Goal: Task Accomplishment & Management: Complete application form

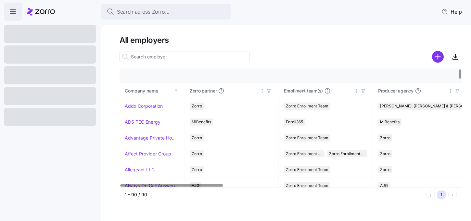
click at [155, 59] on input at bounding box center [185, 57] width 130 height 10
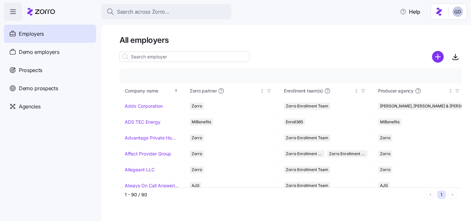
click at [160, 59] on input at bounding box center [185, 57] width 130 height 10
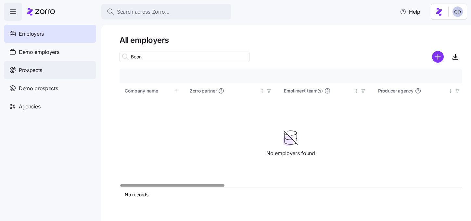
type input "Boon"
click at [40, 71] on span "Prospects" at bounding box center [30, 70] width 23 height 8
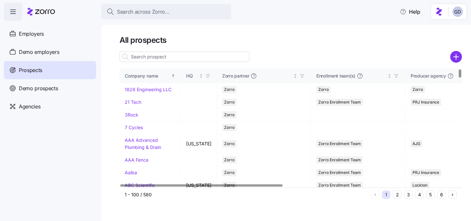
click at [166, 57] on input at bounding box center [185, 57] width 130 height 10
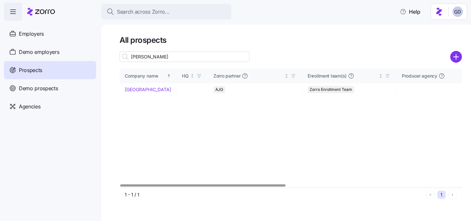
type input "Boone"
click at [143, 90] on link "[GEOGRAPHIC_DATA]" at bounding box center [148, 90] width 46 height 6
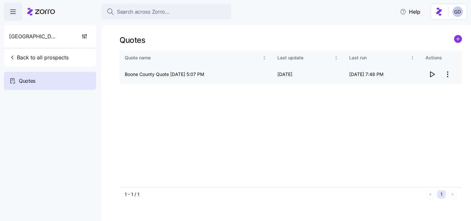
click at [431, 75] on icon "button" at bounding box center [433, 74] width 4 height 5
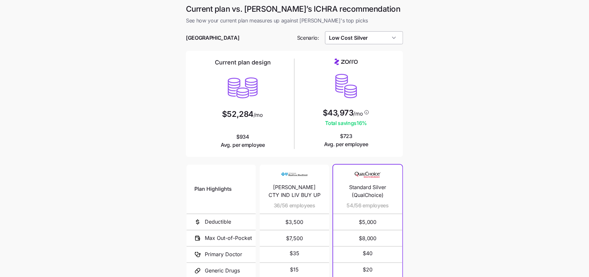
click at [364, 37] on input "Low Cost Silver" at bounding box center [364, 37] width 78 height 13
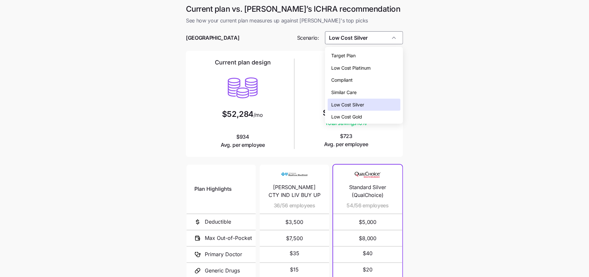
click at [354, 101] on span "Low Cost Silver" at bounding box center [348, 104] width 33 height 7
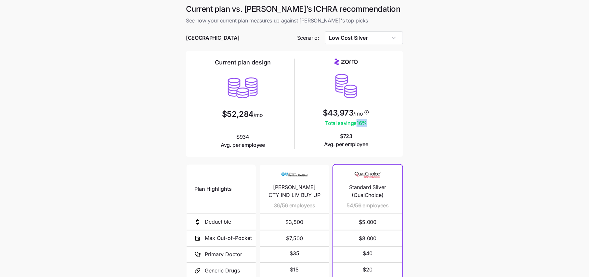
drag, startPoint x: 368, startPoint y: 123, endPoint x: 355, endPoint y: 123, distance: 12.7
click at [355, 123] on span "Total savings 16 %" at bounding box center [346, 123] width 47 height 8
click at [417, 130] on main "Current plan vs. Zorro’s ICHRA recommendation See how your current plan measure…" at bounding box center [294, 177] width 589 height 355
click at [355, 36] on input "Low Cost Silver" at bounding box center [364, 37] width 78 height 13
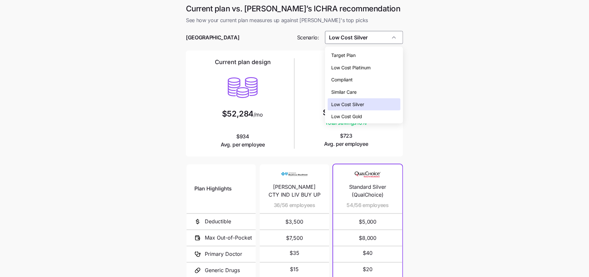
click at [365, 112] on div "Low Cost Gold" at bounding box center [364, 116] width 73 height 12
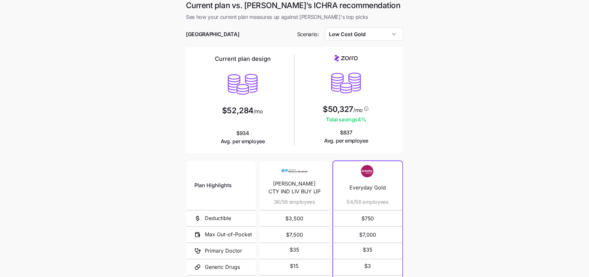
scroll to position [0, 0]
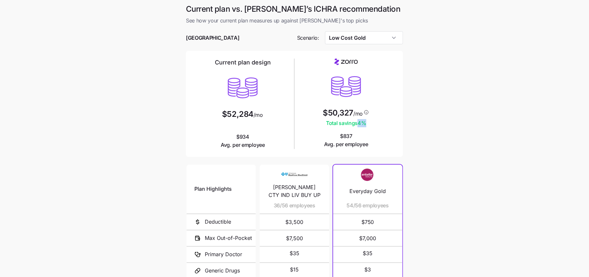
drag, startPoint x: 368, startPoint y: 123, endPoint x: 358, endPoint y: 123, distance: 10.1
click at [358, 123] on span "Total savings 4 %" at bounding box center [346, 123] width 46 height 8
click at [429, 120] on main "Current plan vs. Zorro’s ICHRA recommendation See how your current plan measure…" at bounding box center [294, 177] width 589 height 355
drag, startPoint x: 353, startPoint y: 206, endPoint x: 363, endPoint y: 206, distance: 9.4
click at [363, 206] on span "54/56 employees" at bounding box center [375, 205] width 42 height 8
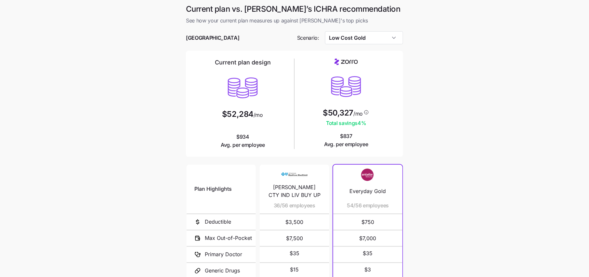
click at [450, 187] on main "Current plan vs. Zorro’s ICHRA recommendation See how your current plan measure…" at bounding box center [294, 177] width 589 height 355
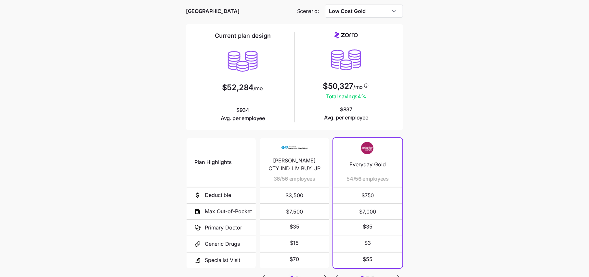
scroll to position [28, 0]
click at [376, 8] on input "Low Cost Gold" at bounding box center [364, 10] width 78 height 13
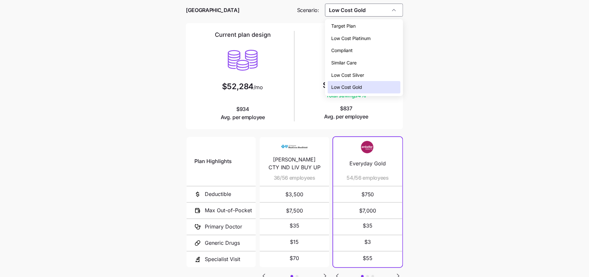
click at [360, 75] on span "Low Cost Silver" at bounding box center [348, 75] width 33 height 7
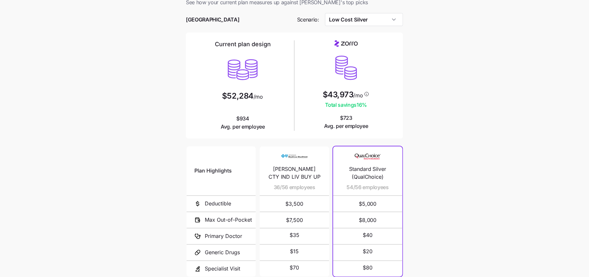
scroll to position [33, 0]
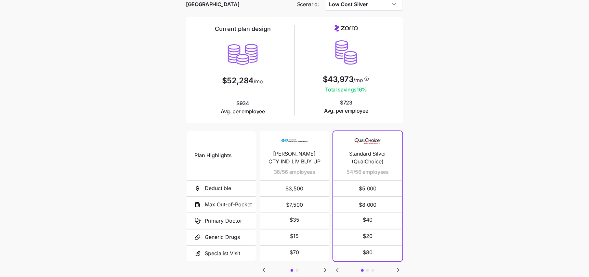
click at [396, 267] on icon "Go to next slide" at bounding box center [398, 270] width 8 height 8
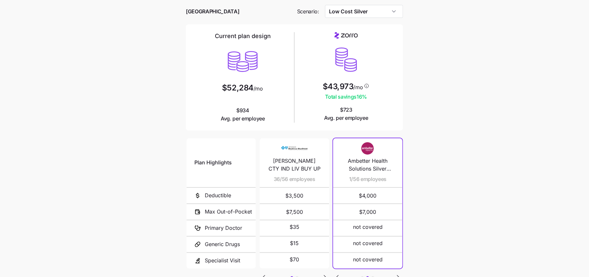
scroll to position [5, 0]
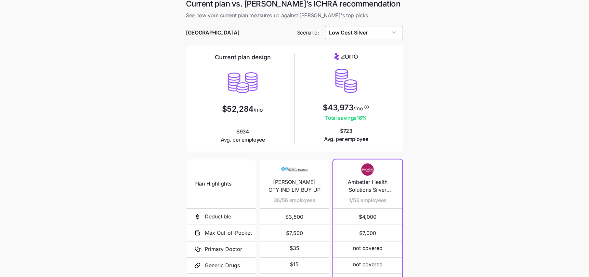
click at [366, 33] on input "Low Cost Silver" at bounding box center [364, 32] width 78 height 13
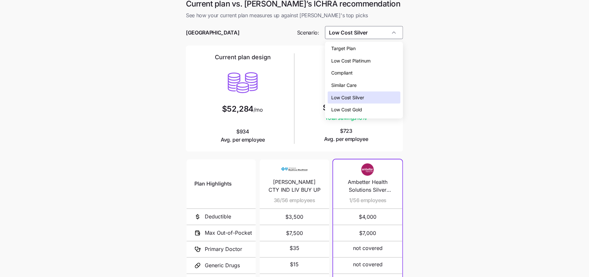
click at [357, 47] on div "Target Plan" at bounding box center [364, 48] width 73 height 12
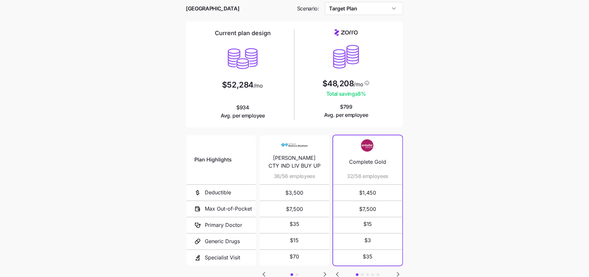
scroll to position [27, 0]
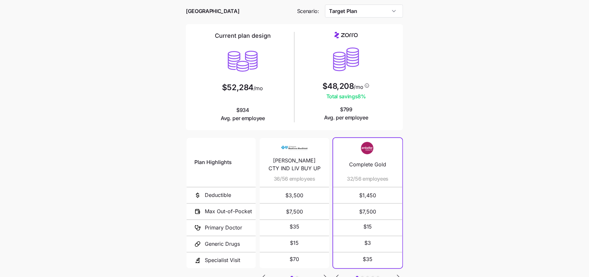
click at [425, 87] on main "Current plan vs. Zorro’s ICHRA recommendation See how your current plan measure…" at bounding box center [294, 150] width 589 height 355
click at [435, 117] on main "Current plan vs. Zorro’s ICHRA recommendation See how your current plan measure…" at bounding box center [294, 150] width 589 height 355
click at [375, 13] on input "Target Plan" at bounding box center [364, 11] width 78 height 13
click at [440, 48] on main "Current plan vs. Zorro’s ICHRA recommendation See how your current plan measure…" at bounding box center [294, 150] width 589 height 355
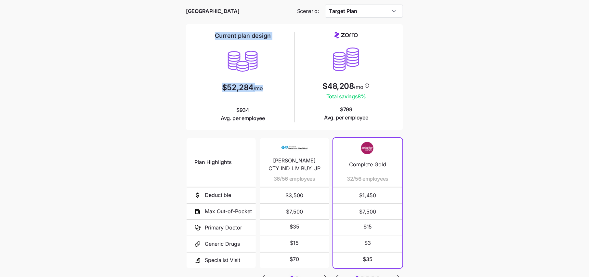
drag, startPoint x: 262, startPoint y: 92, endPoint x: 207, endPoint y: 31, distance: 82.4
click at [207, 31] on div "Current plan design $52,284 /mo $934 Avg. per employee $48,208 /mo Total saving…" at bounding box center [294, 77] width 217 height 106
click at [238, 56] on icon at bounding box center [242, 60] width 31 height 31
drag, startPoint x: 268, startPoint y: 91, endPoint x: 201, endPoint y: 31, distance: 89.3
click at [201, 31] on div "Current plan design $52,284 /mo $934 Avg. per employee $48,208 /mo Total saving…" at bounding box center [294, 77] width 217 height 106
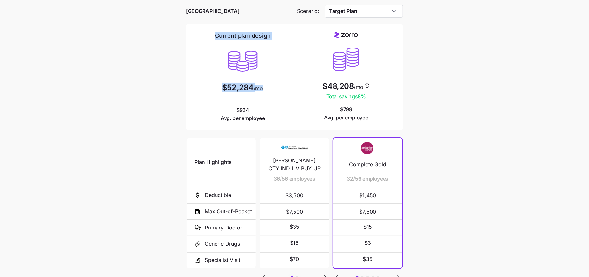
click at [266, 72] on div "Current plan design $52,284 /mo $934 Avg. per employee" at bounding box center [243, 77] width 98 height 90
click at [430, 62] on main "Current plan vs. Zorro’s ICHRA recommendation See how your current plan measure…" at bounding box center [294, 150] width 589 height 355
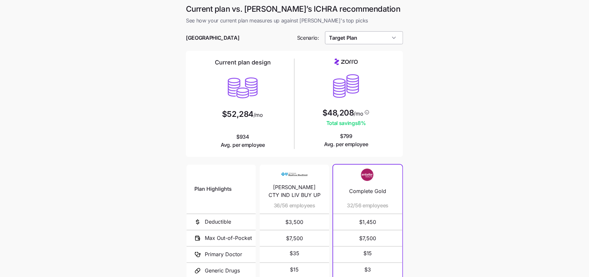
click at [359, 38] on input "Target Plan" at bounding box center [364, 37] width 78 height 13
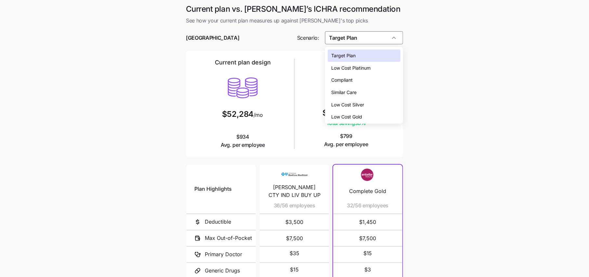
click at [350, 107] on span "Low Cost Silver" at bounding box center [348, 104] width 33 height 7
type input "Low Cost Silver"
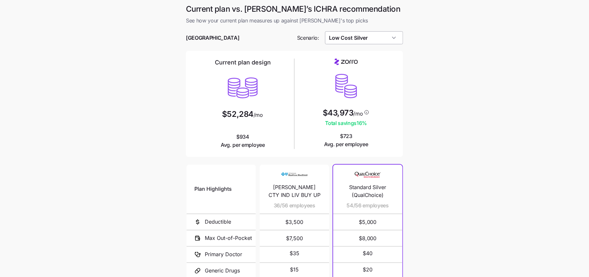
click at [379, 41] on input "Low Cost Silver" at bounding box center [364, 37] width 78 height 13
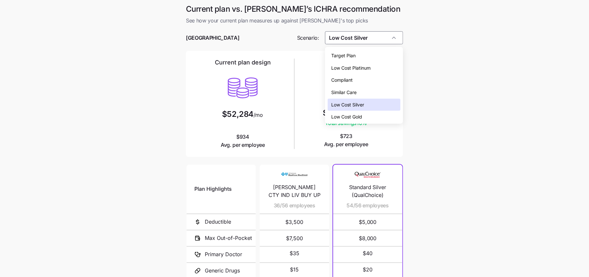
click at [357, 103] on span "Low Cost Silver" at bounding box center [348, 104] width 33 height 7
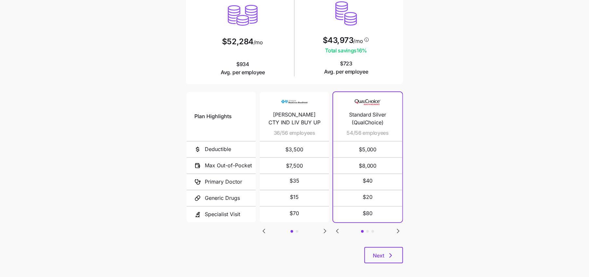
scroll to position [78, 0]
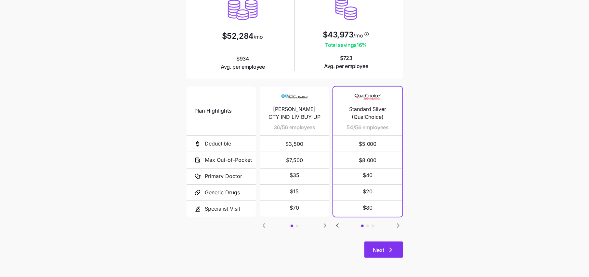
click at [382, 250] on span "Next" at bounding box center [378, 250] width 11 height 8
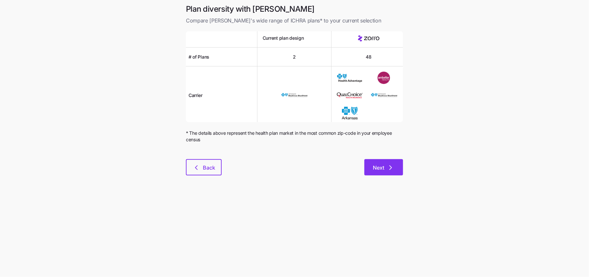
click at [387, 162] on button "Next" at bounding box center [383, 167] width 39 height 16
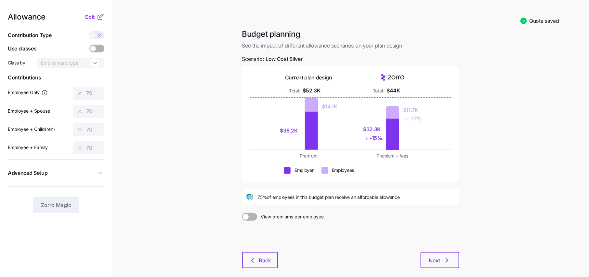
click at [98, 16] on icon at bounding box center [101, 17] width 8 height 8
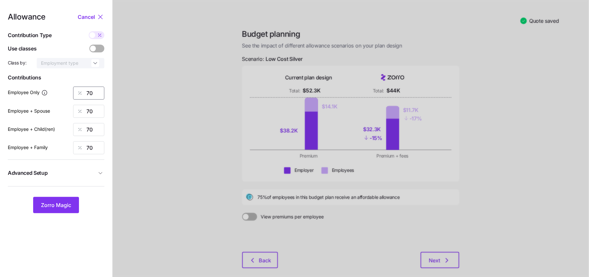
drag, startPoint x: 98, startPoint y: 96, endPoint x: 18, endPoint y: 96, distance: 79.3
click at [22, 96] on div "Employee Only 70" at bounding box center [56, 92] width 97 height 13
click at [95, 171] on span "Advanced Setup" at bounding box center [52, 173] width 89 height 8
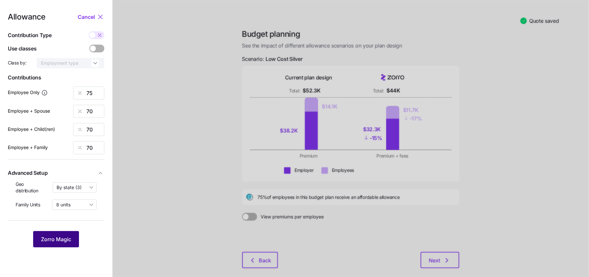
click at [68, 237] on span "Zorro Magic" at bounding box center [56, 239] width 30 height 8
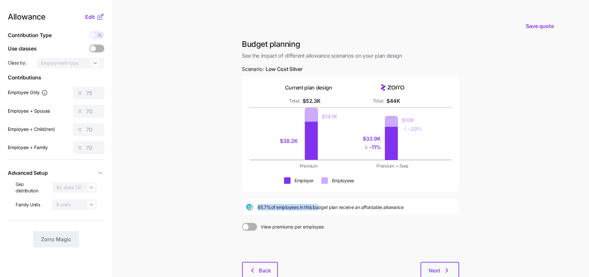
drag, startPoint x: 258, startPoint y: 207, endPoint x: 317, endPoint y: 204, distance: 58.9
click at [317, 204] on span "85.7% of employees in this budget plan receive an affordable allowance" at bounding box center [331, 207] width 146 height 7
click at [290, 223] on span "View premiums per employee" at bounding box center [290, 227] width 67 height 8
click at [242, 223] on input "View premiums per employee" at bounding box center [242, 223] width 0 height 0
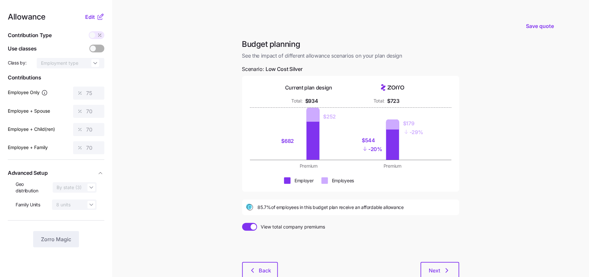
click at [268, 224] on span "View total company premiums" at bounding box center [291, 227] width 68 height 8
click at [242, 223] on input "View total company premiums" at bounding box center [242, 223] width 0 height 0
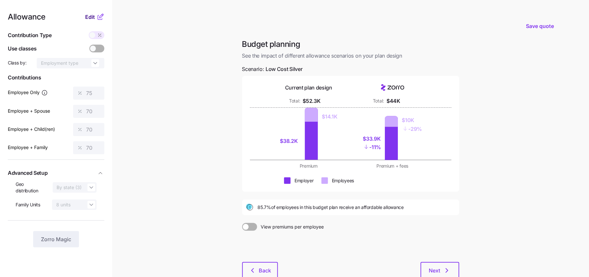
click at [92, 20] on span "Edit" at bounding box center [90, 17] width 10 height 8
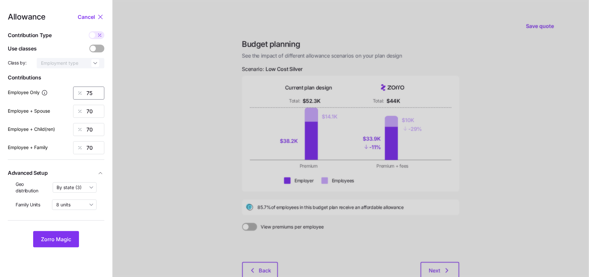
drag, startPoint x: 97, startPoint y: 95, endPoint x: 66, endPoint y: 95, distance: 30.6
click at [69, 95] on div "Employee Only 75" at bounding box center [56, 92] width 97 height 13
type input "70"
click at [67, 238] on span "Zorro Magic" at bounding box center [56, 239] width 30 height 8
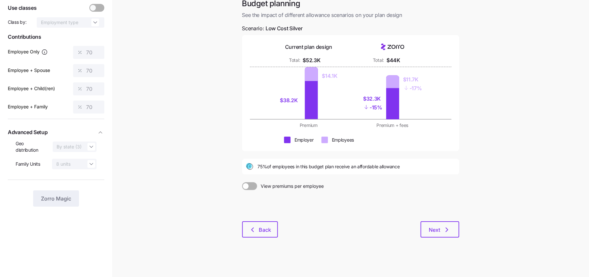
scroll to position [42, 0]
click at [444, 227] on icon "button" at bounding box center [447, 229] width 8 height 8
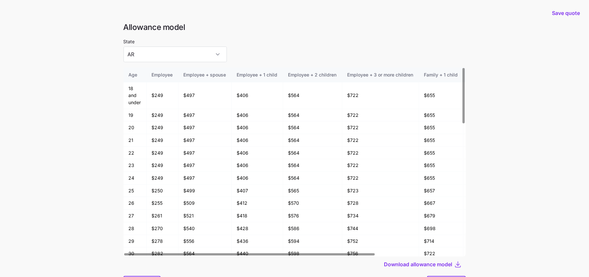
scroll to position [34, 0]
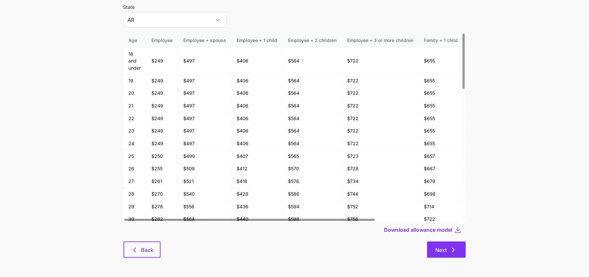
click at [442, 247] on span "Next" at bounding box center [441, 250] width 11 height 8
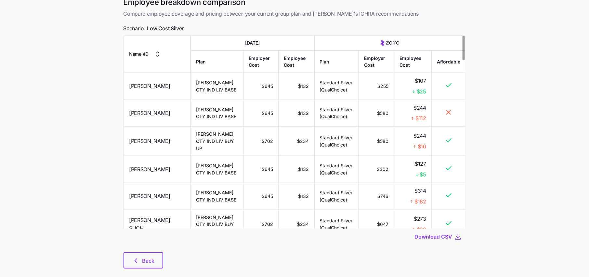
scroll to position [33, 0]
click at [142, 255] on button "Back" at bounding box center [144, 260] width 40 height 16
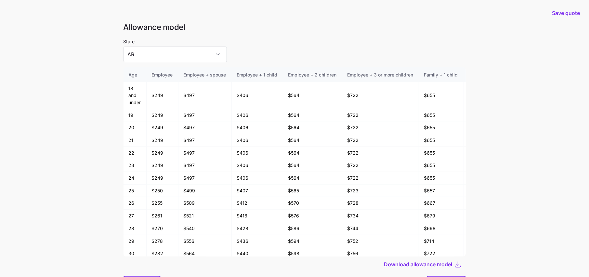
scroll to position [34, 0]
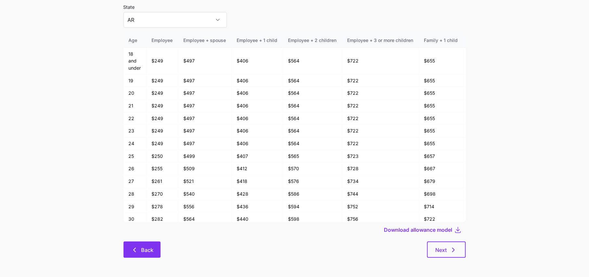
click at [148, 253] on span "Back" at bounding box center [147, 250] width 12 height 8
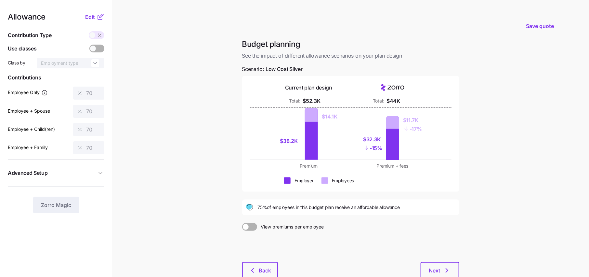
click at [98, 15] on icon at bounding box center [100, 17] width 4 height 4
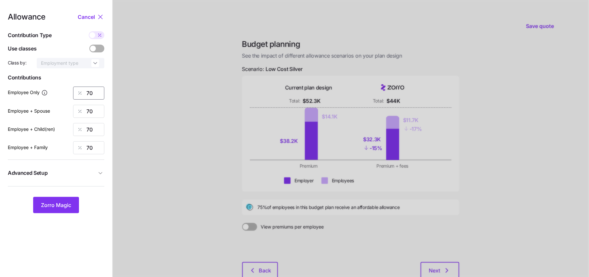
drag, startPoint x: 98, startPoint y: 92, endPoint x: 62, endPoint y: 92, distance: 36.1
click at [62, 92] on div "Employee Only 70" at bounding box center [56, 92] width 97 height 13
type input "75"
click at [59, 208] on span "Zorro Magic" at bounding box center [56, 205] width 30 height 8
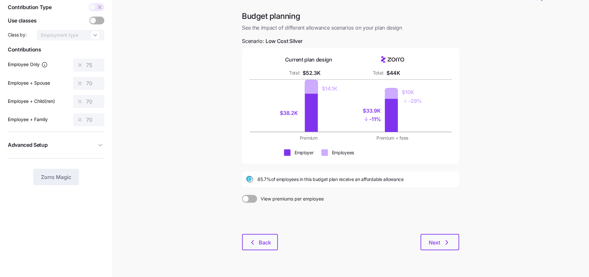
scroll to position [42, 0]
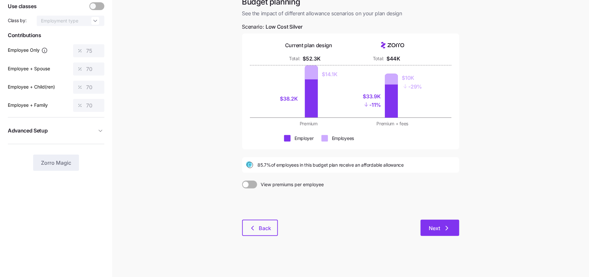
click at [455, 231] on button "Next" at bounding box center [440, 227] width 39 height 16
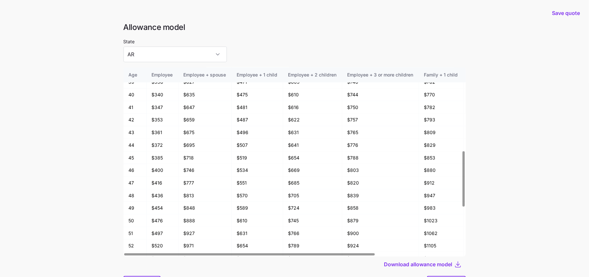
scroll to position [34, 0]
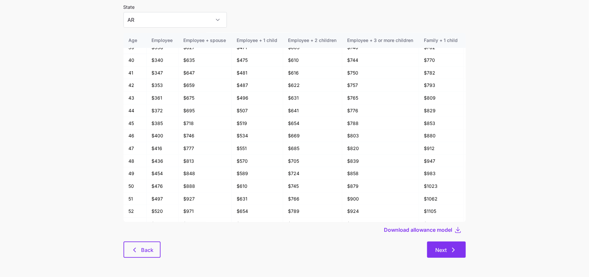
click at [454, 255] on button "Next" at bounding box center [446, 249] width 39 height 16
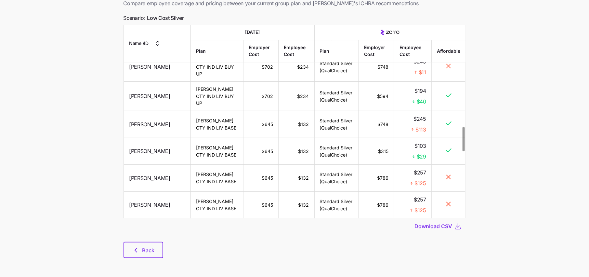
scroll to position [812, 0]
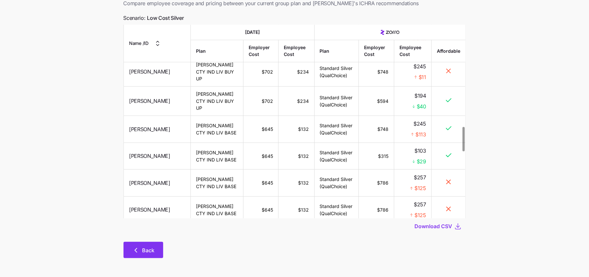
click at [146, 244] on button "Back" at bounding box center [144, 250] width 40 height 16
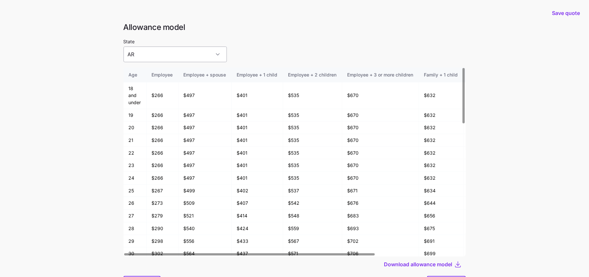
click at [168, 49] on input "AR" at bounding box center [175, 54] width 103 height 16
click at [148, 76] on div "AR" at bounding box center [164, 74] width 76 height 14
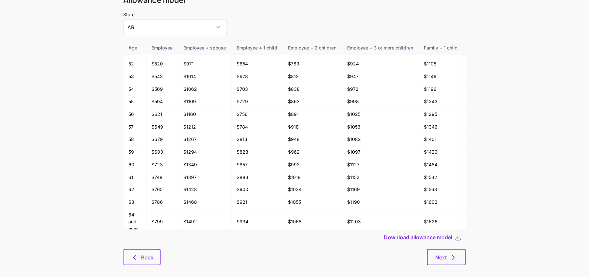
scroll to position [34, 0]
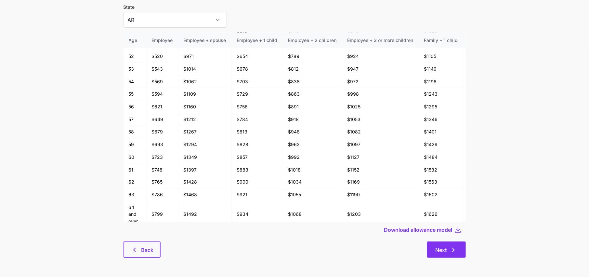
click at [454, 252] on icon "button" at bounding box center [454, 250] width 8 height 8
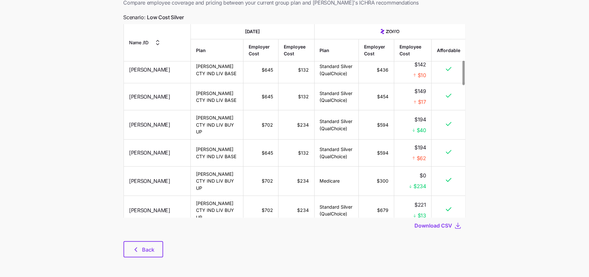
scroll to position [300, 0]
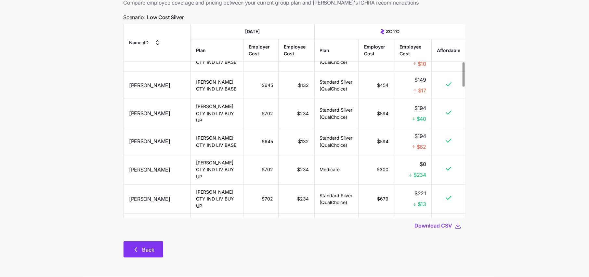
click at [146, 252] on span "Back" at bounding box center [148, 249] width 12 height 8
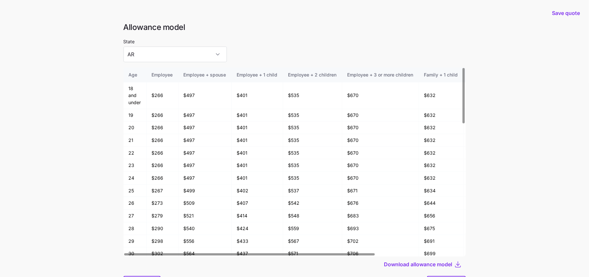
scroll to position [34, 0]
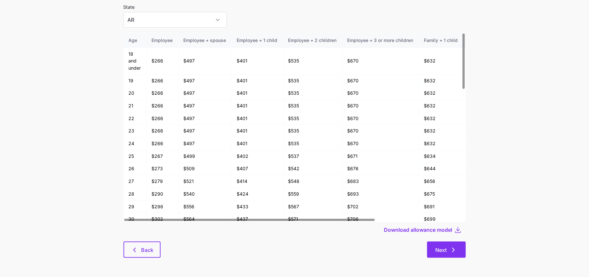
click at [442, 253] on button "Next" at bounding box center [446, 249] width 39 height 16
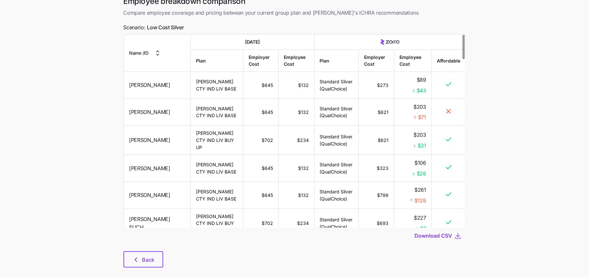
scroll to position [44, 0]
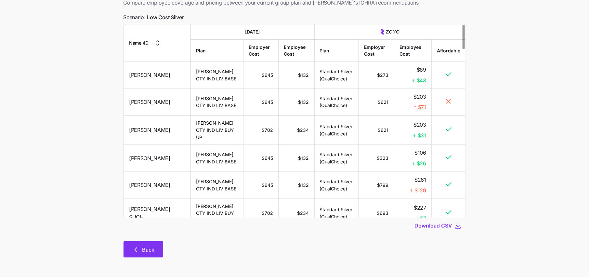
click at [149, 249] on span "Back" at bounding box center [148, 249] width 12 height 8
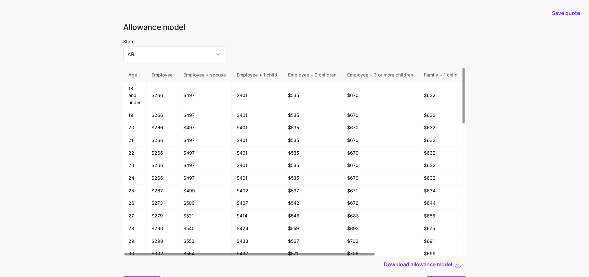
scroll to position [34, 0]
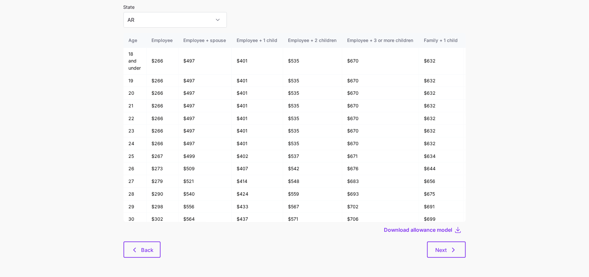
click at [146, 240] on div at bounding box center [295, 239] width 342 height 4
click at [146, 254] on button "Back" at bounding box center [142, 249] width 37 height 16
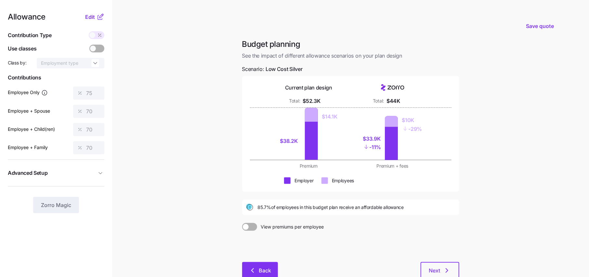
click at [258, 265] on button "Back" at bounding box center [260, 270] width 36 height 16
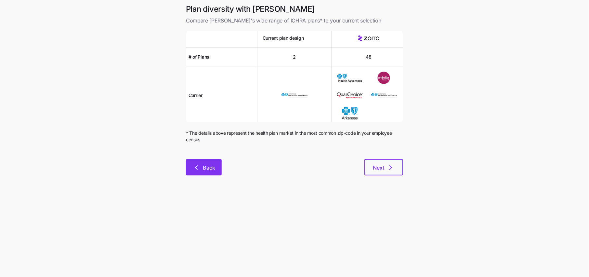
click at [210, 164] on span "Back" at bounding box center [209, 168] width 12 height 8
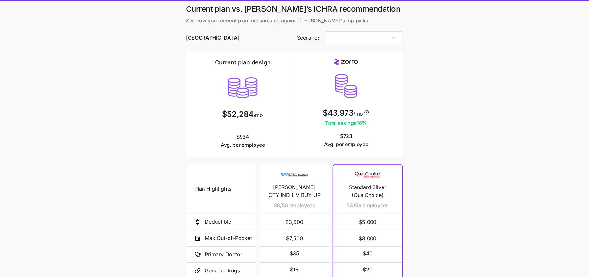
type input "Low Cost Silver"
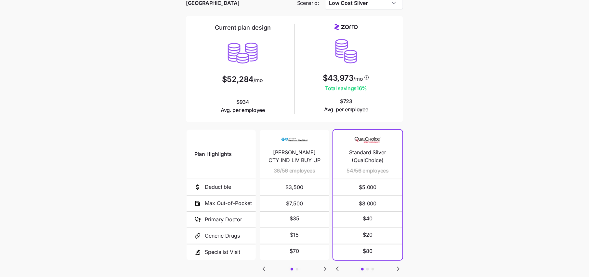
scroll to position [43, 0]
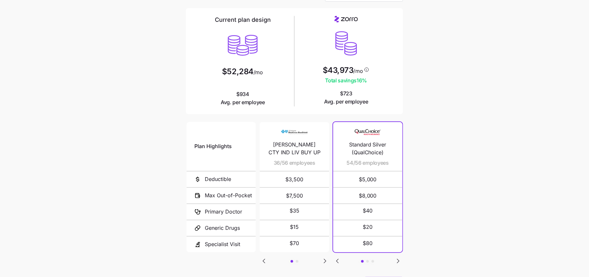
click at [322, 262] on icon "Go to next slide" at bounding box center [325, 261] width 8 height 8
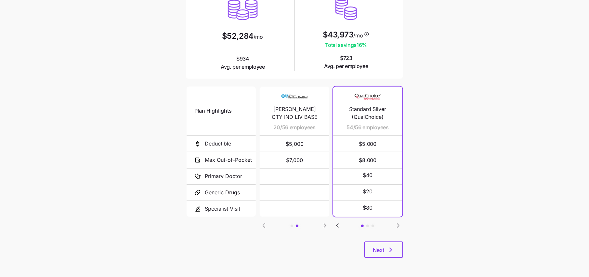
scroll to position [0, 0]
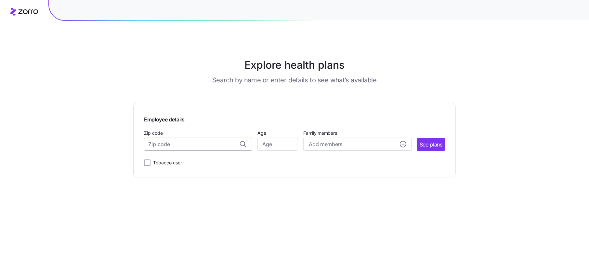
click at [164, 143] on input "Zip code" at bounding box center [198, 144] width 108 height 13
click at [264, 146] on input "Age" at bounding box center [277, 144] width 41 height 13
type input "5"
type input "45"
click at [190, 150] on input "Zip code" at bounding box center [198, 144] width 108 height 13
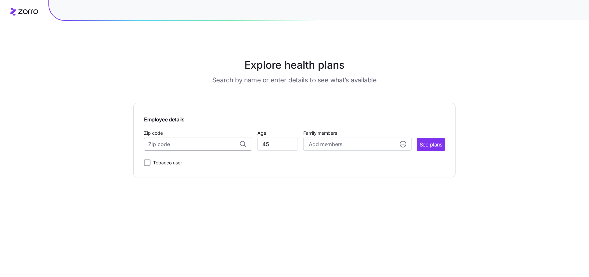
click at [167, 146] on input "Zip code" at bounding box center [198, 144] width 108 height 13
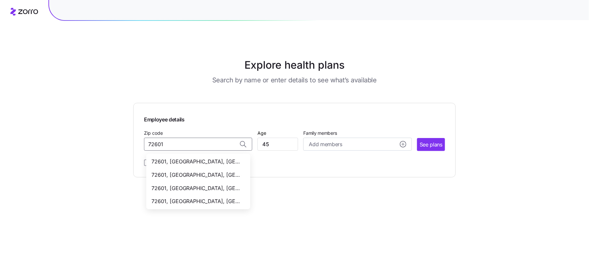
click at [203, 162] on span "72601, Marion County, AR" at bounding box center [197, 161] width 91 height 8
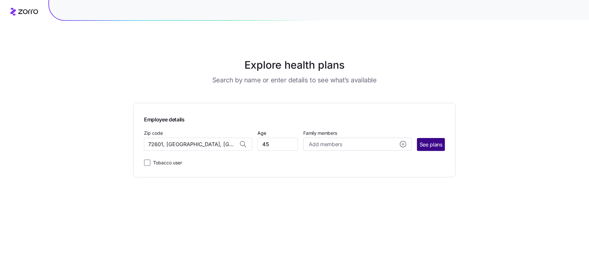
type input "72601, Marion County, AR"
click at [435, 145] on span "See plans" at bounding box center [431, 144] width 23 height 8
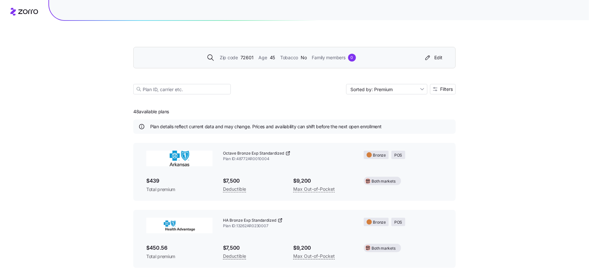
click at [237, 59] on span "Zip code" at bounding box center [229, 57] width 18 height 7
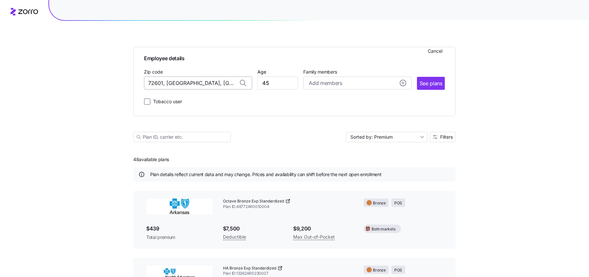
click at [214, 86] on input "72601, Marion County, AR" at bounding box center [198, 82] width 108 height 13
drag, startPoint x: 167, startPoint y: 84, endPoint x: 237, endPoint y: 85, distance: 69.9
click at [237, 85] on div "72601, Marion County, AR" at bounding box center [198, 82] width 108 height 13
type input "72601, Marion County, AR"
click at [208, 83] on input "72601, Marion County, AR" at bounding box center [198, 82] width 108 height 13
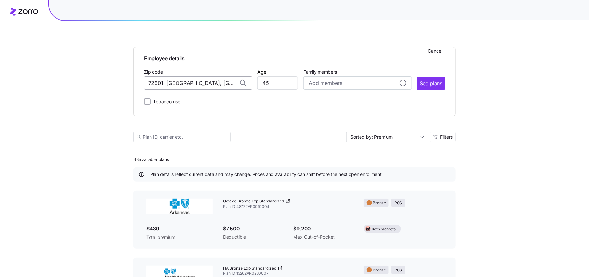
click at [208, 83] on input "72601, Marion County, AR" at bounding box center [198, 82] width 108 height 13
click at [199, 101] on span "72602, Boone County, AR" at bounding box center [197, 100] width 91 height 8
type input "72602, Boone County, AR"
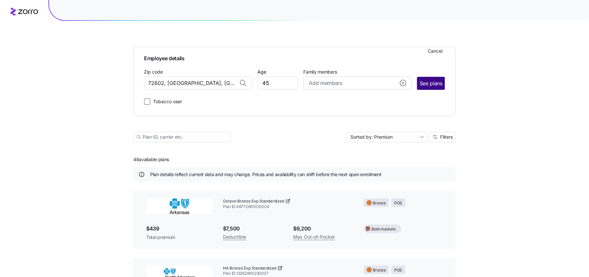
click at [436, 84] on span "See plans" at bounding box center [431, 83] width 23 height 8
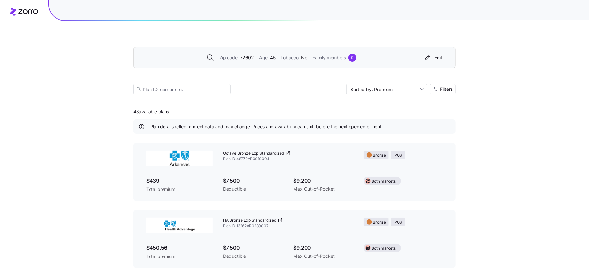
drag, startPoint x: 171, startPoint y: 109, endPoint x: 96, endPoint y: 109, distance: 75.4
click at [96, 109] on div "Zip code 72602 Age 45 Tobacco No Family members 0 Edit Sorted by: Premium Filte…" at bounding box center [294, 234] width 589 height 468
click at [438, 94] on div "Zip code 72602 Age 45 Tobacco No Family members 0 Edit Sorted by: Premium Filte…" at bounding box center [294, 62] width 323 height 79
click at [439, 91] on button "Filters" at bounding box center [443, 89] width 26 height 10
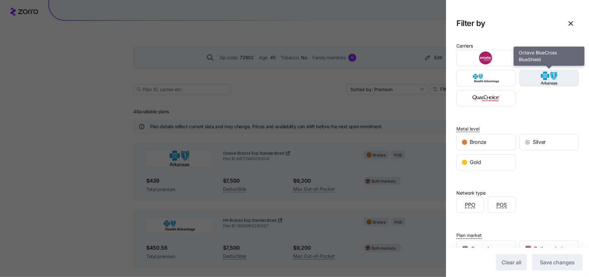
click at [548, 81] on img "button" at bounding box center [549, 78] width 48 height 13
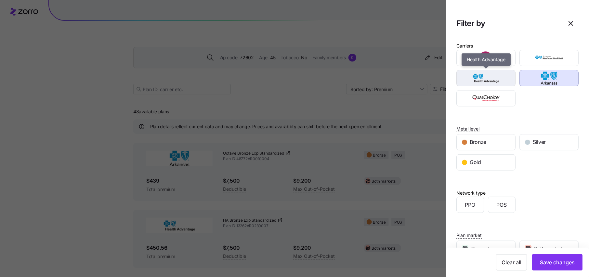
click at [478, 81] on img "button" at bounding box center [486, 78] width 48 height 13
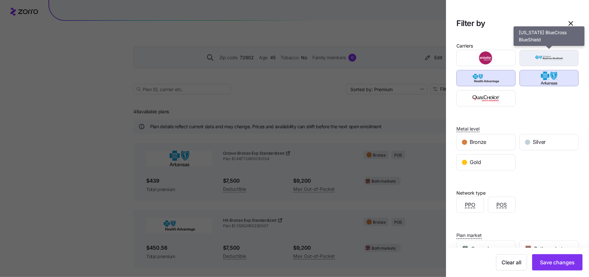
click at [557, 65] on div "button" at bounding box center [549, 58] width 59 height 16
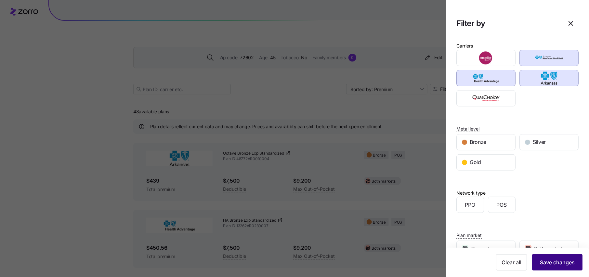
click at [566, 261] on span "Save changes" at bounding box center [557, 262] width 35 height 8
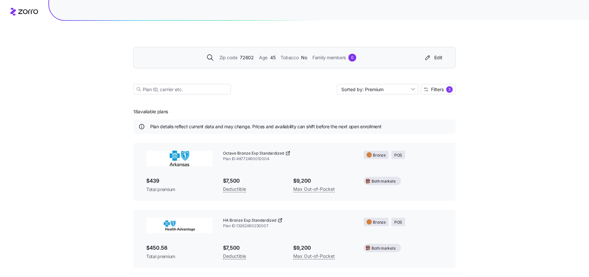
drag, startPoint x: 172, startPoint y: 112, endPoint x: 121, endPoint y: 112, distance: 50.7
click at [121, 112] on div "Zip code 72602 Age 45 Tobacco No Family members 0 Edit Sorted by: Premium Filte…" at bounding box center [294, 234] width 589 height 468
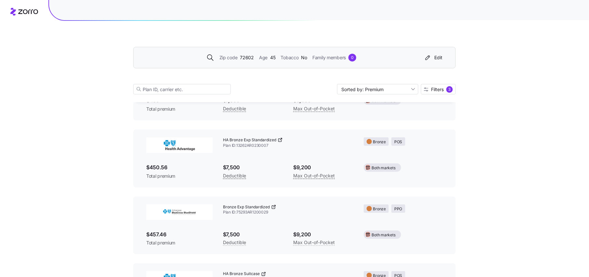
scroll to position [85, 0]
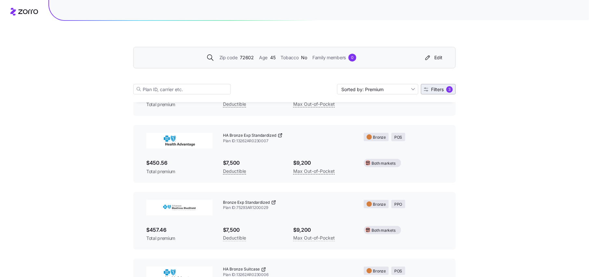
click at [431, 89] on span "Filters" at bounding box center [437, 89] width 13 height 5
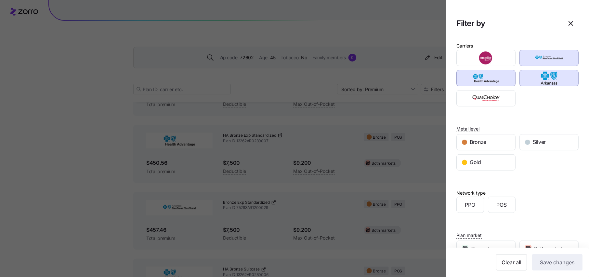
click at [534, 150] on div "Silver" at bounding box center [549, 142] width 63 height 20
click at [534, 147] on div "Silver" at bounding box center [549, 142] width 59 height 16
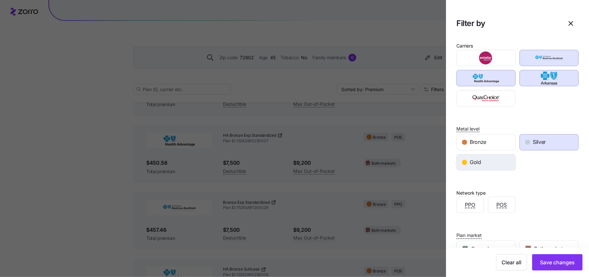
click at [478, 160] on span "Gold" at bounding box center [475, 162] width 11 height 8
click at [555, 258] on button "Save changes" at bounding box center [557, 262] width 50 height 16
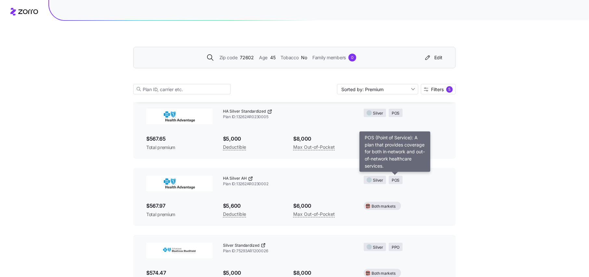
scroll to position [231, 0]
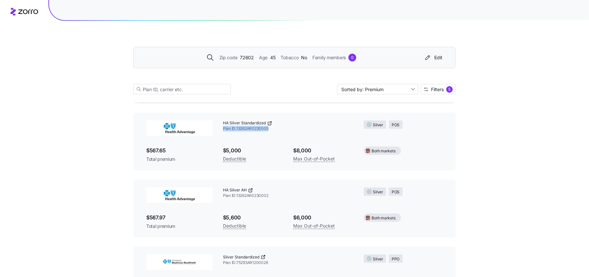
drag, startPoint x: 272, startPoint y: 130, endPoint x: 222, endPoint y: 130, distance: 49.7
click at [222, 130] on div "HA Silver Standardized Plan ID: 13262AR0230005" at bounding box center [288, 125] width 141 height 21
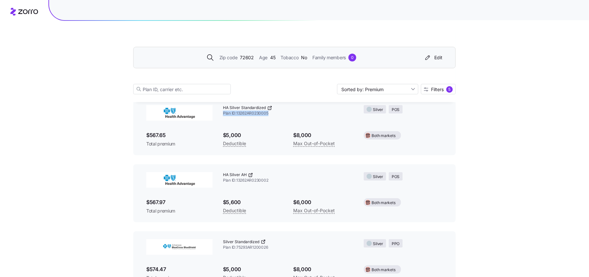
scroll to position [245, 0]
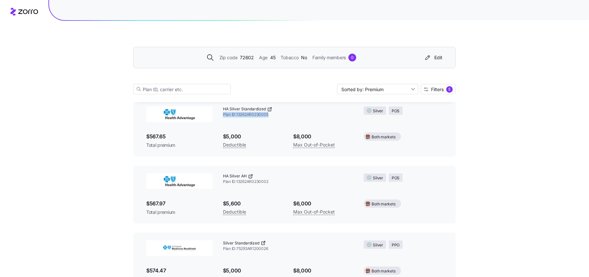
copy span "Plan ID: 13262AR0230005"
click at [271, 116] on span "Plan ID: 13262AR0230005" at bounding box center [288, 115] width 130 height 6
drag, startPoint x: 271, startPoint y: 115, endPoint x: 222, endPoint y: 115, distance: 49.1
click at [222, 115] on div "HA Silver Standardized Plan ID: 13262AR0230005" at bounding box center [288, 111] width 141 height 21
copy span "Plan ID: 13262AR0230005"
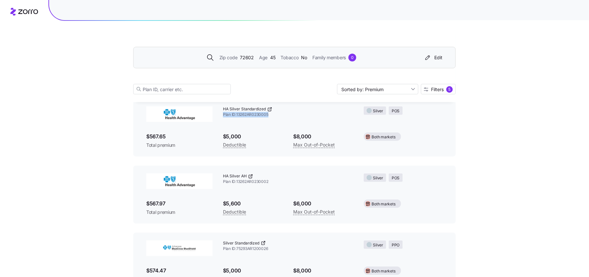
scroll to position [228, 0]
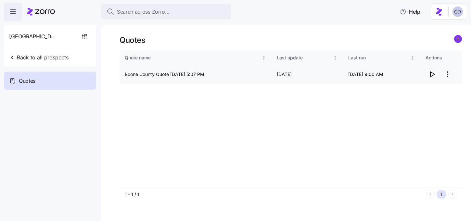
click at [446, 75] on html "Search across Zorro... Help Boone County Back to all prospects Quotes - new Quo…" at bounding box center [235, 108] width 471 height 217
click at [407, 89] on div "Edit quote" at bounding box center [406, 90] width 22 height 7
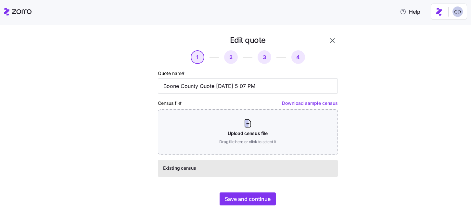
scroll to position [8, 0]
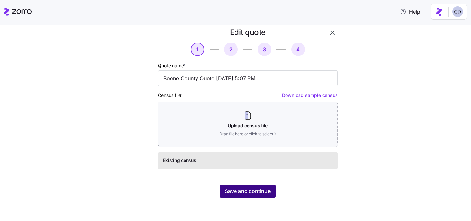
click at [236, 191] on span "Save and continue" at bounding box center [248, 192] width 46 height 8
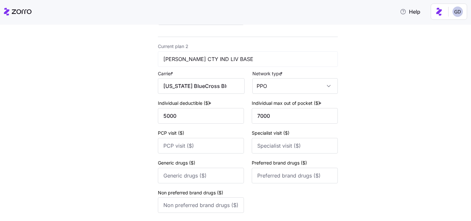
scroll to position [286, 0]
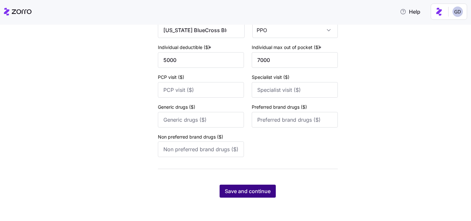
click at [248, 185] on button "Save and continue" at bounding box center [248, 191] width 56 height 13
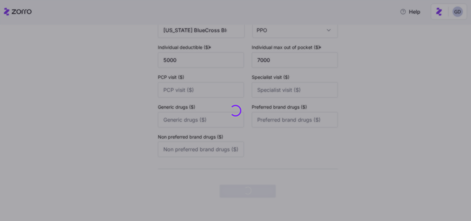
scroll to position [0, 0]
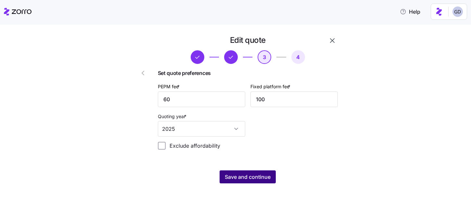
click at [255, 182] on button "Save and continue" at bounding box center [248, 177] width 56 height 13
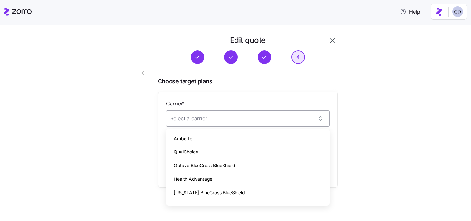
click at [206, 122] on input "Carrier *" at bounding box center [248, 119] width 164 height 16
type input "A"
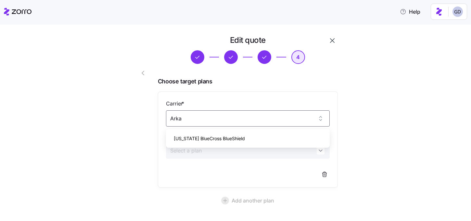
click at [230, 136] on span "[US_STATE] BlueCross BlueShield" at bounding box center [209, 138] width 71 height 7
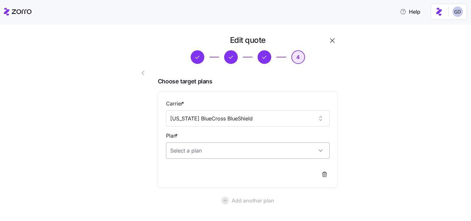
type input "[US_STATE] BlueCross BlueShield"
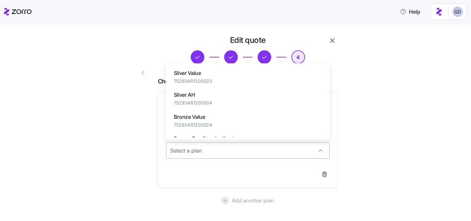
click at [193, 151] on input "Plan *" at bounding box center [248, 151] width 164 height 16
paste input "Plan ID: 13262AR0230005"
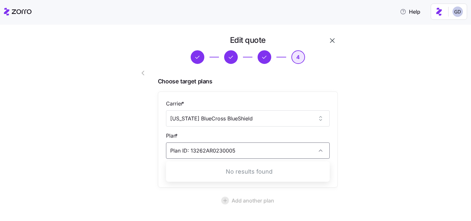
drag, startPoint x: 190, startPoint y: 152, endPoint x: 136, endPoint y: 152, distance: 54.0
click at [136, 152] on div "Edit quote 4 Choose target plans Carrier * [US_STATE] BlueCross BlueShield Plan…" at bounding box center [229, 146] width 222 height 227
type input "13262AR0230005"
click at [255, 122] on input "[US_STATE] BlueCross BlueShield" at bounding box center [248, 119] width 164 height 16
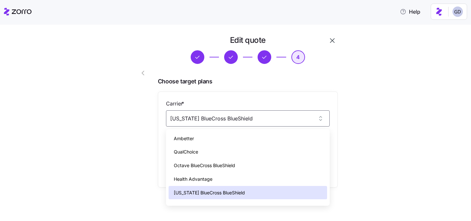
click at [275, 92] on div "Carrier * [US_STATE] BlueCross BlueShield Plan *" at bounding box center [248, 140] width 180 height 96
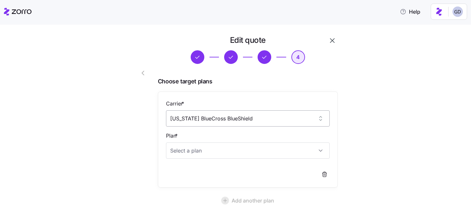
click at [204, 123] on input "[US_STATE] BlueCross BlueShield" at bounding box center [248, 119] width 164 height 16
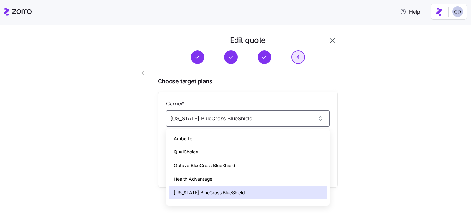
drag, startPoint x: 262, startPoint y: 116, endPoint x: 138, endPoint y: 116, distance: 123.9
click at [138, 116] on div "Edit quote 4 Choose target plans Carrier * [US_STATE] BlueCross BlueShield Plan…" at bounding box center [229, 146] width 222 height 227
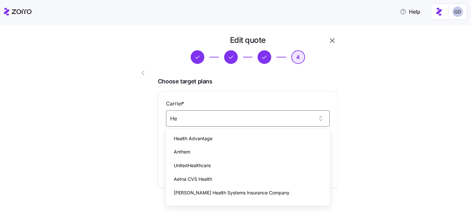
click at [201, 140] on span "Health Advantage" at bounding box center [193, 138] width 39 height 7
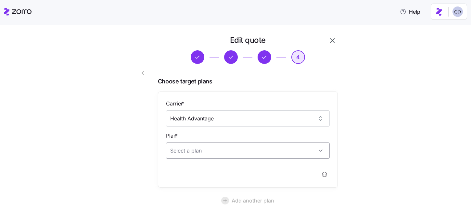
type input "Health Advantage"
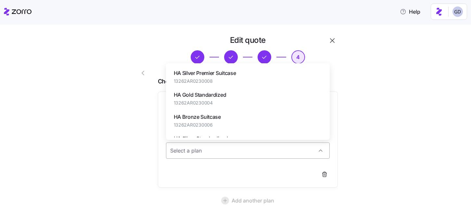
click at [206, 153] on input "Plan *" at bounding box center [248, 151] width 164 height 16
paste input "Plan ID: 13262AR0230005"
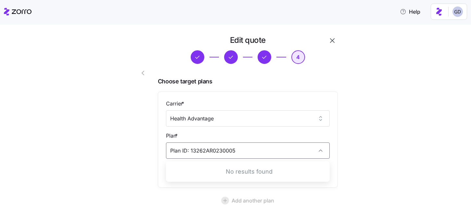
drag, startPoint x: 191, startPoint y: 151, endPoint x: 126, endPoint y: 153, distance: 64.7
click at [126, 153] on div "Edit quote 4 Choose target plans Carrier * Health Advantage Plan * Plan ID: 132…" at bounding box center [229, 146] width 222 height 227
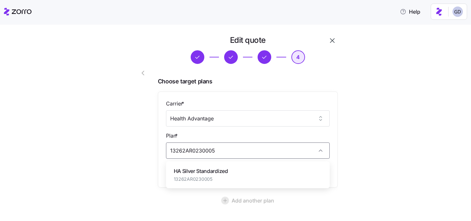
click at [196, 178] on span "13262AR0230005" at bounding box center [201, 179] width 54 height 7
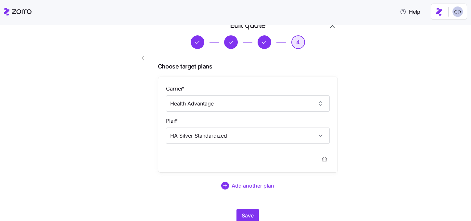
scroll to position [22, 0]
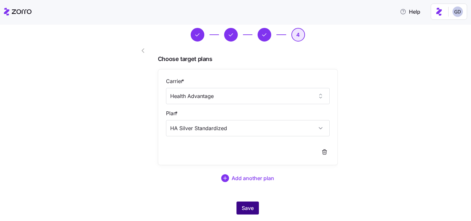
type input "HA Silver Standardized"
click at [251, 204] on span "Save" at bounding box center [248, 208] width 12 height 8
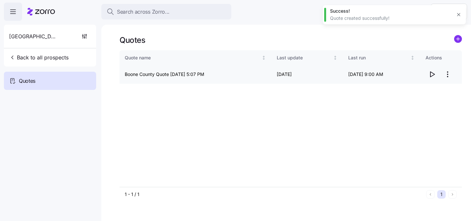
click at [434, 76] on icon "button" at bounding box center [432, 75] width 8 height 8
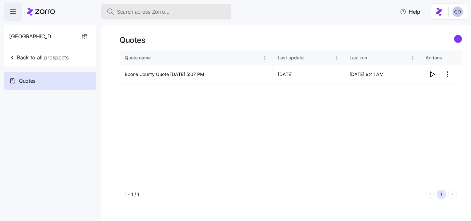
click at [180, 13] on div "Search across Zorro..." at bounding box center [167, 12] width 120 height 8
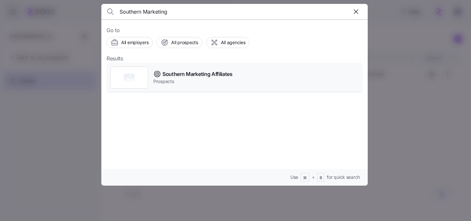
type input "Southern Marketing"
click at [214, 79] on span "Prospects" at bounding box center [192, 81] width 79 height 7
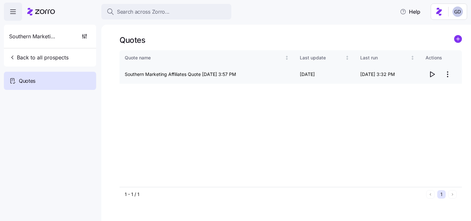
click at [430, 74] on icon "button" at bounding box center [432, 75] width 8 height 8
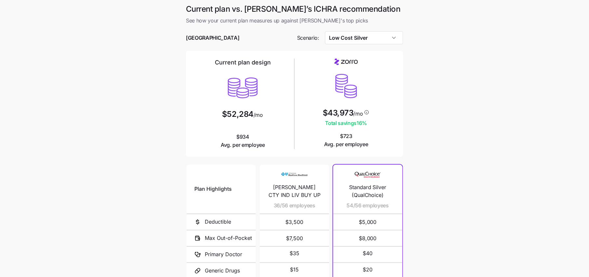
scroll to position [4, 0]
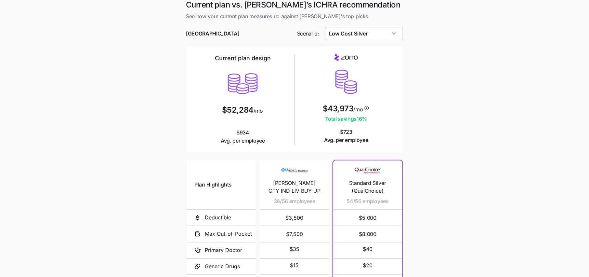
click at [366, 32] on input "Low Cost Silver" at bounding box center [364, 33] width 78 height 13
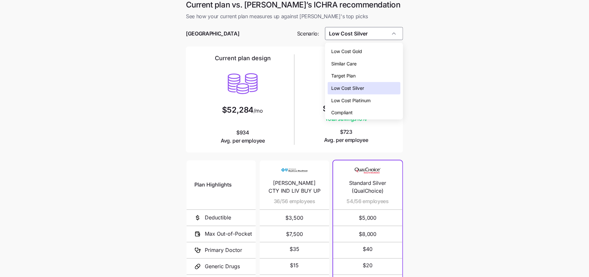
click at [352, 78] on span "Target Plan" at bounding box center [344, 75] width 24 height 7
type input "Target Plan"
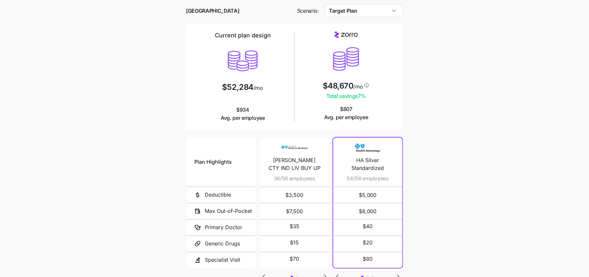
scroll to position [30, 0]
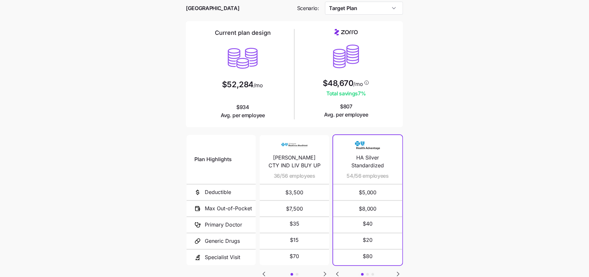
click at [396, 268] on div "Plan Highlights Deductible Max Out-of-Pocket Primary Doctor Generic Drugs Speci…" at bounding box center [294, 212] width 217 height 156
click at [396, 271] on icon "Go to next slide" at bounding box center [398, 274] width 8 height 8
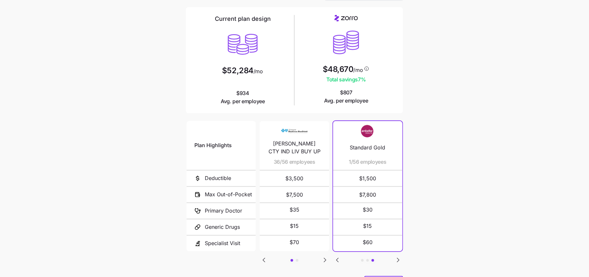
scroll to position [39, 0]
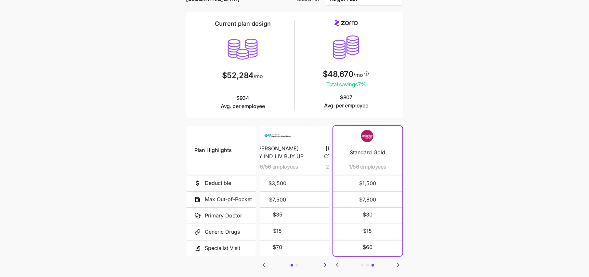
drag, startPoint x: 280, startPoint y: 166, endPoint x: 264, endPoint y: 166, distance: 15.9
click at [264, 166] on span "36/56 employees" at bounding box center [278, 167] width 42 height 8
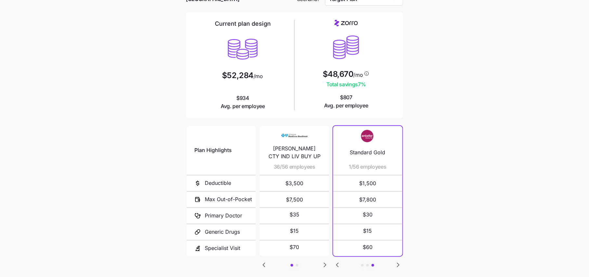
click at [325, 266] on icon "Go to next slide" at bounding box center [325, 265] width 8 height 8
click at [256, 260] on div "Plan Highlights Deductible Max Out-of-Pocket Primary Doctor Generic Drugs Speci…" at bounding box center [294, 203] width 217 height 156
click at [267, 261] on icon "Go to previous slide" at bounding box center [264, 265] width 8 height 8
drag, startPoint x: 280, startPoint y: 167, endPoint x: 276, endPoint y: 168, distance: 4.1
click at [276, 168] on span "36/56 employees" at bounding box center [291, 167] width 42 height 8
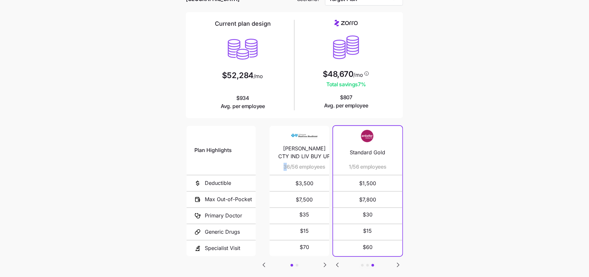
drag, startPoint x: 274, startPoint y: 167, endPoint x: 288, endPoint y: 166, distance: 14.1
click at [288, 166] on span "36/56 employees" at bounding box center [304, 167] width 42 height 8
click at [330, 173] on div "BOONE CTY IND LIV BUY UP 36/56 employees $3,500 $7,500 $35 $15 $70 BOONE CTY IN…" at bounding box center [294, 190] width 73 height 135
click at [339, 262] on icon "Go to previous slide" at bounding box center [338, 265] width 8 height 8
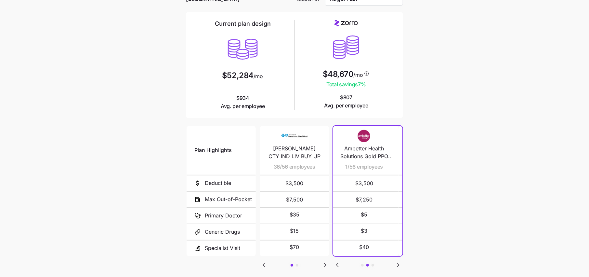
click at [339, 262] on icon "Go to previous slide" at bounding box center [338, 265] width 8 height 8
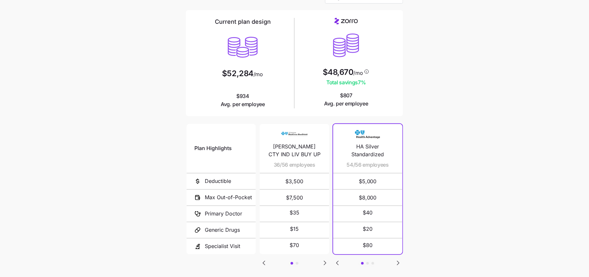
scroll to position [78, 0]
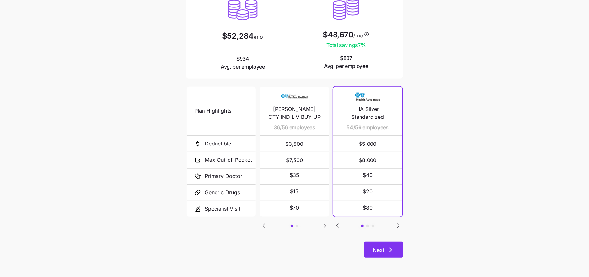
click at [372, 246] on button "Next" at bounding box center [383, 249] width 39 height 16
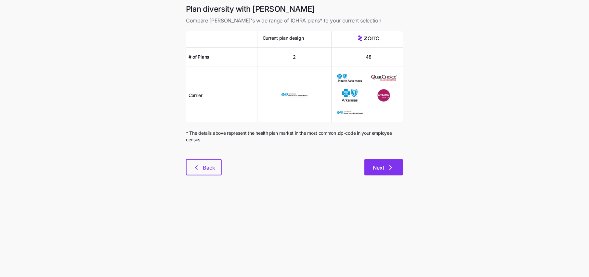
click at [397, 167] on button "Next" at bounding box center [383, 167] width 39 height 16
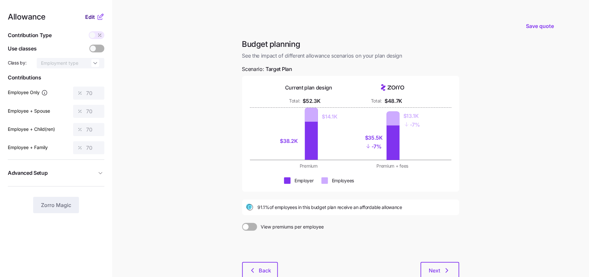
click at [95, 17] on button "Edit" at bounding box center [90, 17] width 11 height 8
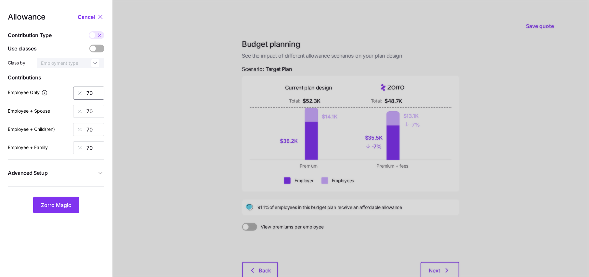
drag, startPoint x: 94, startPoint y: 91, endPoint x: 80, endPoint y: 91, distance: 14.6
click at [94, 91] on input "70" at bounding box center [88, 92] width 31 height 13
drag, startPoint x: 95, startPoint y: 94, endPoint x: 74, endPoint y: 94, distance: 21.1
click at [74, 94] on div "70" at bounding box center [88, 92] width 31 height 13
type input "60"
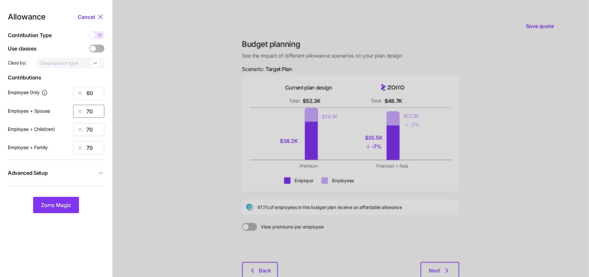
drag, startPoint x: 98, startPoint y: 112, endPoint x: 70, endPoint y: 110, distance: 28.4
click at [72, 112] on div "Employee + Spouse 70" at bounding box center [56, 111] width 97 height 13
type input "60"
drag, startPoint x: 98, startPoint y: 128, endPoint x: 75, endPoint y: 128, distance: 23.4
click at [76, 128] on div "70" at bounding box center [88, 129] width 31 height 13
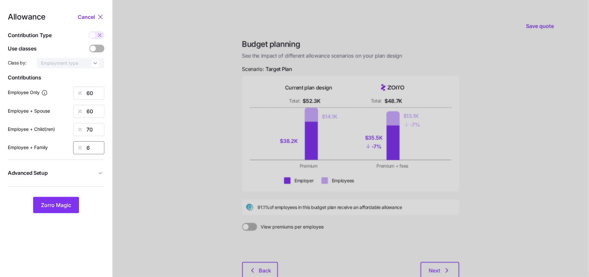
type input "60"
click at [75, 128] on div at bounding box center [79, 129] width 13 height 12
drag, startPoint x: 97, startPoint y: 128, endPoint x: 43, endPoint y: 129, distance: 54.3
click at [43, 129] on div "Employee + Child(ren) 70" at bounding box center [56, 129] width 97 height 13
type input "60"
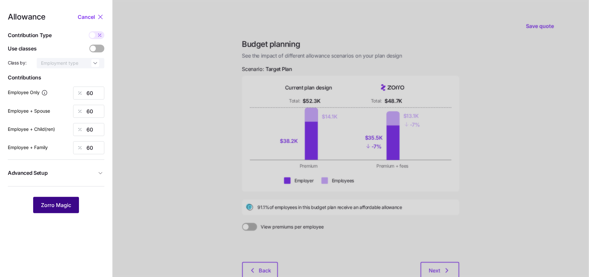
click at [58, 200] on button "Zorro Magic" at bounding box center [56, 205] width 46 height 16
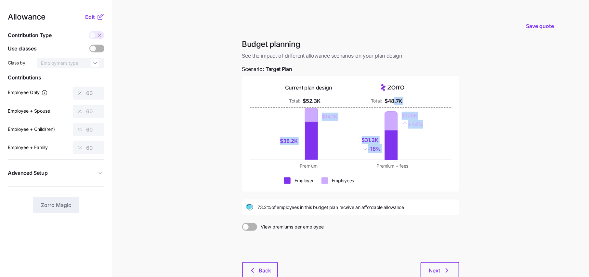
drag, startPoint x: 427, startPoint y: 126, endPoint x: 394, endPoint y: 103, distance: 40.0
click at [394, 103] on div "Current plan design Total: $52.3K Total: $48.7K $38.2K $14.1K $31.2K - 18% $17.…" at bounding box center [350, 134] width 217 height 116
click at [434, 134] on div "$38.2K $14.1K $31.2K - 18% $17.5K + 24%" at bounding box center [351, 134] width 202 height 52
drag, startPoint x: 424, startPoint y: 125, endPoint x: 402, endPoint y: 112, distance: 25.9
click at [402, 112] on div "$31.2K - 18% $17.5K + 24%" at bounding box center [393, 134] width 76 height 52
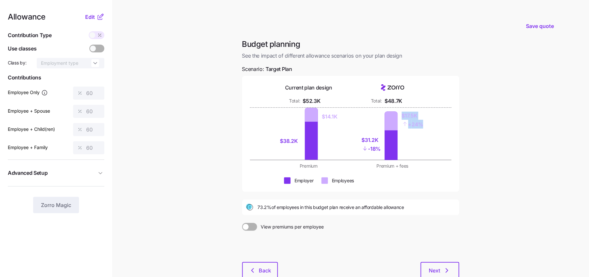
click at [423, 131] on div "$31.2K - 18% $17.5K + 24%" at bounding box center [393, 134] width 76 height 52
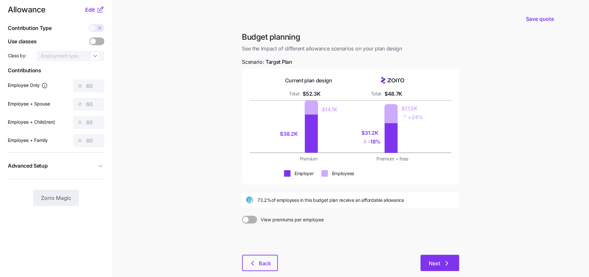
click at [445, 264] on icon "button" at bounding box center [447, 263] width 8 height 8
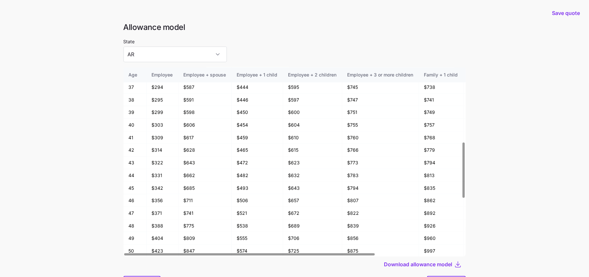
scroll to position [34, 0]
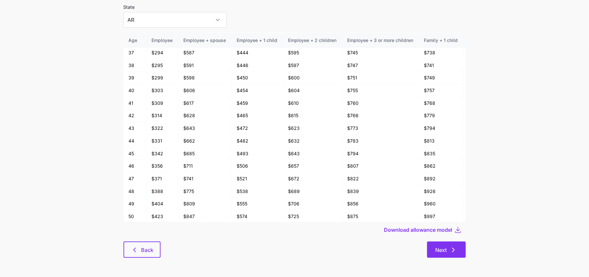
click at [458, 253] on button "Next" at bounding box center [446, 249] width 39 height 16
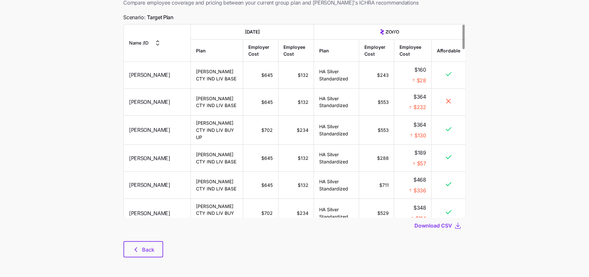
scroll to position [44, 0]
click at [135, 247] on icon "button" at bounding box center [136, 249] width 8 height 8
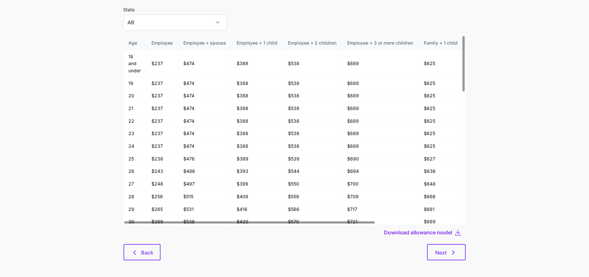
scroll to position [34, 0]
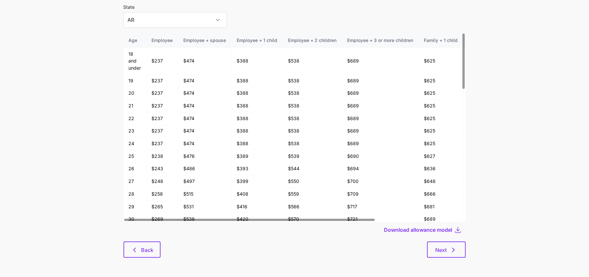
click at [138, 261] on div "Allowance model State AR Age Employee Employee + spouse Employee + 1 child Empl…" at bounding box center [294, 127] width 353 height 278
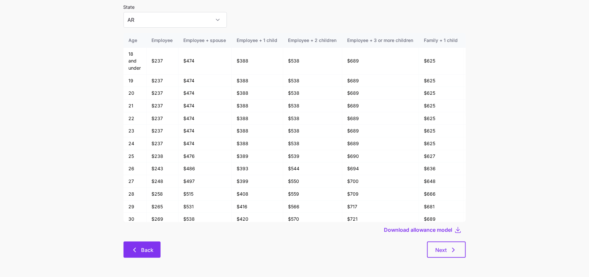
click at [143, 254] on button "Back" at bounding box center [142, 249] width 37 height 16
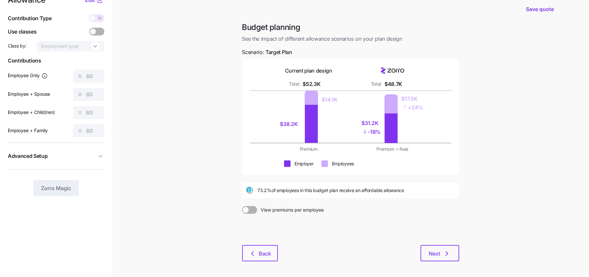
scroll to position [17, 0]
click at [258, 252] on span "Back" at bounding box center [260, 253] width 19 height 8
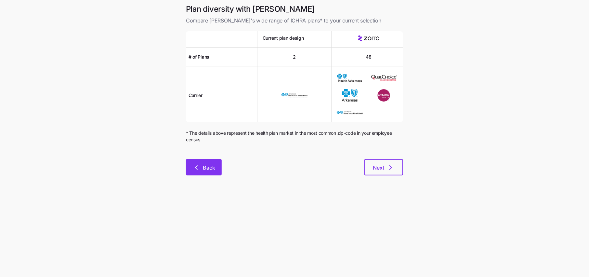
click at [214, 160] on button "Back" at bounding box center [204, 167] width 36 height 16
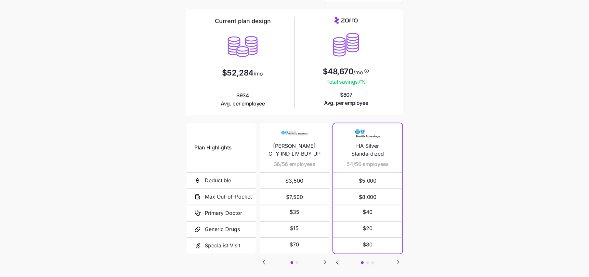
scroll to position [44, 0]
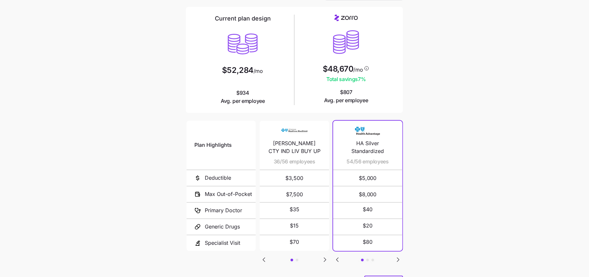
click at [326, 260] on icon "Go to next slide" at bounding box center [325, 260] width 8 height 8
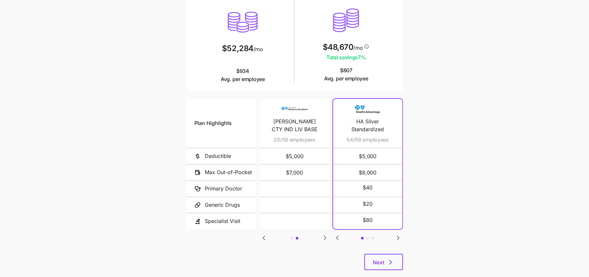
scroll to position [72, 0]
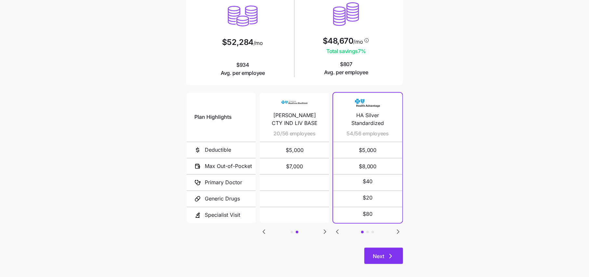
click at [381, 256] on span "Next" at bounding box center [378, 256] width 11 height 8
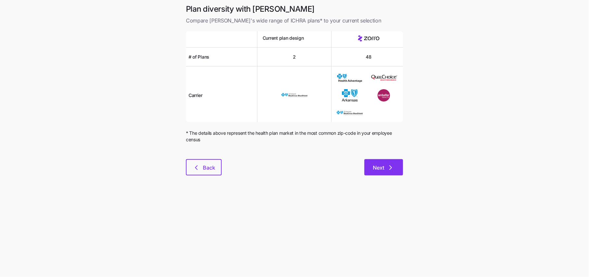
click at [391, 168] on icon "button" at bounding box center [391, 167] width 2 height 4
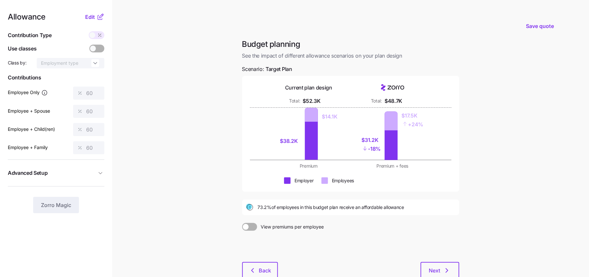
scroll to position [42, 0]
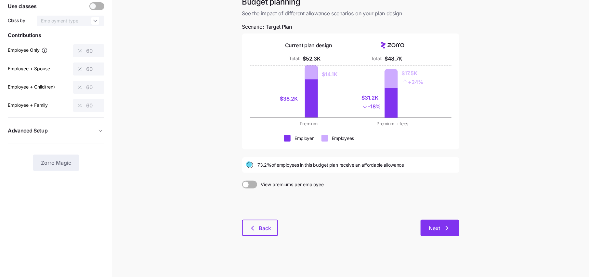
click at [430, 229] on span "Next" at bounding box center [434, 228] width 11 height 8
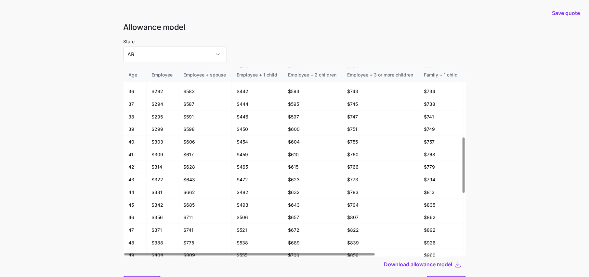
scroll to position [34, 0]
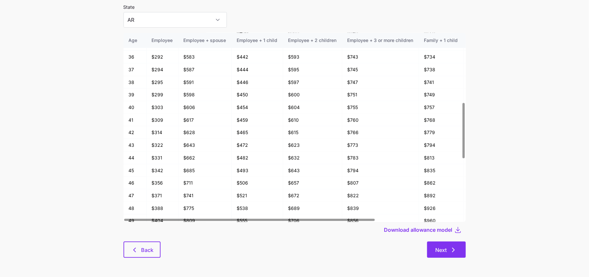
click at [446, 257] on button "Next" at bounding box center [446, 249] width 39 height 16
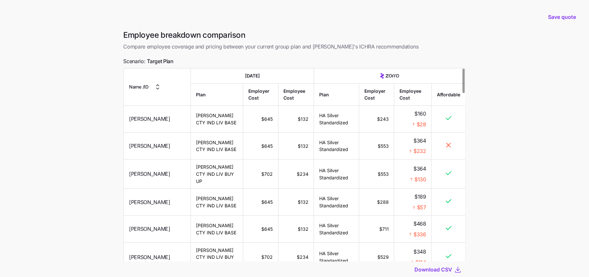
scroll to position [44, 0]
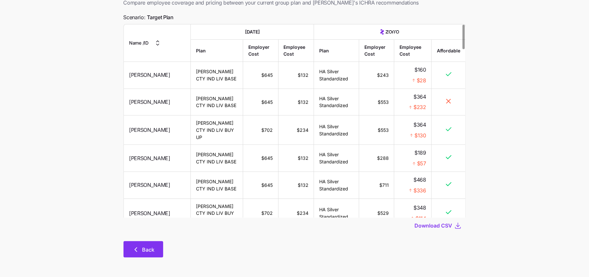
click at [143, 249] on span "Back" at bounding box center [148, 249] width 12 height 8
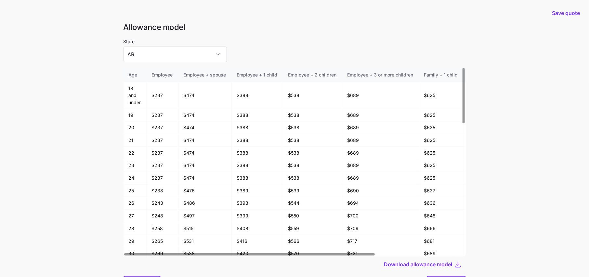
scroll to position [34, 0]
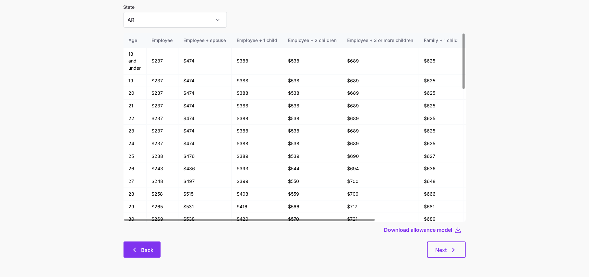
click at [147, 251] on span "Back" at bounding box center [147, 250] width 12 height 8
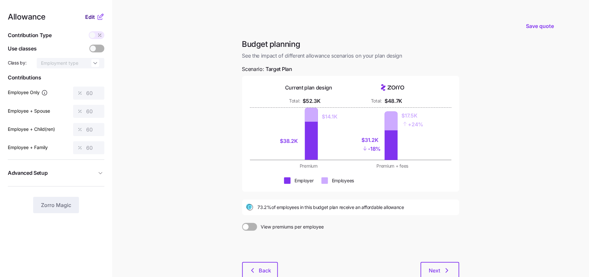
click at [96, 19] on button "Edit" at bounding box center [90, 17] width 11 height 8
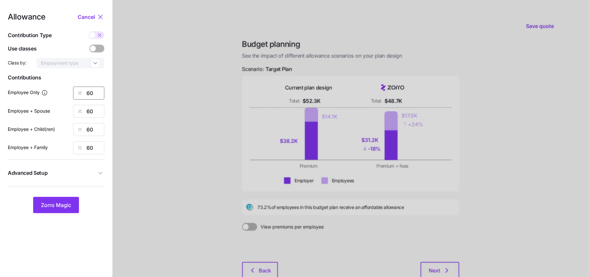
drag, startPoint x: 97, startPoint y: 92, endPoint x: 73, endPoint y: 92, distance: 23.4
click at [78, 92] on div "60" at bounding box center [88, 92] width 31 height 13
type input "70"
type input "707"
type input "70"
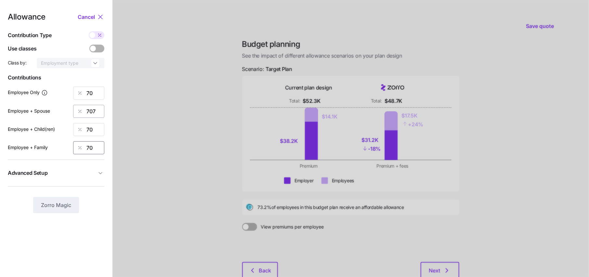
type input "70"
click at [97, 111] on input "707" at bounding box center [88, 111] width 31 height 13
type input "70"
click at [56, 207] on span "Zorro Magic" at bounding box center [56, 205] width 30 height 8
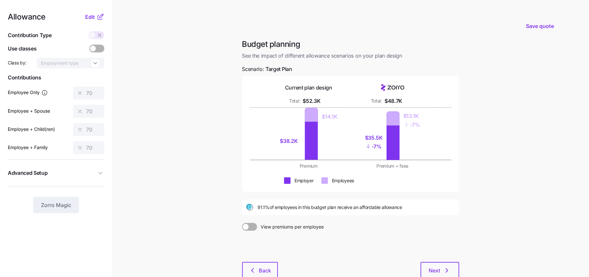
scroll to position [42, 0]
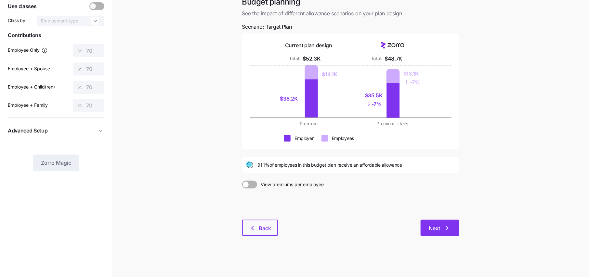
click at [435, 226] on span "Next" at bounding box center [434, 228] width 11 height 8
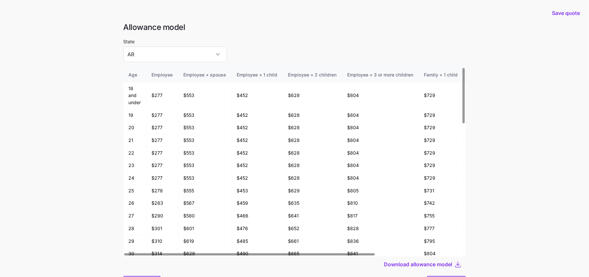
scroll to position [34, 0]
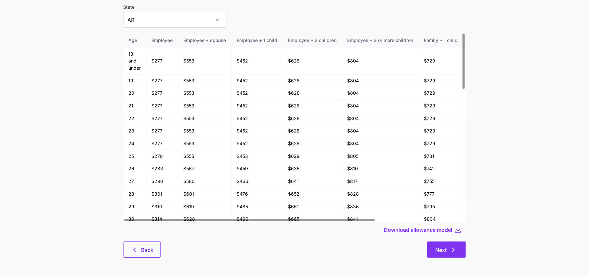
click at [442, 252] on span "Next" at bounding box center [441, 250] width 11 height 8
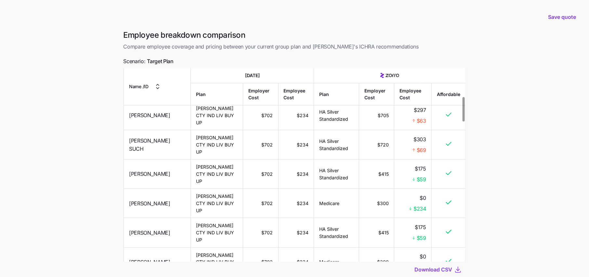
scroll to position [44, 0]
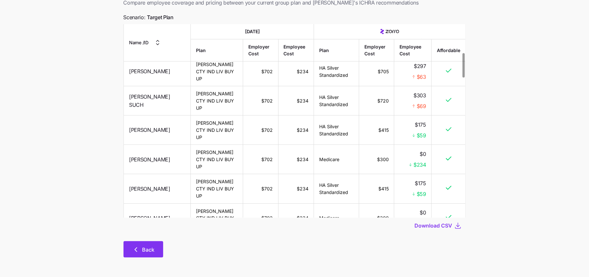
click at [139, 249] on span "Back" at bounding box center [143, 249] width 23 height 8
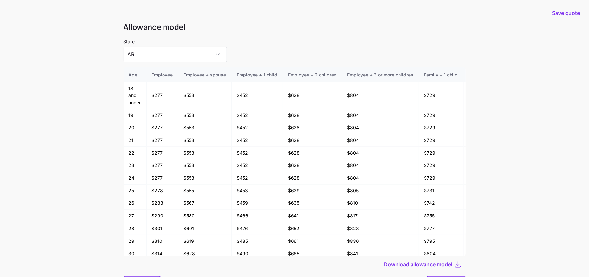
scroll to position [34, 0]
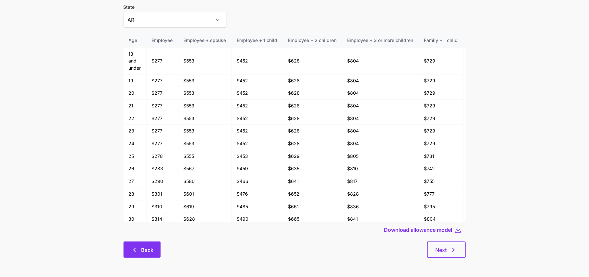
click at [142, 248] on span "Back" at bounding box center [147, 250] width 12 height 8
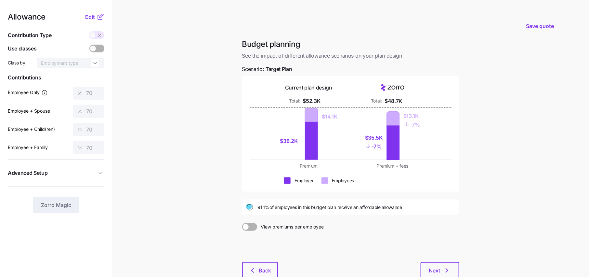
click at [98, 20] on icon at bounding box center [101, 17] width 8 height 8
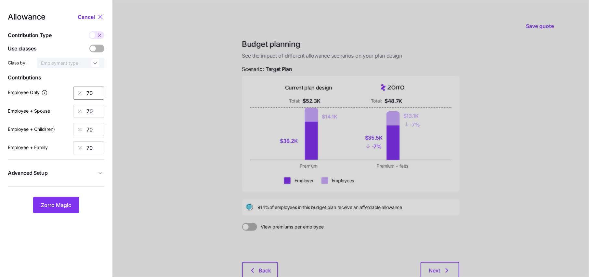
click at [96, 92] on input "70" at bounding box center [88, 92] width 31 height 13
type input "7"
type input "75"
click at [77, 207] on button "Zorro Magic" at bounding box center [56, 205] width 46 height 16
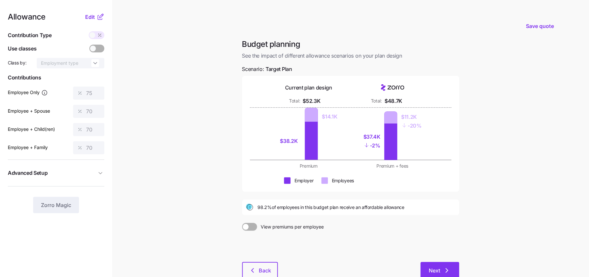
click at [437, 269] on span "Next" at bounding box center [434, 270] width 11 height 8
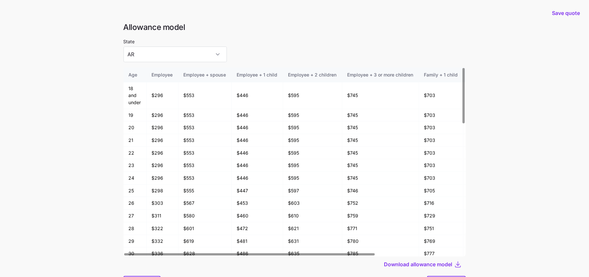
scroll to position [34, 0]
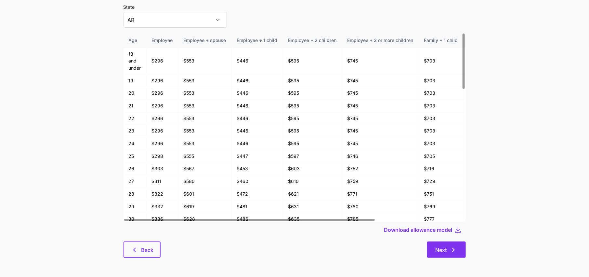
click at [433, 255] on button "Next" at bounding box center [446, 249] width 39 height 16
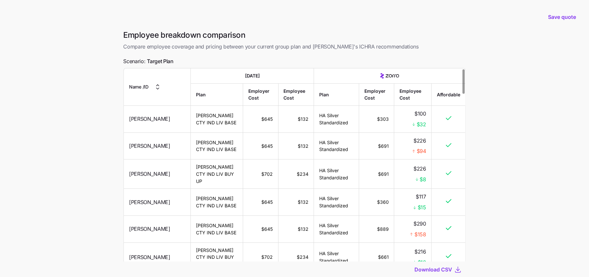
scroll to position [43, 0]
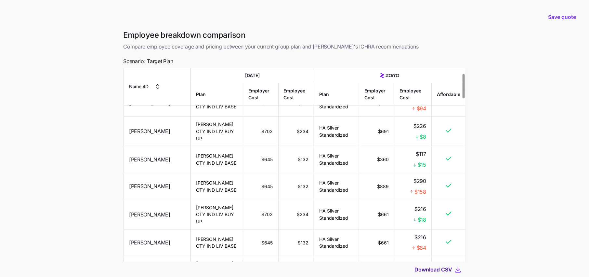
click at [439, 270] on span "Download CSV" at bounding box center [434, 269] width 38 height 8
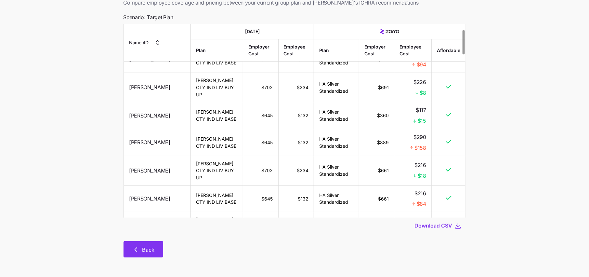
click at [142, 251] on span "Back" at bounding box center [148, 249] width 12 height 8
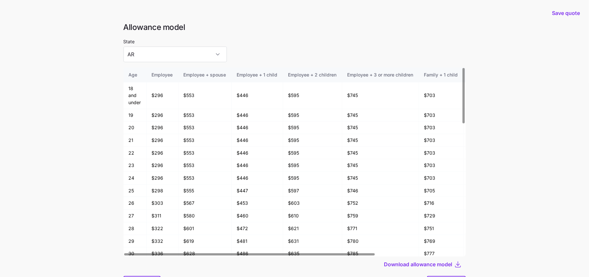
scroll to position [34, 0]
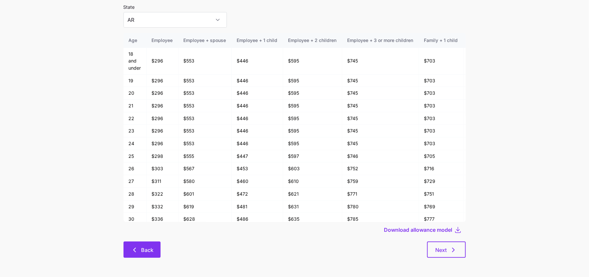
click at [149, 254] on button "Back" at bounding box center [142, 249] width 37 height 16
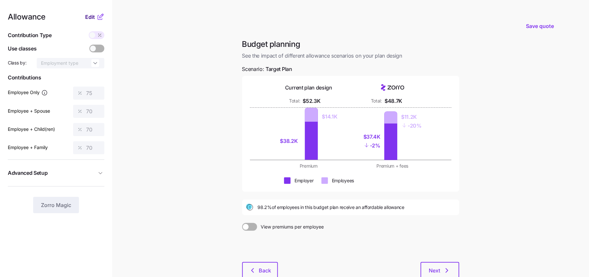
click at [96, 15] on button "Edit" at bounding box center [90, 17] width 11 height 8
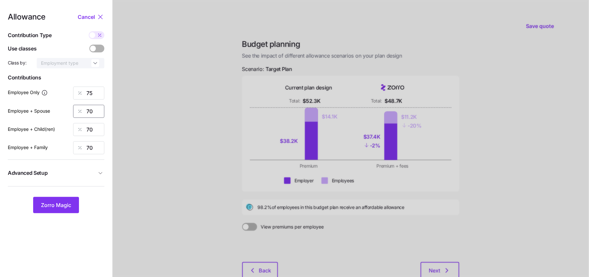
drag, startPoint x: 99, startPoint y: 112, endPoint x: 55, endPoint y: 112, distance: 43.6
click at [55, 112] on div "Employee + Spouse 70" at bounding box center [56, 111] width 97 height 13
type input "0"
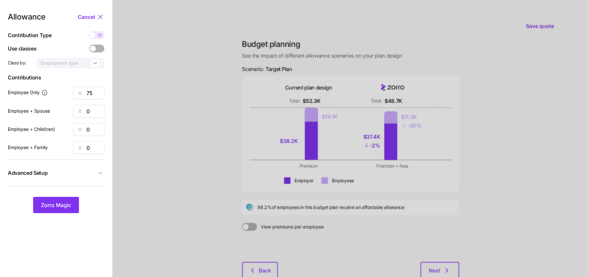
click at [94, 33] on span at bounding box center [92, 35] width 6 height 6
click at [89, 31] on input "checkbox" at bounding box center [89, 31] width 0 height 0
type input "626"
drag, startPoint x: 95, startPoint y: 112, endPoint x: 58, endPoint y: 112, distance: 36.4
click at [62, 112] on div "Employee + Spouse 0" at bounding box center [56, 111] width 97 height 13
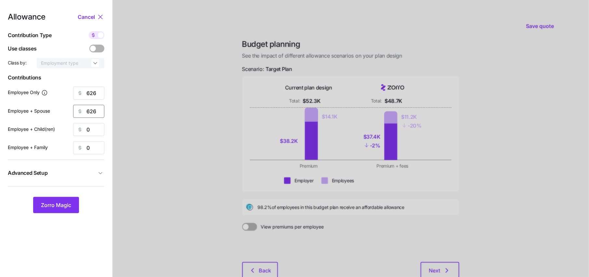
type input "626"
click at [62, 201] on span "Zorro Magic" at bounding box center [56, 205] width 30 height 8
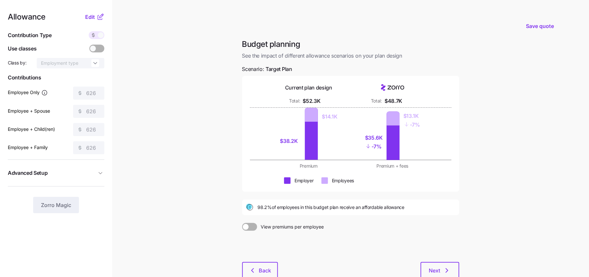
scroll to position [42, 0]
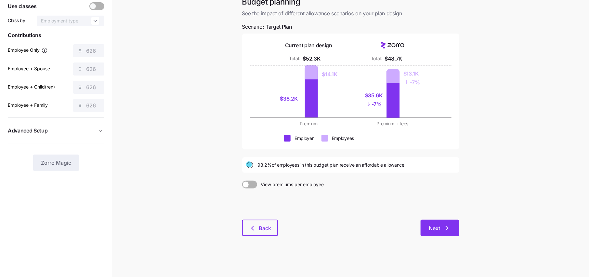
click at [445, 231] on button "Next" at bounding box center [440, 227] width 39 height 16
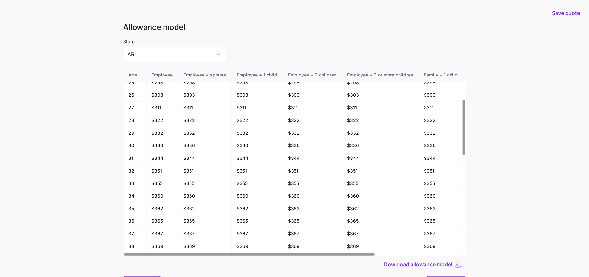
scroll to position [34, 0]
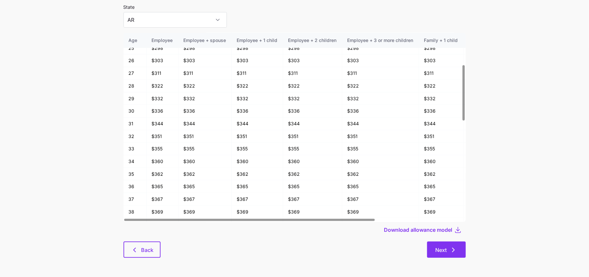
click at [438, 254] on button "Next" at bounding box center [446, 249] width 39 height 16
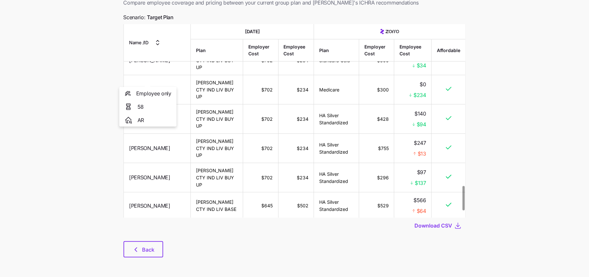
scroll to position [1290, 0]
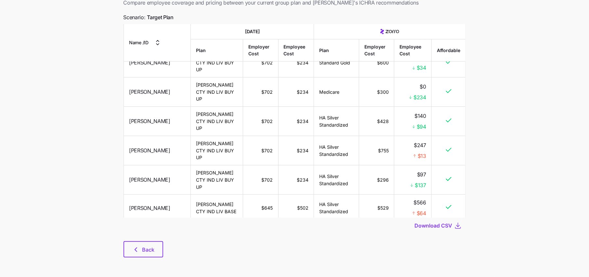
click at [299, 17] on div "Employee breakdown comparison Compare employee coverage and pricing between you…" at bounding box center [294, 125] width 353 height 279
click at [449, 223] on span "Download CSV" at bounding box center [434, 225] width 38 height 8
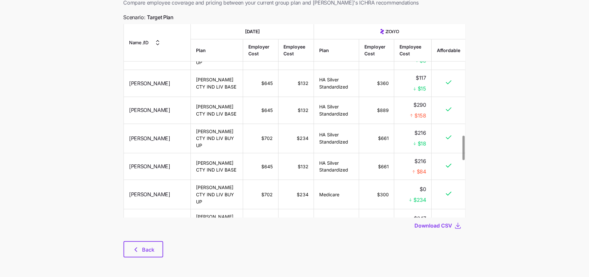
scroll to position [0, 0]
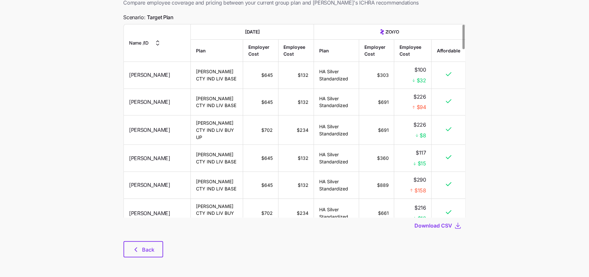
click at [473, 117] on main "Save quote Employee breakdown comparison Compare employee coverage and pricing …" at bounding box center [294, 116] width 589 height 321
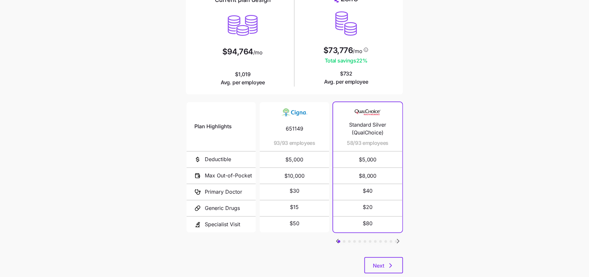
scroll to position [66, 0]
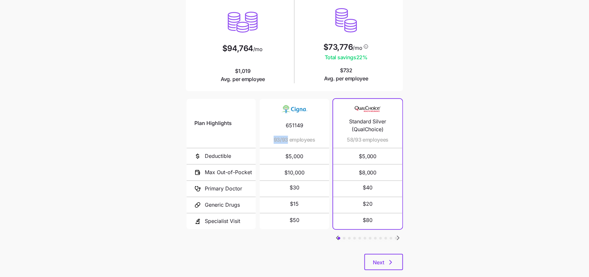
drag, startPoint x: 273, startPoint y: 138, endPoint x: 289, endPoint y: 139, distance: 15.6
click at [289, 139] on span "93/93 employees" at bounding box center [295, 140] width 42 height 8
click at [318, 139] on div "651149 93/93 employees" at bounding box center [295, 123] width 54 height 49
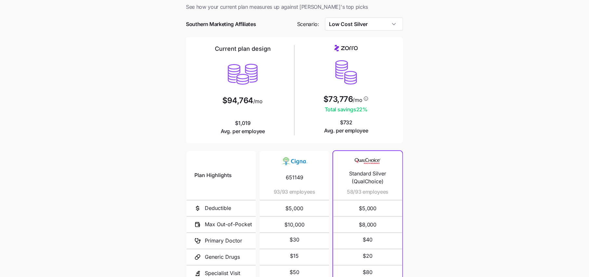
scroll to position [78, 0]
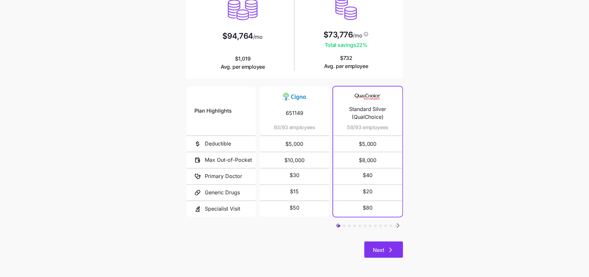
click at [387, 248] on icon "button" at bounding box center [391, 250] width 8 height 8
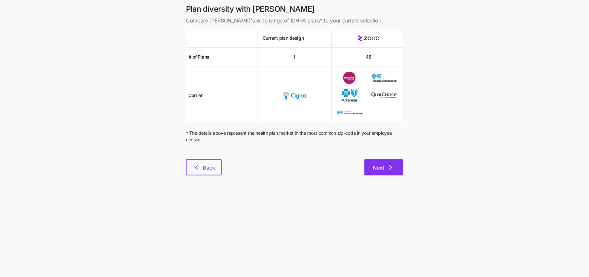
click at [388, 165] on icon "button" at bounding box center [391, 168] width 8 height 8
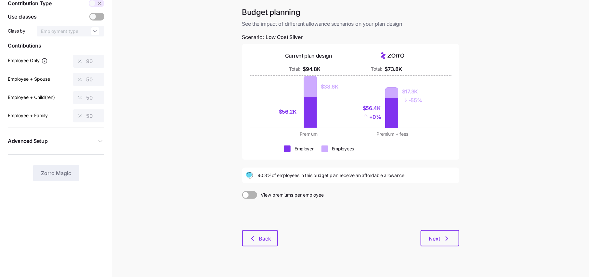
scroll to position [38, 0]
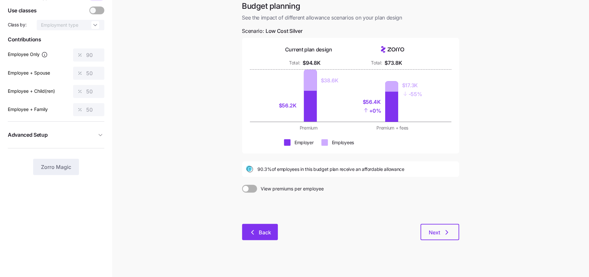
click at [258, 231] on span "Back" at bounding box center [260, 232] width 19 height 8
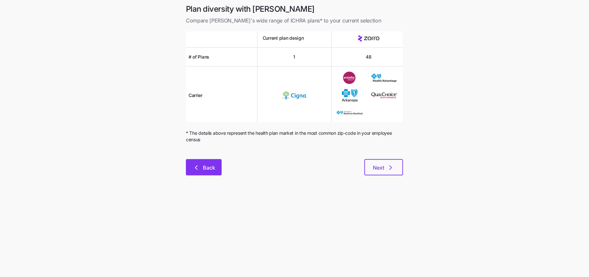
click at [196, 168] on icon "button" at bounding box center [196, 167] width 2 height 4
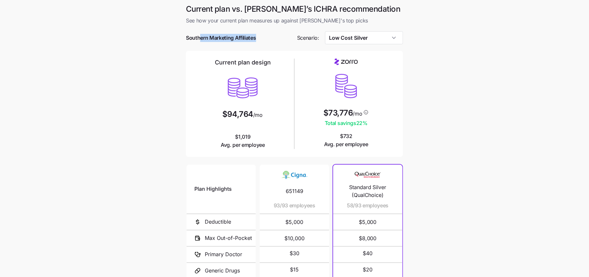
drag, startPoint x: 261, startPoint y: 41, endPoint x: 196, endPoint y: 41, distance: 64.7
click at [196, 41] on div "Southern Marketing Affiliates" at bounding box center [239, 38] width 106 height 8
click at [177, 39] on main "Current plan vs. [PERSON_NAME]’s ICHRA recommendation See how your current plan…" at bounding box center [294, 177] width 589 height 355
drag, startPoint x: 265, startPoint y: 115, endPoint x: 184, endPoint y: 115, distance: 81.6
click at [184, 115] on div "Current plan vs. [PERSON_NAME]’s ICHRA recommendation See how your current plan…" at bounding box center [295, 173] width 228 height 339
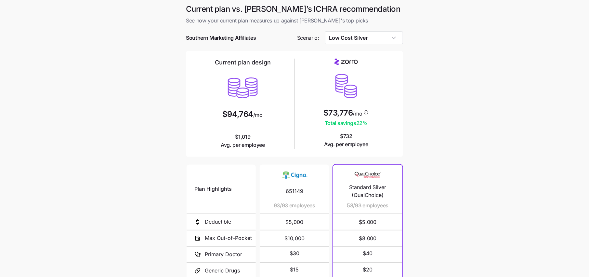
click at [283, 132] on div "Current plan design $94,764 /mo $1,019 Avg. per employee" at bounding box center [243, 104] width 98 height 90
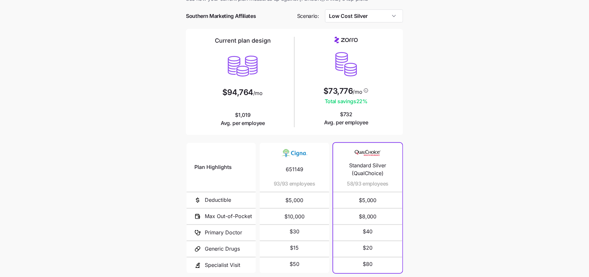
scroll to position [23, 0]
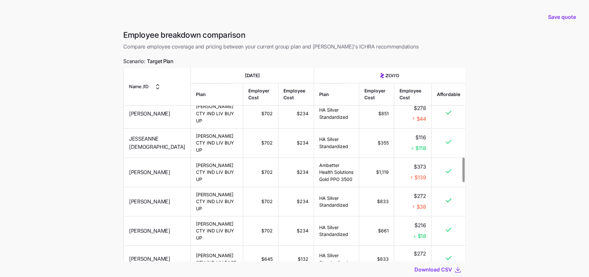
scroll to position [44, 0]
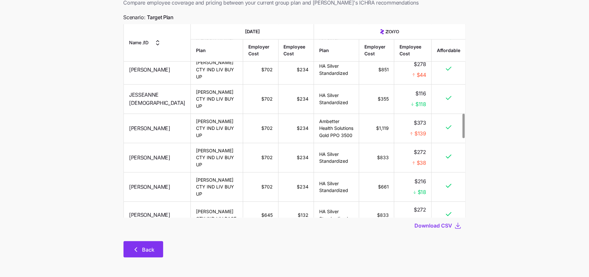
click at [150, 248] on span "Back" at bounding box center [148, 249] width 12 height 8
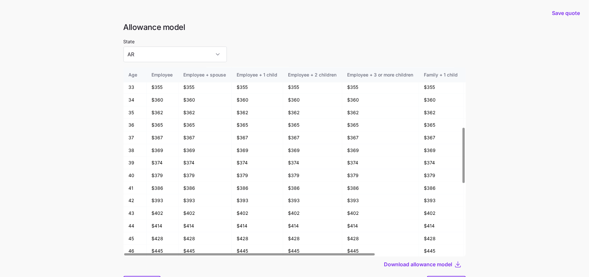
scroll to position [34, 0]
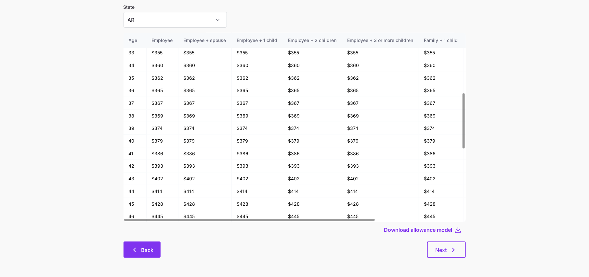
click at [155, 251] on button "Back" at bounding box center [142, 249] width 37 height 16
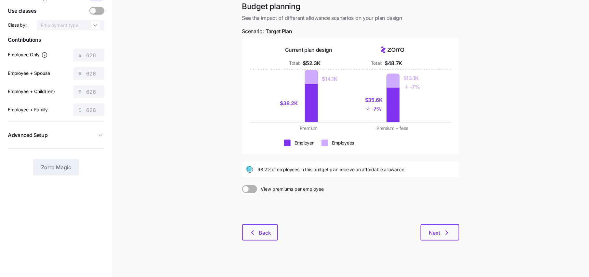
scroll to position [42, 0]
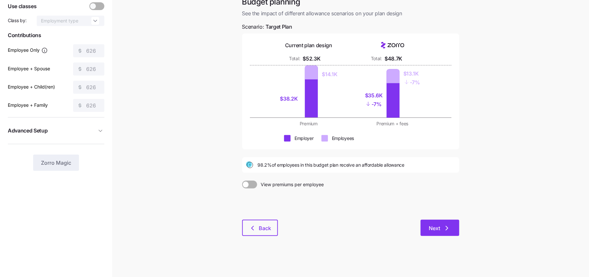
click at [443, 230] on icon "button" at bounding box center [447, 228] width 8 height 8
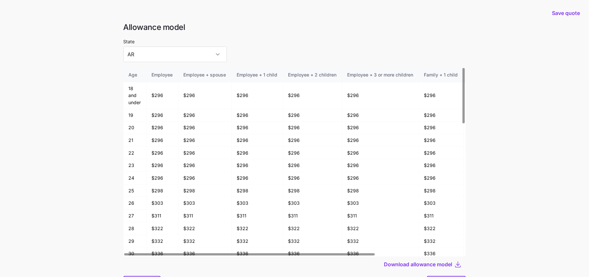
scroll to position [34, 0]
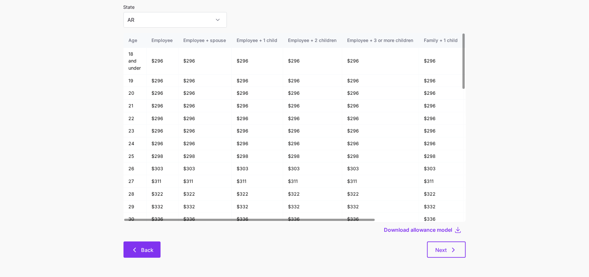
click at [143, 248] on span "Back" at bounding box center [147, 250] width 12 height 8
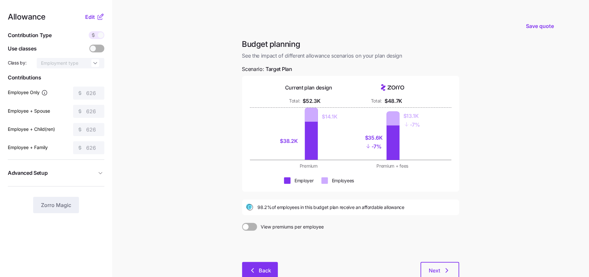
click at [261, 270] on span "Back" at bounding box center [265, 270] width 12 height 8
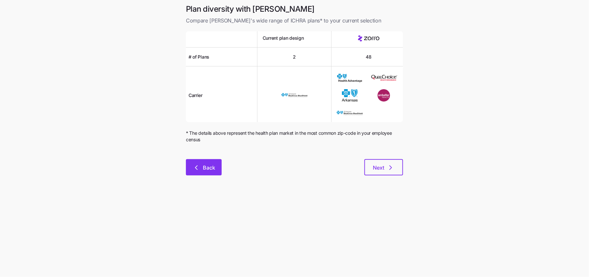
click at [213, 162] on button "Back" at bounding box center [204, 167] width 36 height 16
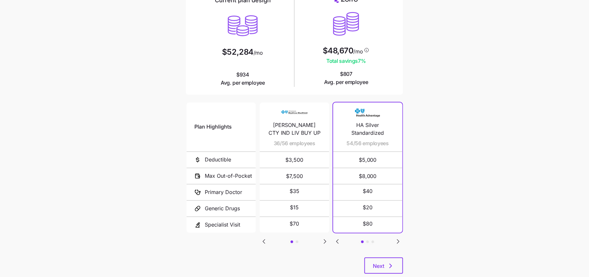
scroll to position [64, 0]
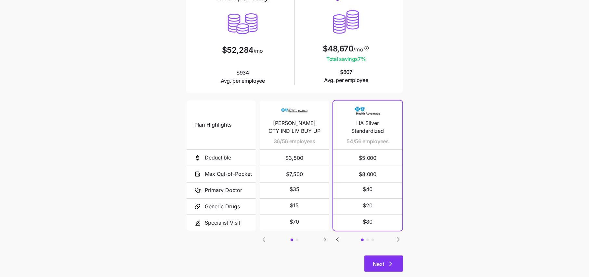
click at [386, 268] on button "Next" at bounding box center [383, 263] width 39 height 16
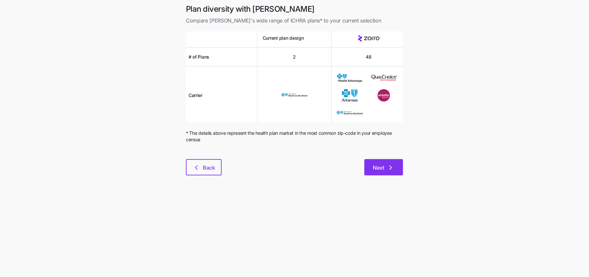
click at [397, 169] on button "Next" at bounding box center [383, 167] width 39 height 16
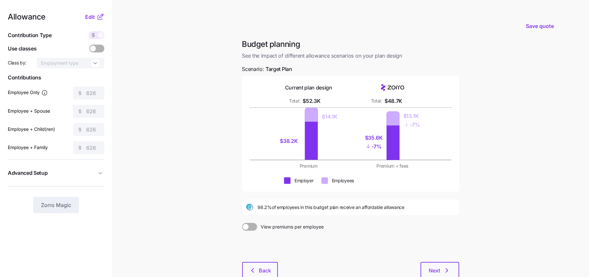
click at [445, 259] on div at bounding box center [350, 246] width 217 height 31
click at [445, 263] on button "Next" at bounding box center [440, 270] width 39 height 16
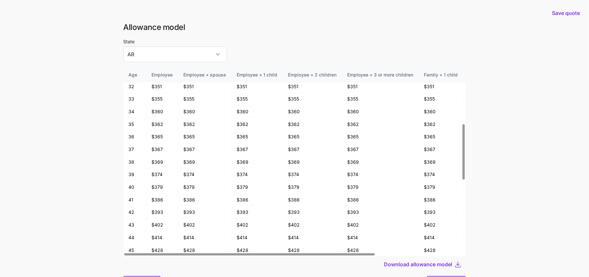
scroll to position [34, 0]
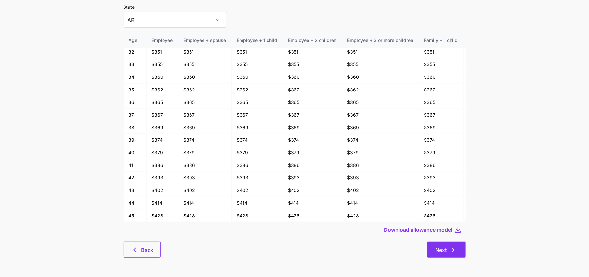
click at [450, 252] on icon "button" at bounding box center [454, 250] width 8 height 8
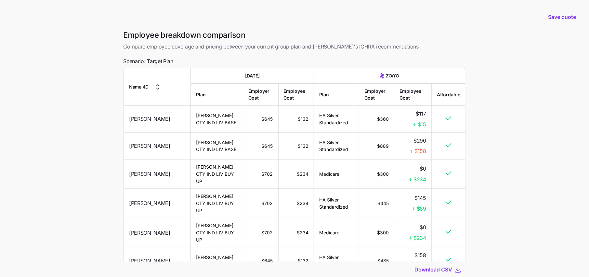
scroll to position [44, 0]
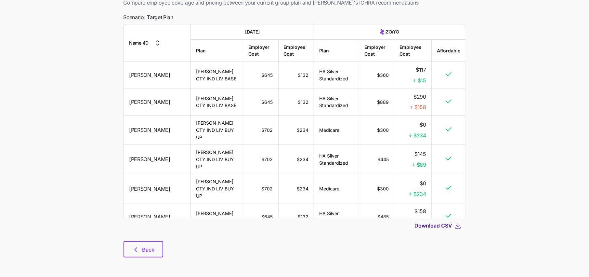
click at [440, 227] on span "Download CSV" at bounding box center [434, 225] width 38 height 8
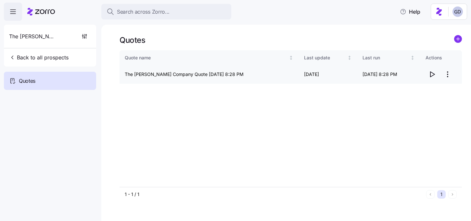
click at [432, 75] on icon "button" at bounding box center [432, 75] width 8 height 8
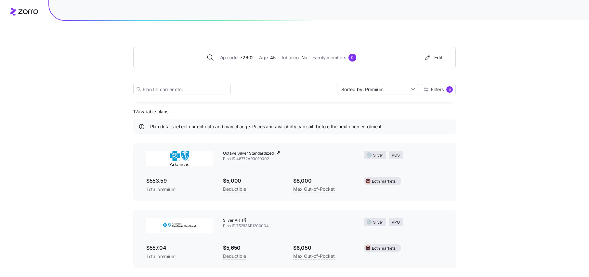
scroll to position [228, 0]
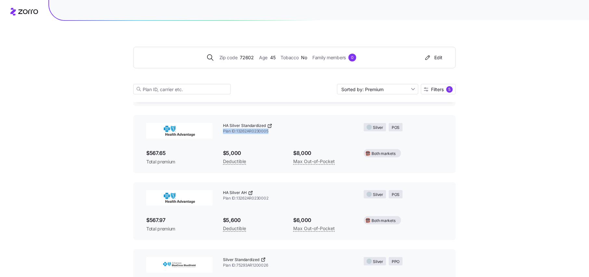
click at [270, 126] on icon at bounding box center [269, 125] width 5 height 5
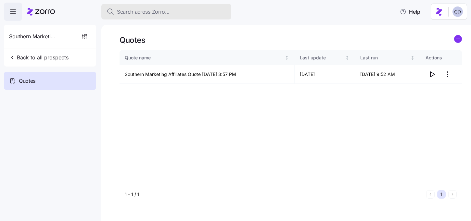
click at [146, 13] on span "Search across Zorro..." at bounding box center [143, 12] width 53 height 8
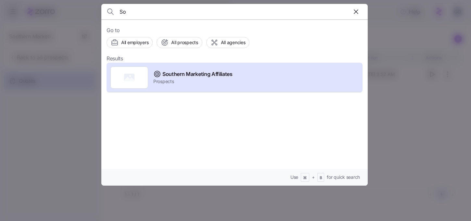
type input "S"
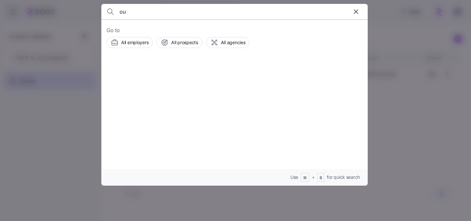
type input "o"
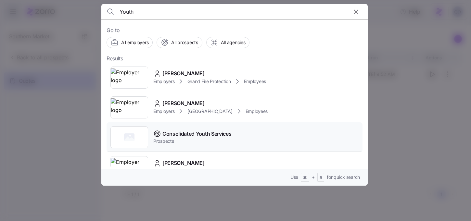
type input "Youth"
click at [139, 137] on div at bounding box center [130, 137] width 38 height 22
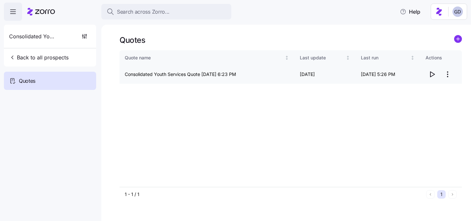
click at [431, 74] on icon "button" at bounding box center [432, 75] width 8 height 8
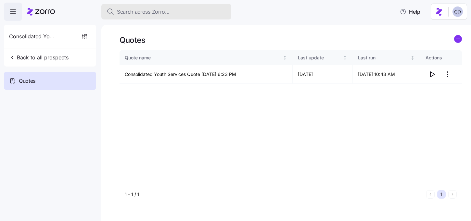
click at [169, 13] on span "Search across Zorro..." at bounding box center [143, 12] width 53 height 8
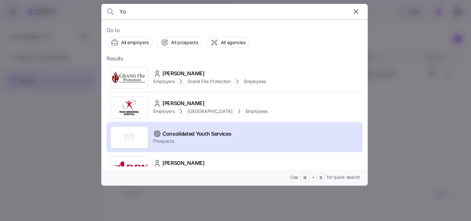
type input "Y"
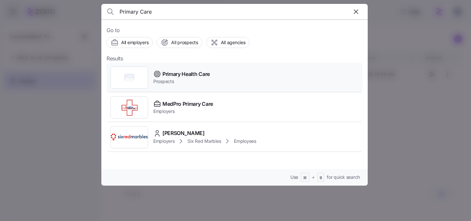
type input "Primary Care"
click at [133, 77] on rect at bounding box center [129, 78] width 10 height 8
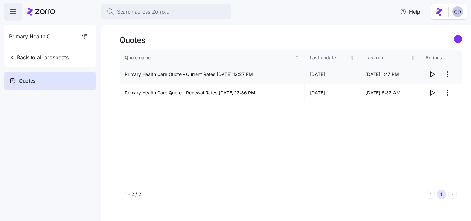
click at [431, 75] on icon "button" at bounding box center [433, 74] width 4 height 5
click at [432, 94] on icon "button" at bounding box center [432, 93] width 8 height 8
click at [25, 53] on button "Back to all prospects" at bounding box center [39, 57] width 65 height 13
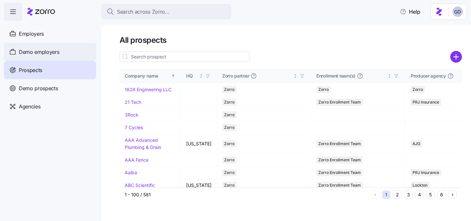
click at [42, 56] on div "Demo employers" at bounding box center [50, 52] width 92 height 18
click at [150, 56] on input at bounding box center [185, 57] width 130 height 10
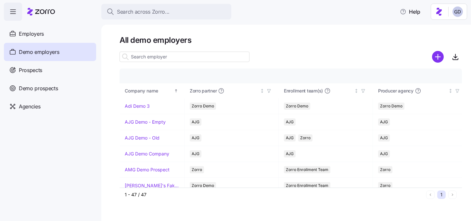
click at [134, 59] on input at bounding box center [185, 57] width 130 height 10
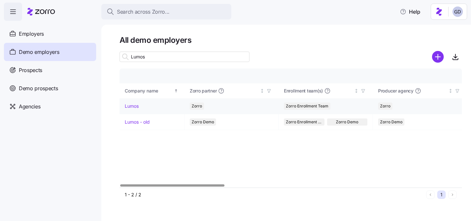
type input "Lumos"
click at [130, 106] on link "Lumos" at bounding box center [132, 106] width 14 height 7
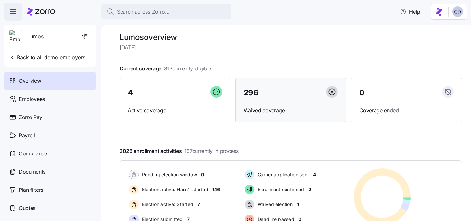
scroll to position [3, 0]
drag, startPoint x: 177, startPoint y: 47, endPoint x: 113, endPoint y: 40, distance: 64.4
click at [113, 41] on div "Lumos overview [DATE] Current coverage 313 currently eligible 4 Active coverage…" at bounding box center [286, 123] width 370 height 197
click at [189, 48] on span "[DATE]" at bounding box center [291, 48] width 343 height 8
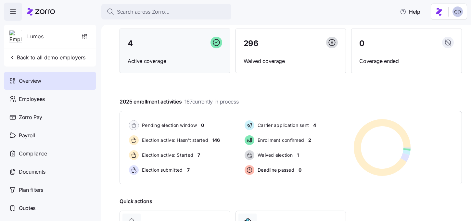
scroll to position [59, 0]
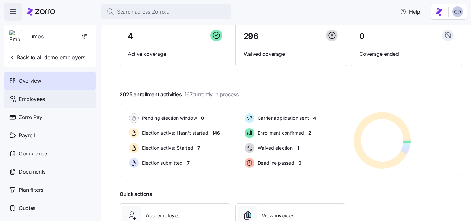
click at [37, 98] on span "Employees" at bounding box center [32, 99] width 26 height 8
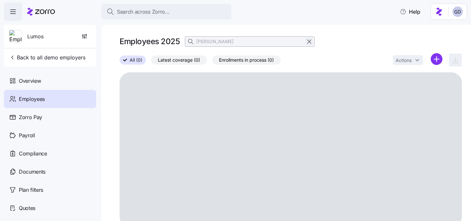
click at [306, 43] on icon "button" at bounding box center [309, 42] width 7 height 8
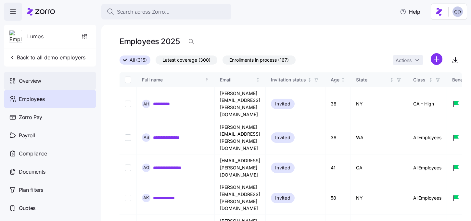
click at [36, 81] on span "Overview" at bounding box center [30, 81] width 22 height 8
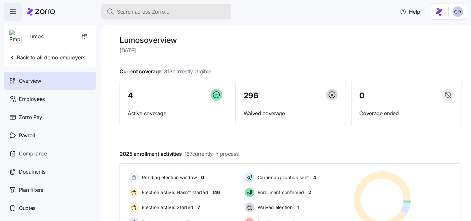
click at [164, 13] on span "Search across Zorro..." at bounding box center [143, 12] width 53 height 8
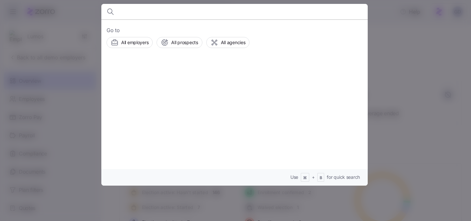
click at [376, 39] on div at bounding box center [235, 110] width 471 height 221
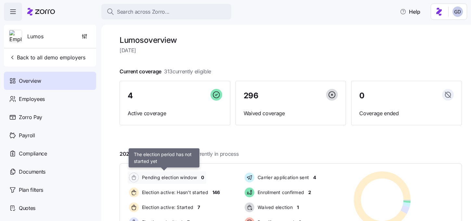
scroll to position [22, 0]
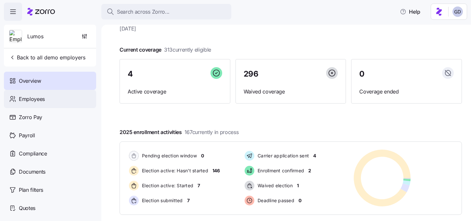
click at [43, 103] on div "Employees" at bounding box center [50, 99] width 92 height 18
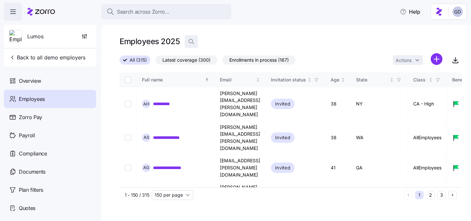
click at [195, 45] on span "button" at bounding box center [191, 41] width 12 height 12
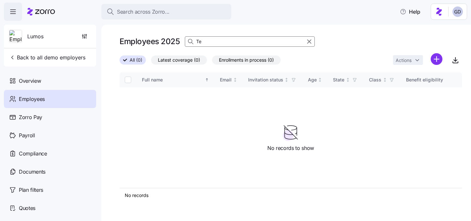
type input "T"
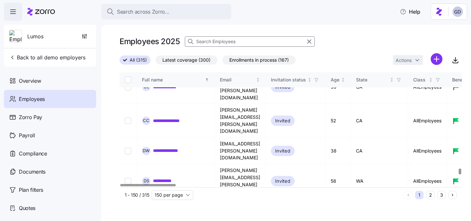
scroll to position [2257, 0]
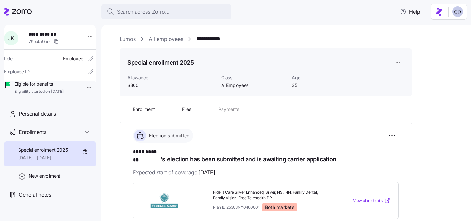
click at [162, 38] on link "All employees" at bounding box center [166, 39] width 34 height 8
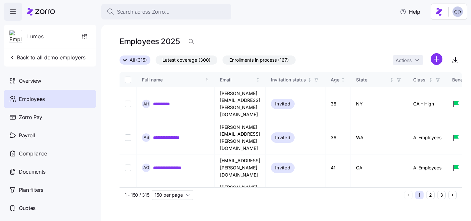
click at [45, 103] on div "Employees" at bounding box center [50, 99] width 92 height 18
click at [139, 59] on span "All (315)" at bounding box center [138, 60] width 17 height 8
click at [120, 62] on input "All (315)" at bounding box center [120, 62] width 0 height 0
click at [138, 60] on span "All (315)" at bounding box center [138, 60] width 17 height 8
click at [120, 62] on input "All (315)" at bounding box center [120, 62] width 0 height 0
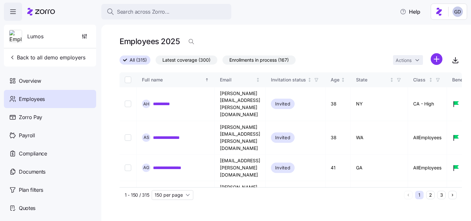
drag, startPoint x: 184, startPoint y: 57, endPoint x: 249, endPoint y: 37, distance: 68.2
click at [184, 57] on span "Latest coverage (300)" at bounding box center [187, 60] width 48 height 8
click at [156, 62] on input "Latest coverage (300)" at bounding box center [156, 62] width 0 height 0
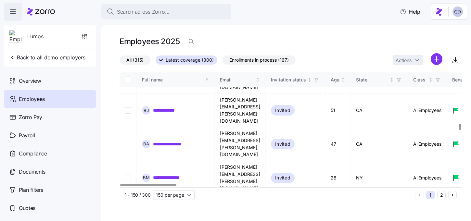
scroll to position [1184, 0]
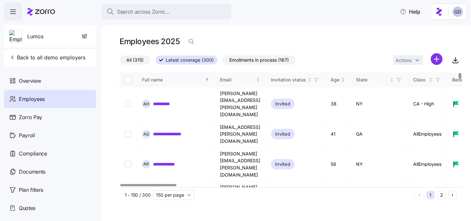
click at [439, 59] on html "**********" at bounding box center [235, 108] width 471 height 217
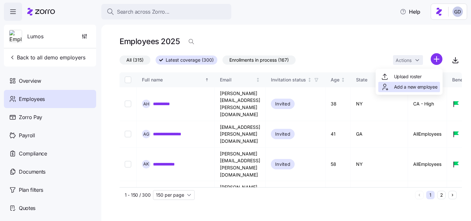
click at [412, 88] on span "Add a new employee" at bounding box center [416, 87] width 44 height 7
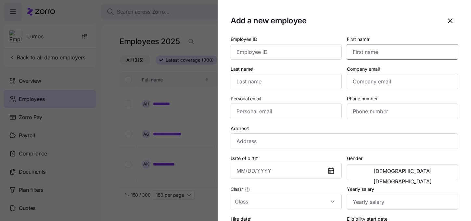
click at [361, 54] on input "First name *" at bounding box center [402, 52] width 111 height 16
type input "Brock"
click at [297, 80] on input "Last name *" at bounding box center [286, 82] width 111 height 16
type input "Purdy"
click at [402, 83] on input "Company email *" at bounding box center [402, 82] width 111 height 16
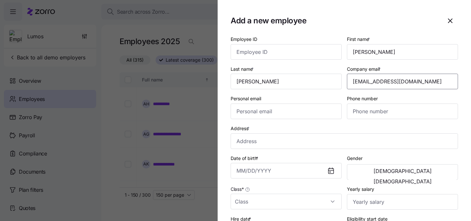
click at [388, 83] on input "brocktober@gmail.com" at bounding box center [402, 82] width 111 height 16
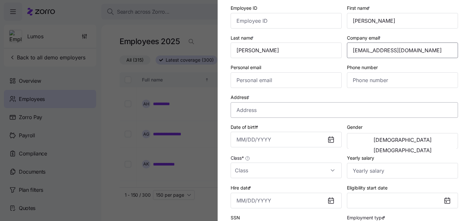
scroll to position [33, 0]
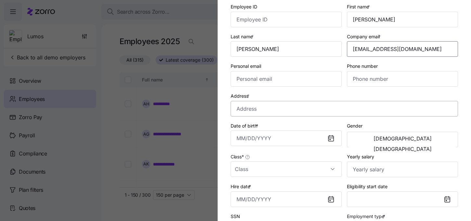
type input "brocktober@email.com"
click at [272, 111] on input "Address *" at bounding box center [345, 109] width 228 height 16
paste input "1732 Jack Trice Wy, Ames, IA 50011"
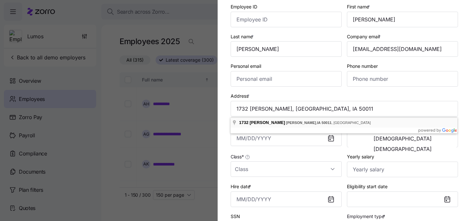
type input "1732 Jack Trice Wy, Ames, IA 50011, USA"
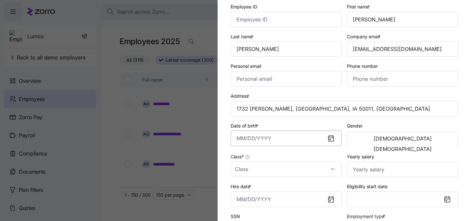
click at [265, 139] on input "Date of birth *" at bounding box center [286, 139] width 111 height 16
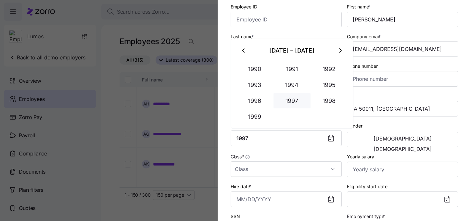
click at [299, 100] on button "1997" at bounding box center [292, 101] width 37 height 16
type input "December 31, 1996"
click at [384, 140] on button "[DEMOGRAPHIC_DATA]" at bounding box center [403, 139] width 108 height 10
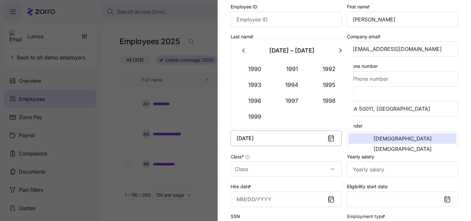
click at [292, 139] on input "December 31, 1996" at bounding box center [286, 139] width 111 height 16
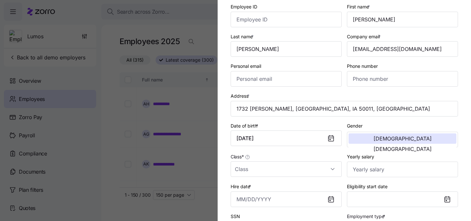
click at [303, 152] on div "Class *" at bounding box center [286, 165] width 116 height 30
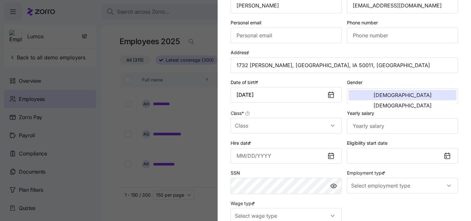
scroll to position [78, 0]
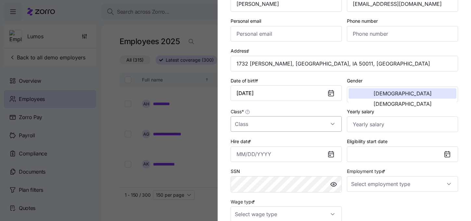
click at [270, 122] on input "Class *" at bounding box center [286, 124] width 111 height 16
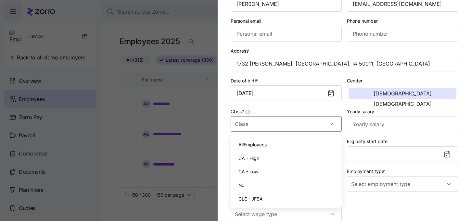
click at [267, 146] on span "AllEmployees" at bounding box center [253, 144] width 28 height 7
type input "AllEmployees"
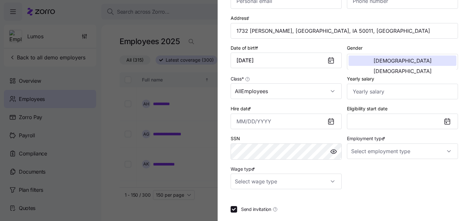
scroll to position [111, 0]
click at [307, 122] on input "Hire date *" at bounding box center [286, 121] width 111 height 16
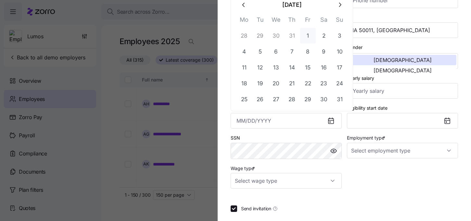
click at [306, 34] on button "1" at bounding box center [308, 36] width 16 height 16
type input "August 1, 2025"
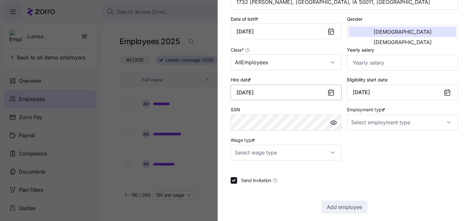
scroll to position [144, 0]
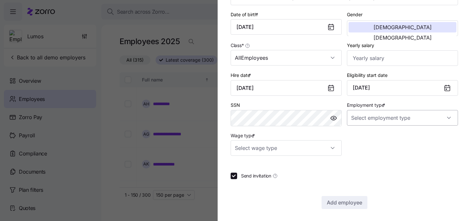
click at [395, 118] on input "Employment type *" at bounding box center [402, 118] width 111 height 16
click at [379, 136] on div "Full Time" at bounding box center [403, 139] width 106 height 14
type input "Full Time"
click at [278, 153] on input "Wage type *" at bounding box center [286, 148] width 111 height 16
click at [255, 171] on div "Salary" at bounding box center [286, 170] width 106 height 14
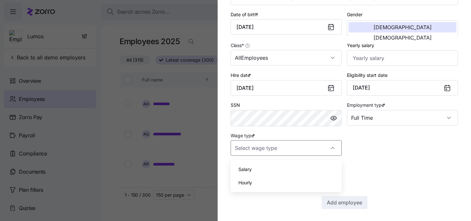
type input "Salary"
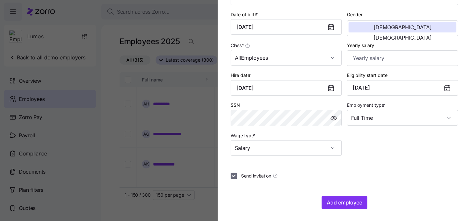
click at [233, 178] on input "Send invitation" at bounding box center [234, 176] width 7 height 7
checkbox input "false"
click at [355, 209] on button "Add employee" at bounding box center [345, 202] width 46 height 13
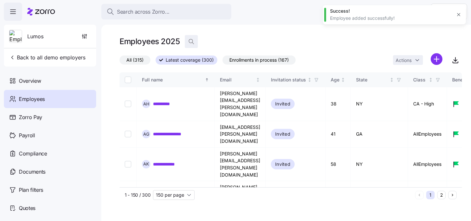
click at [193, 44] on icon "button" at bounding box center [193, 44] width 2 height 2
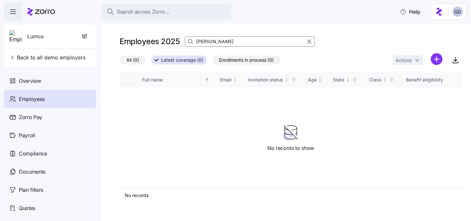
click at [224, 43] on input "Brock" at bounding box center [250, 41] width 130 height 10
type input "Brock"
click at [138, 61] on label "All (1)" at bounding box center [132, 60] width 25 height 9
click at [120, 62] on input "All (1)" at bounding box center [120, 62] width 0 height 0
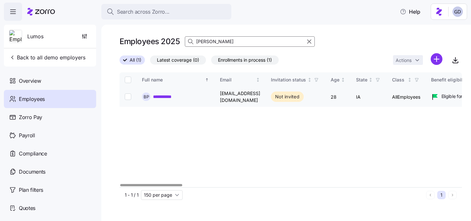
click at [169, 95] on link "**********" at bounding box center [166, 97] width 26 height 7
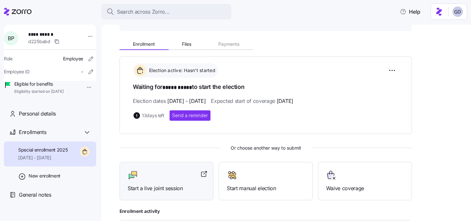
scroll to position [77, 0]
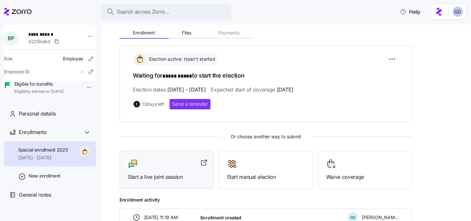
click at [157, 174] on span "Start a live joint session" at bounding box center [167, 177] width 78 height 8
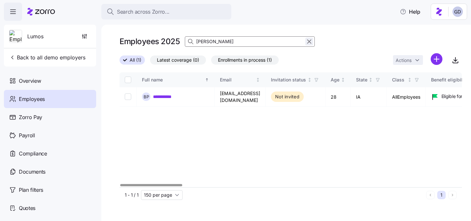
click at [309, 42] on icon "button" at bounding box center [310, 42] width 4 height 4
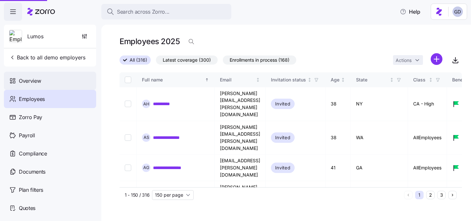
click at [36, 84] on span "Overview" at bounding box center [30, 81] width 22 height 8
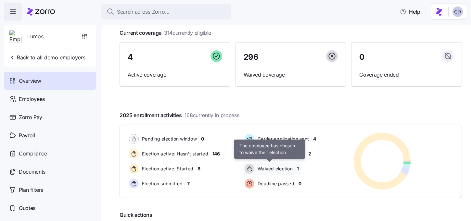
scroll to position [64, 0]
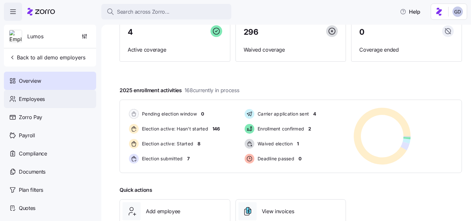
click at [19, 98] on span "Employees" at bounding box center [32, 99] width 26 height 8
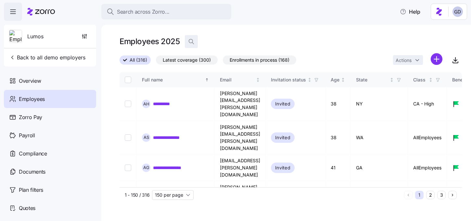
click at [191, 42] on icon "button" at bounding box center [191, 41] width 7 height 7
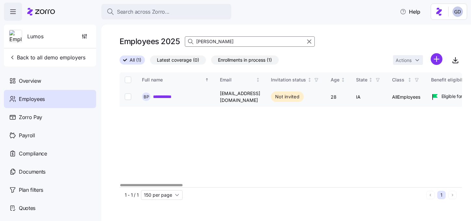
type input "[PERSON_NAME]"
click at [165, 94] on link "**********" at bounding box center [166, 97] width 26 height 7
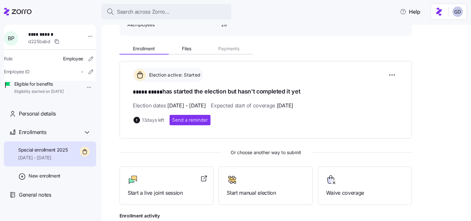
scroll to position [67, 0]
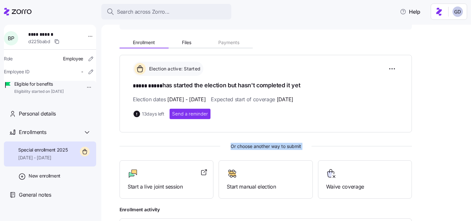
drag, startPoint x: 149, startPoint y: 176, endPoint x: 207, endPoint y: 126, distance: 75.9
click at [207, 126] on div "Election active: Started ***** ***** has started the election but hasn't comple…" at bounding box center [266, 145] width 293 height 181
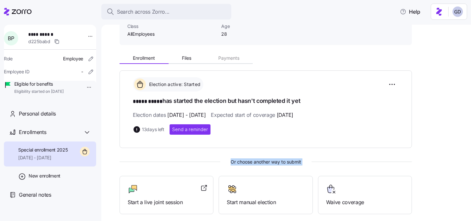
scroll to position [52, 0]
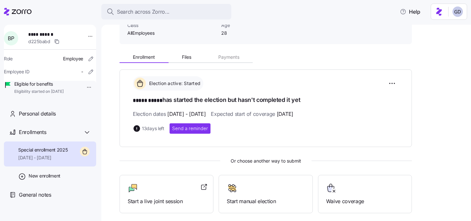
click at [202, 154] on div "Election active: Started ***** ***** has started the election but hasn't comple…" at bounding box center [266, 160] width 293 height 181
click at [156, 187] on div at bounding box center [167, 188] width 78 height 10
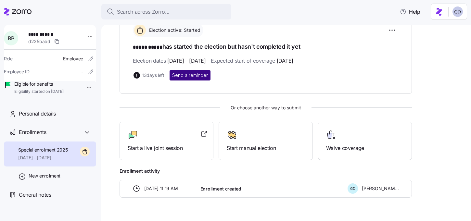
scroll to position [106, 0]
click at [165, 150] on span "Start a live joint session" at bounding box center [167, 148] width 78 height 8
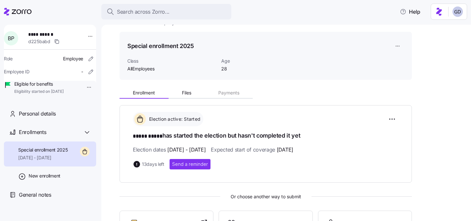
scroll to position [56, 0]
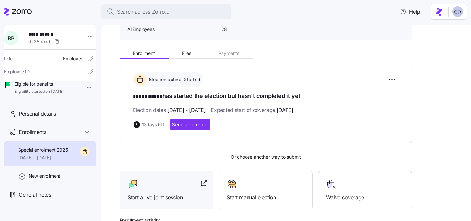
click at [170, 182] on div at bounding box center [167, 184] width 78 height 10
click at [147, 54] on span "Enrollment" at bounding box center [144, 53] width 22 height 5
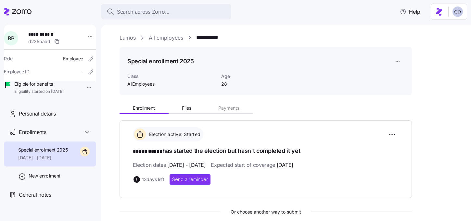
scroll to position [0, 0]
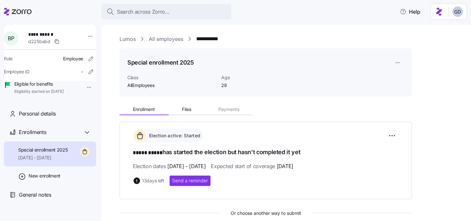
click at [171, 40] on link "All employees" at bounding box center [166, 39] width 34 height 8
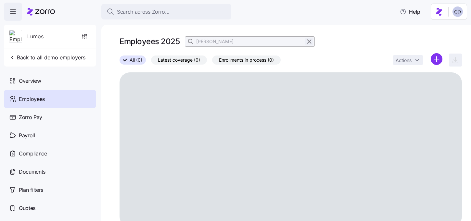
click at [307, 43] on icon "button" at bounding box center [309, 42] width 7 height 8
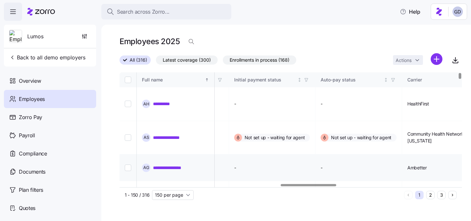
scroll to position [0, 990]
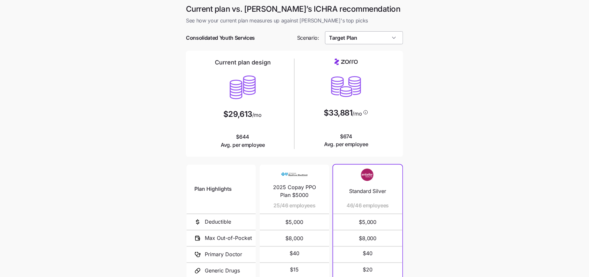
click at [364, 38] on input "Target Plan" at bounding box center [364, 37] width 78 height 13
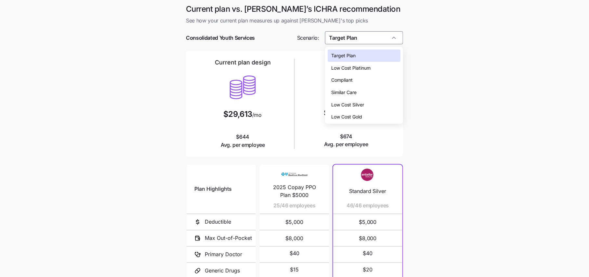
click at [356, 102] on span "Low Cost Silver" at bounding box center [348, 104] width 33 height 7
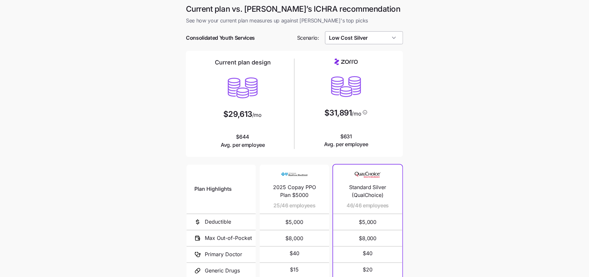
click at [359, 39] on input "Low Cost Silver" at bounding box center [364, 37] width 78 height 13
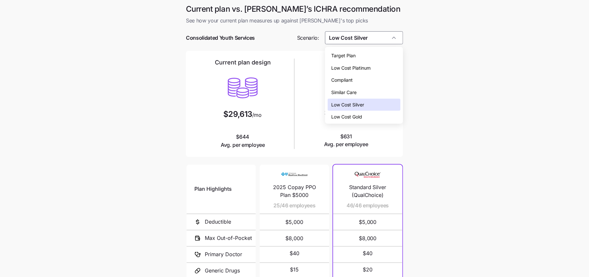
click at [356, 115] on span "Low Cost Gold" at bounding box center [347, 116] width 31 height 7
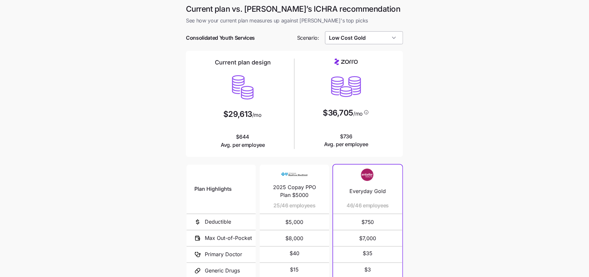
click at [349, 38] on input "Low Cost Gold" at bounding box center [364, 37] width 78 height 13
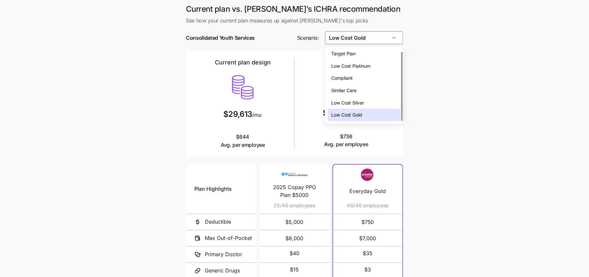
click at [349, 103] on span "Low Cost Silver" at bounding box center [348, 102] width 33 height 7
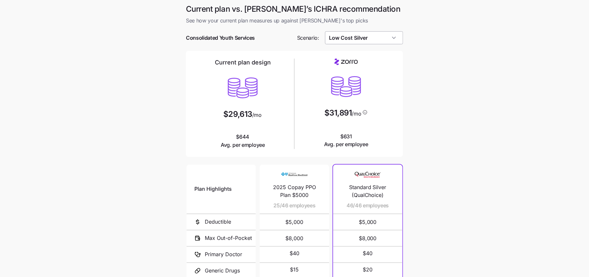
click at [371, 39] on input "Low Cost Silver" at bounding box center [364, 37] width 78 height 13
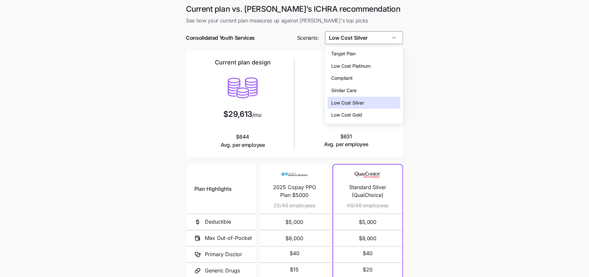
click at [353, 86] on div "Similar Care" at bounding box center [364, 90] width 73 height 12
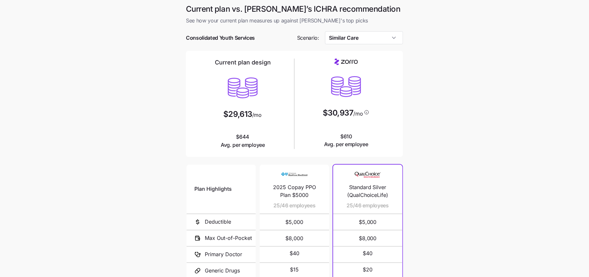
scroll to position [78, 0]
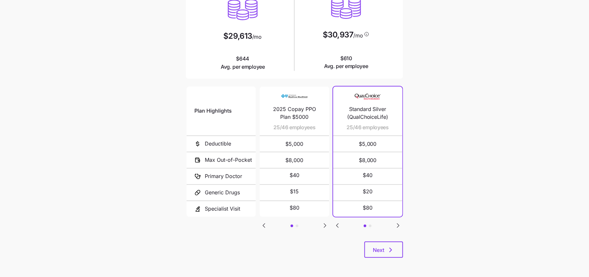
click at [396, 227] on icon "Go to next slide" at bounding box center [398, 225] width 8 height 8
click at [325, 225] on icon "Go to next slide" at bounding box center [325, 225] width 2 height 4
click at [395, 223] on icon "Go to next slide" at bounding box center [398, 225] width 8 height 8
click at [342, 224] on div "Plan Highlights Deductible Max Out-of-Pocket Primary Doctor Generic Drugs Speci…" at bounding box center [294, 163] width 217 height 156
click at [335, 224] on icon "Go to previous slide" at bounding box center [338, 225] width 8 height 8
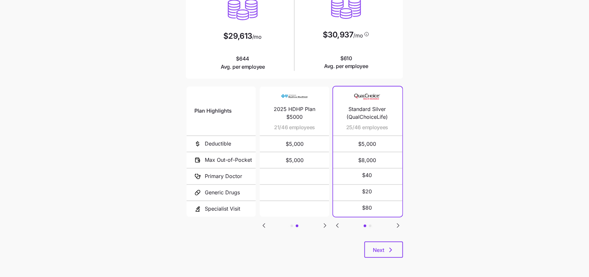
scroll to position [0, 0]
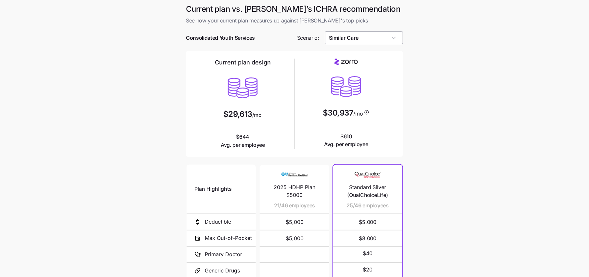
click at [346, 39] on input "Similar Care" at bounding box center [364, 37] width 78 height 13
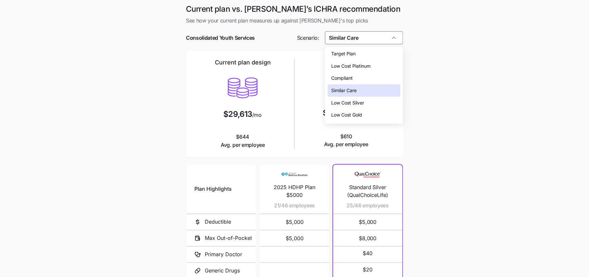
click at [352, 73] on div "Compliant" at bounding box center [364, 78] width 73 height 12
type input "Compliant"
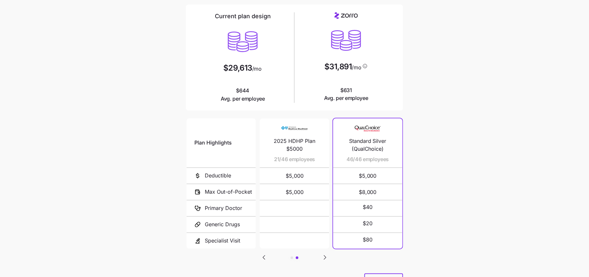
scroll to position [78, 0]
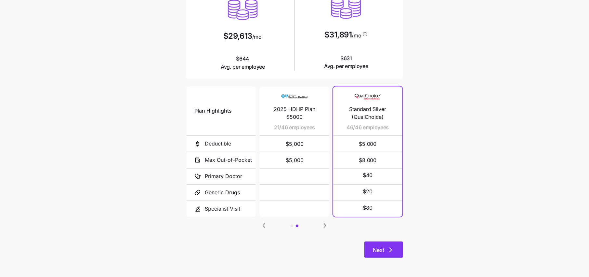
click at [380, 245] on button "Next" at bounding box center [383, 249] width 39 height 16
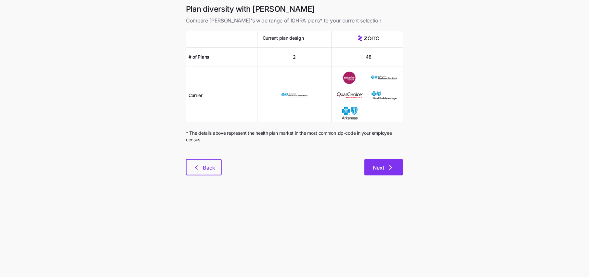
click at [392, 171] on button "Next" at bounding box center [383, 167] width 39 height 16
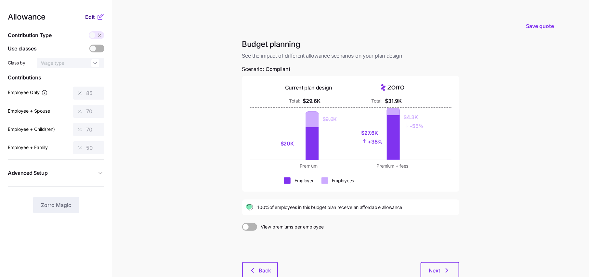
click at [95, 17] on button "Edit" at bounding box center [90, 17] width 11 height 8
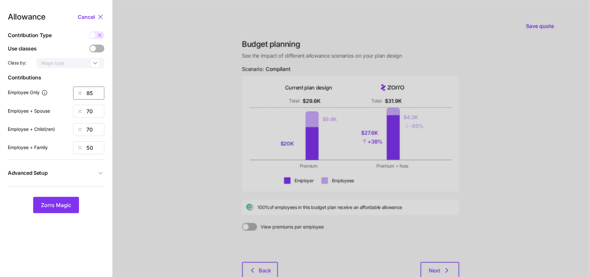
drag, startPoint x: 95, startPoint y: 93, endPoint x: 45, endPoint y: 93, distance: 50.1
click at [69, 93] on div "Employee Only 85" at bounding box center [56, 92] width 97 height 13
type input "60"
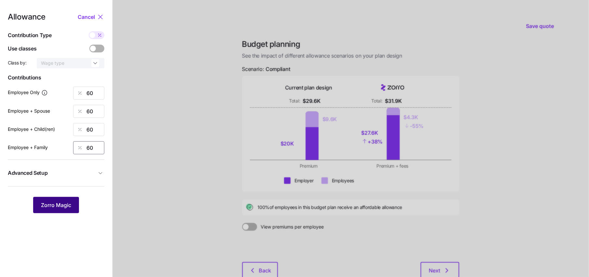
type input "60"
click at [56, 201] on span "Zorro Magic" at bounding box center [56, 205] width 30 height 8
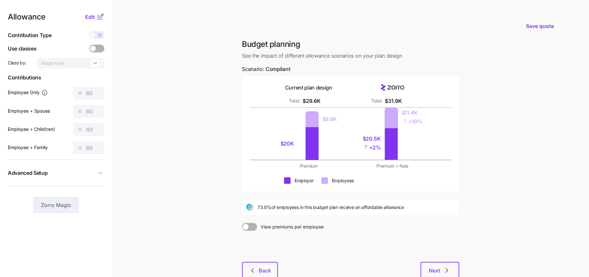
click at [97, 19] on icon at bounding box center [101, 17] width 8 height 8
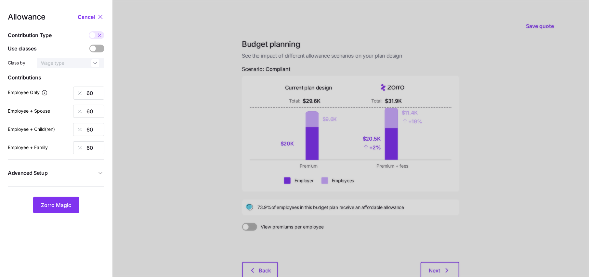
click at [97, 37] on span at bounding box center [99, 35] width 9 height 8
click at [89, 31] on input "checkbox" at bounding box center [89, 31] width 0 height 0
type input "398"
type input "797"
type input "614"
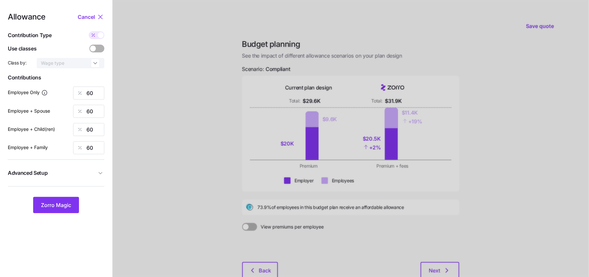
type input "1012"
drag, startPoint x: 98, startPoint y: 111, endPoint x: 83, endPoint y: 111, distance: 15.6
click at [83, 111] on div "797" at bounding box center [88, 111] width 31 height 13
type input "398"
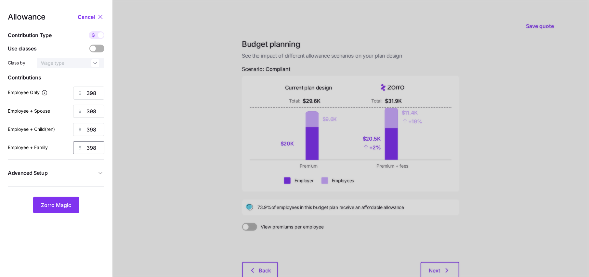
type input "398"
click at [100, 172] on icon "button" at bounding box center [100, 173] width 7 height 7
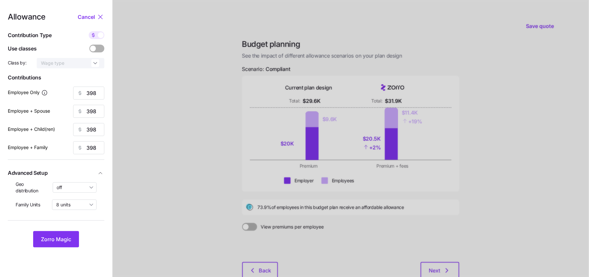
click at [68, 193] on div "Geo distribution off" at bounding box center [56, 187] width 81 height 13
click at [69, 189] on input "off" at bounding box center [75, 187] width 44 height 10
click at [70, 226] on span "By state (1)" at bounding box center [71, 224] width 24 height 7
type input "By state (1)"
click at [57, 232] on button "Zorro Magic" at bounding box center [56, 239] width 46 height 16
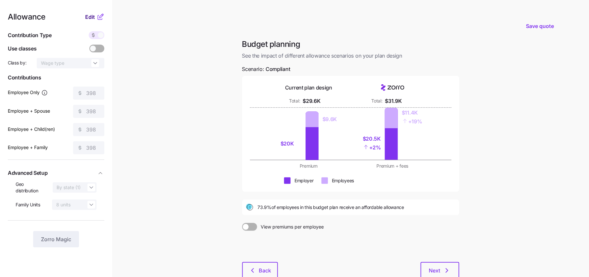
click at [95, 18] on button "Edit" at bounding box center [90, 17] width 11 height 8
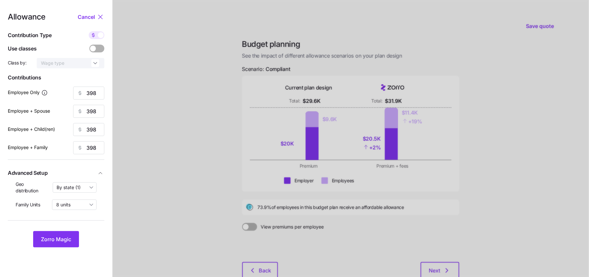
click at [102, 33] on span at bounding box center [101, 35] width 6 height 6
click at [89, 31] on input "checkbox" at bounding box center [89, 31] width 0 height 0
type input "60"
type input "30"
type input "39"
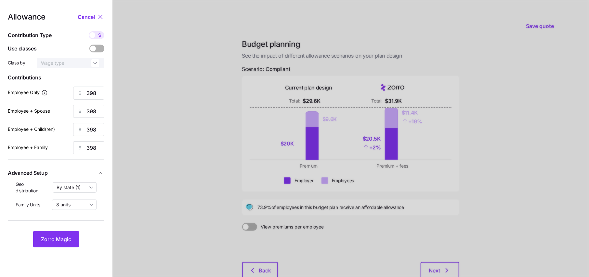
type input "24"
drag, startPoint x: 98, startPoint y: 92, endPoint x: 80, endPoint y: 92, distance: 18.2
click at [80, 92] on div "60" at bounding box center [88, 92] width 31 height 13
click at [70, 232] on button "Zorro Magic" at bounding box center [56, 239] width 46 height 16
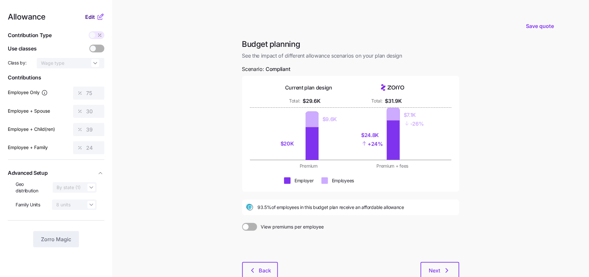
click at [93, 14] on span "Edit" at bounding box center [90, 17] width 10 height 8
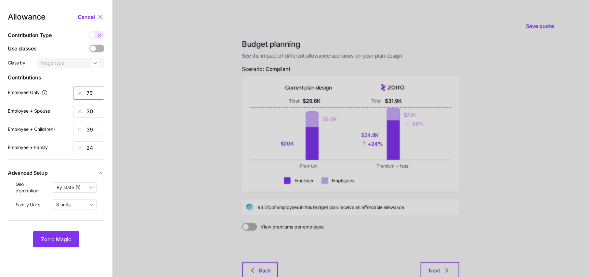
drag, startPoint x: 95, startPoint y: 95, endPoint x: 74, endPoint y: 95, distance: 20.5
click at [82, 95] on div "75" at bounding box center [88, 92] width 31 height 13
type input "6"
click at [65, 238] on span "Zorro Magic" at bounding box center [56, 239] width 30 height 8
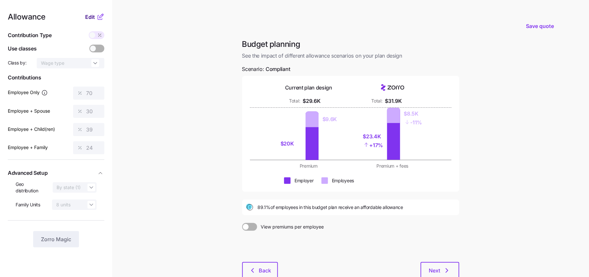
click at [92, 17] on span "Edit" at bounding box center [90, 17] width 10 height 8
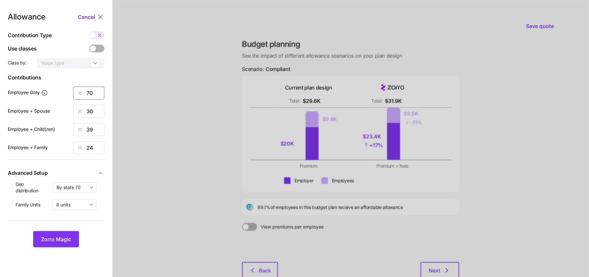
click at [97, 94] on input "70" at bounding box center [88, 92] width 31 height 13
click at [100, 35] on icon at bounding box center [100, 35] width 3 height 3
click at [89, 31] on input "checkbox" at bounding box center [89, 31] width 0 height 0
type input "465"
type input "398"
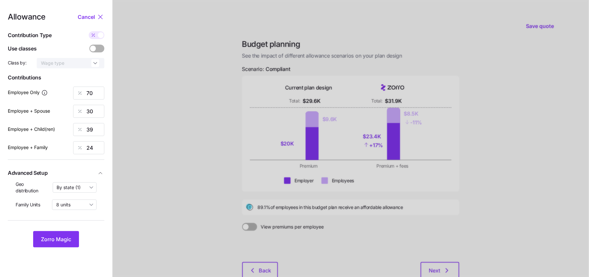
type input "398"
drag, startPoint x: 99, startPoint y: 110, endPoint x: 49, endPoint y: 110, distance: 50.7
click at [49, 110] on div "Employee + Spouse 398" at bounding box center [56, 111] width 97 height 13
type input "450"
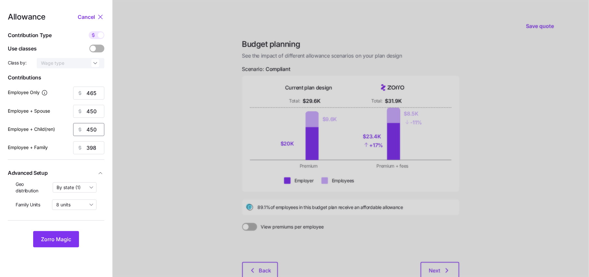
type input "450"
type input "3"
type input "450"
click at [97, 94] on input "465" at bounding box center [88, 92] width 31 height 13
type input "450"
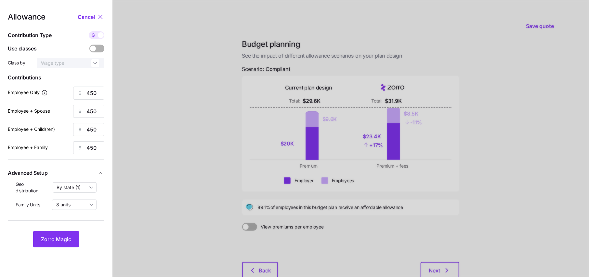
click at [57, 230] on div "Allowance Cancel Contribution Type Use classes Class by: Wage type Contribution…" at bounding box center [56, 130] width 97 height 234
click at [59, 238] on span "Zorro Magic" at bounding box center [56, 239] width 30 height 8
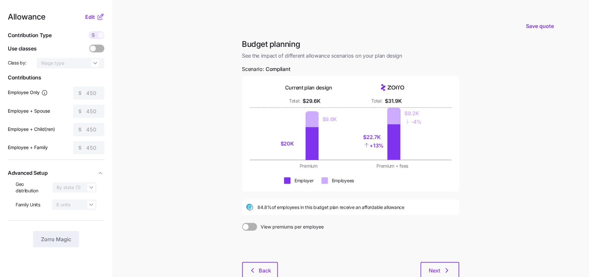
scroll to position [31, 0]
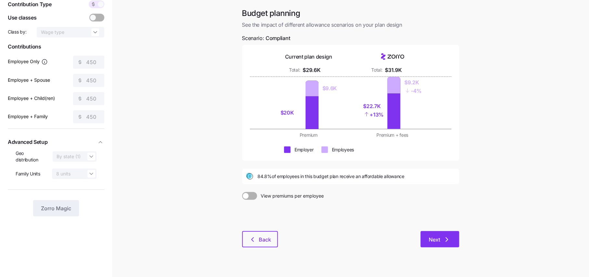
click at [448, 240] on icon "button" at bounding box center [447, 239] width 8 height 8
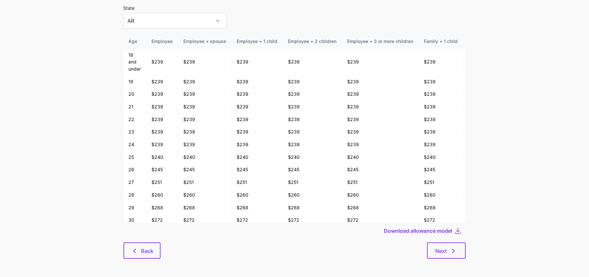
scroll to position [34, 0]
click at [459, 247] on button "Next" at bounding box center [446, 249] width 39 height 16
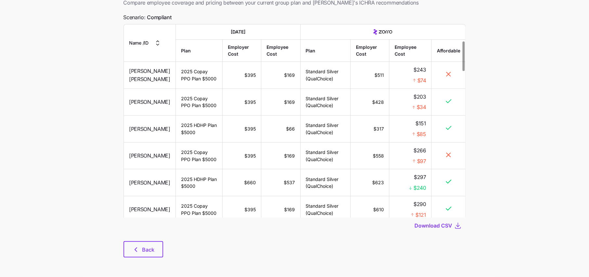
scroll to position [524, 0]
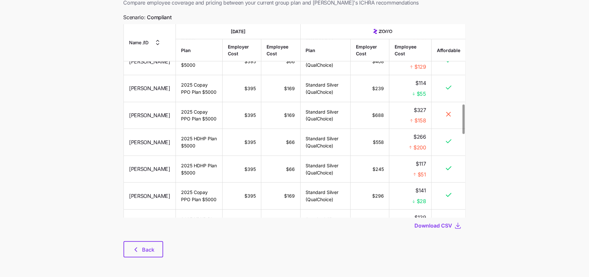
click at [445, 229] on div "Download CSV" at bounding box center [295, 225] width 342 height 16
click at [448, 223] on span "Download CSV" at bounding box center [434, 225] width 38 height 8
click at [134, 248] on icon "button" at bounding box center [136, 249] width 8 height 8
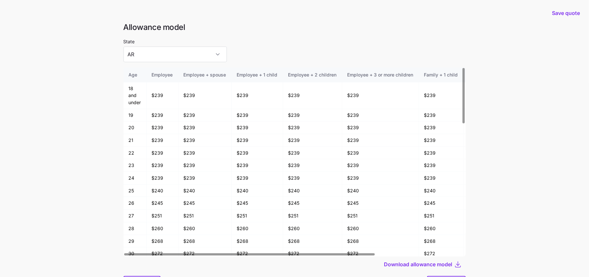
scroll to position [34, 0]
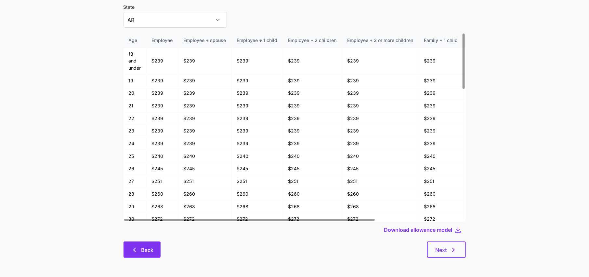
click at [133, 247] on icon "button" at bounding box center [135, 250] width 8 height 8
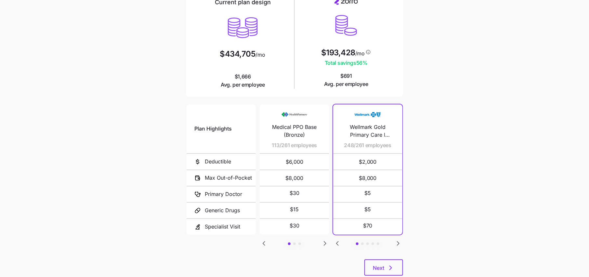
scroll to position [62, 0]
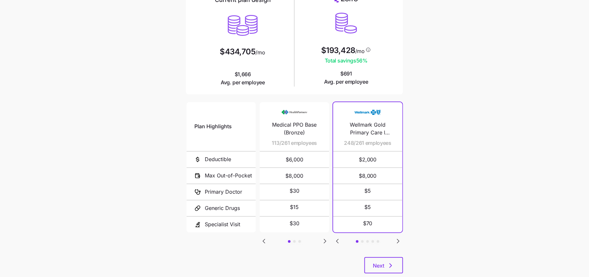
click at [399, 240] on icon "Go to next slide" at bounding box center [398, 241] width 8 height 8
click at [399, 240] on icon "Go to next slide" at bounding box center [398, 241] width 2 height 4
click at [392, 263] on icon "button" at bounding box center [391, 265] width 8 height 8
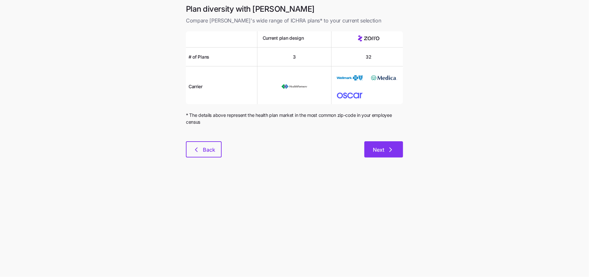
click at [386, 143] on button "Next" at bounding box center [383, 149] width 39 height 16
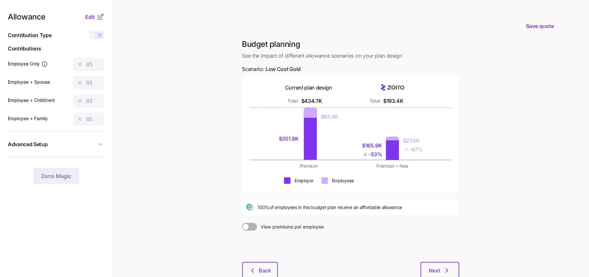
click at [97, 18] on icon at bounding box center [101, 17] width 8 height 8
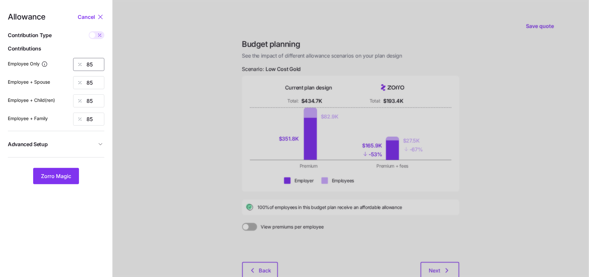
drag, startPoint x: 99, startPoint y: 64, endPoint x: 70, endPoint y: 64, distance: 28.6
click at [78, 64] on div "85" at bounding box center [88, 64] width 31 height 13
type input "100"
click at [38, 180] on button "Zorro Magic" at bounding box center [56, 176] width 46 height 16
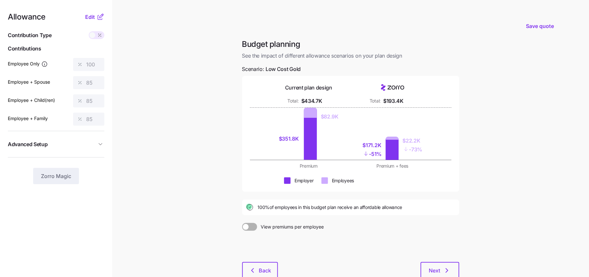
scroll to position [20, 0]
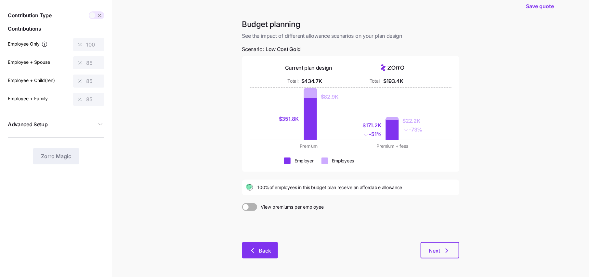
click at [258, 247] on span "Back" at bounding box center [260, 250] width 19 height 8
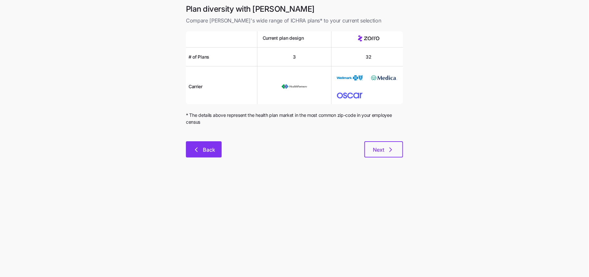
click at [195, 144] on button "Back" at bounding box center [204, 149] width 36 height 16
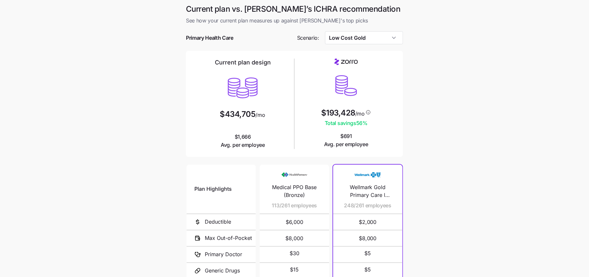
scroll to position [62, 0]
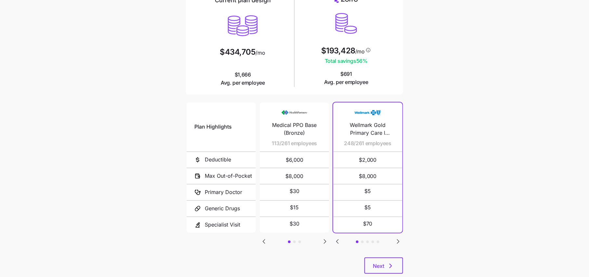
click at [394, 239] on button "button" at bounding box center [398, 241] width 8 height 8
click at [324, 239] on icon "Go to next slide" at bounding box center [325, 241] width 2 height 4
click at [399, 242] on icon "Go to next slide" at bounding box center [398, 241] width 8 height 8
click at [397, 239] on icon "Go to next slide" at bounding box center [398, 241] width 8 height 8
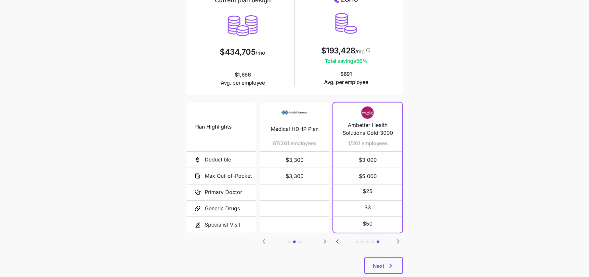
click at [396, 241] on icon "Go to next slide" at bounding box center [398, 241] width 8 height 8
click at [337, 241] on icon "Go to previous slide" at bounding box center [338, 241] width 8 height 8
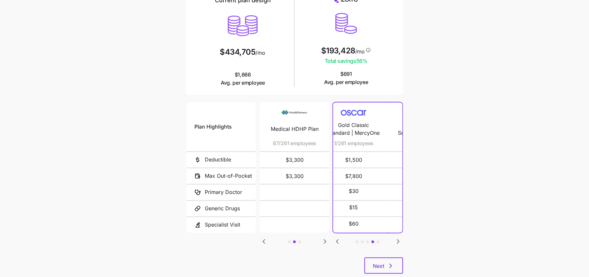
click at [337, 241] on icon "Go to previous slide" at bounding box center [338, 241] width 8 height 8
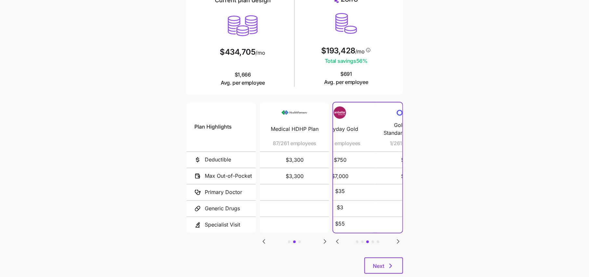
click at [337, 241] on icon "Go to previous slide" at bounding box center [338, 241] width 8 height 8
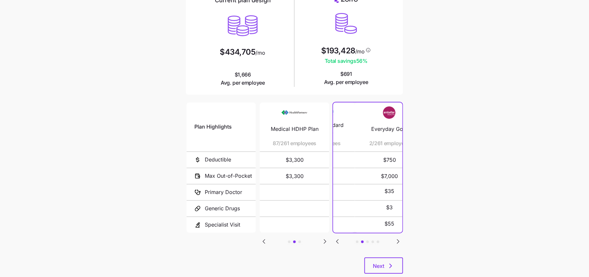
click at [337, 241] on icon "Go to previous slide" at bounding box center [338, 241] width 8 height 8
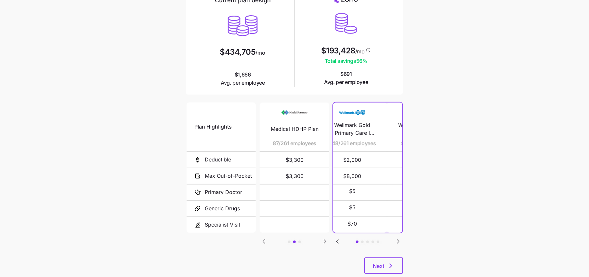
click at [337, 241] on icon "Go to previous slide" at bounding box center [338, 241] width 8 height 8
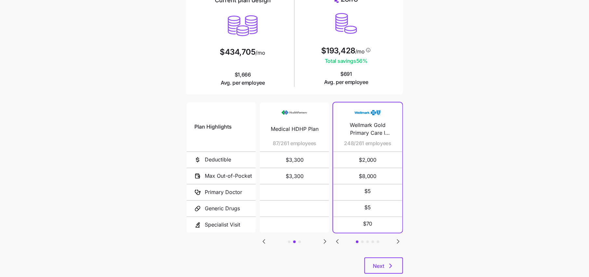
scroll to position [1, 0]
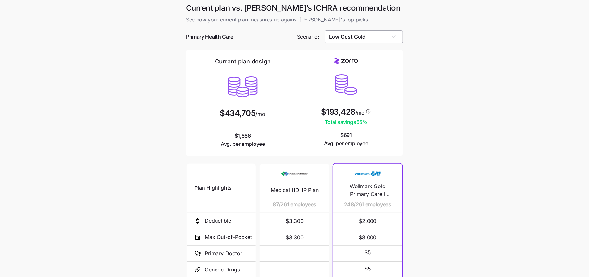
click at [374, 33] on input "Low Cost Gold" at bounding box center [364, 36] width 78 height 13
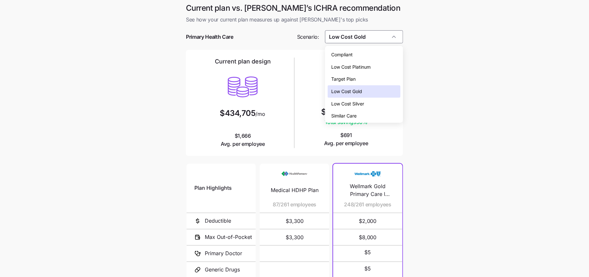
click at [358, 66] on span "Low Cost Platinum" at bounding box center [351, 66] width 39 height 7
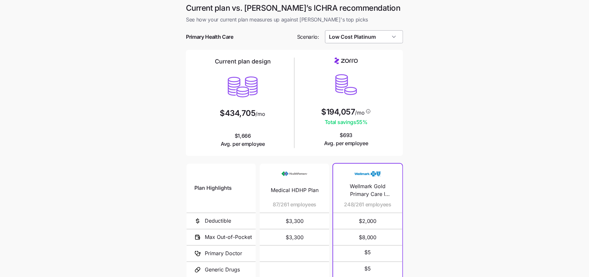
click at [373, 37] on input "Low Cost Platinum" at bounding box center [364, 36] width 78 height 13
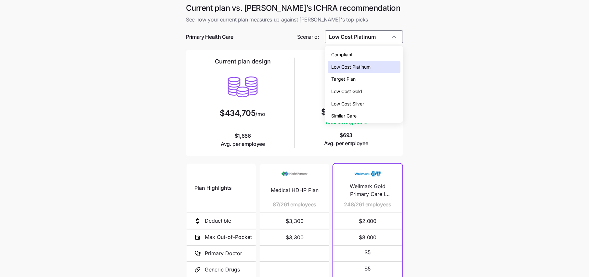
click at [350, 90] on span "Low Cost Gold" at bounding box center [347, 91] width 31 height 7
type input "Low Cost Gold"
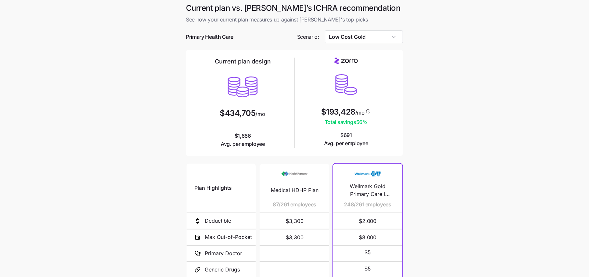
scroll to position [78, 0]
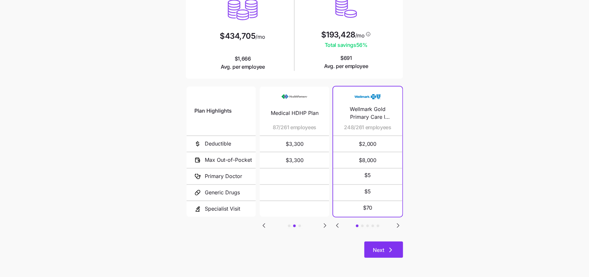
click at [387, 249] on icon "button" at bounding box center [391, 250] width 8 height 8
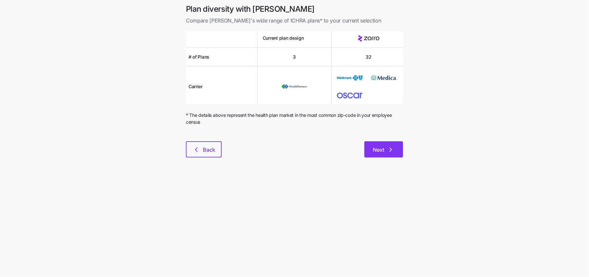
click at [389, 154] on button "Next" at bounding box center [383, 149] width 39 height 16
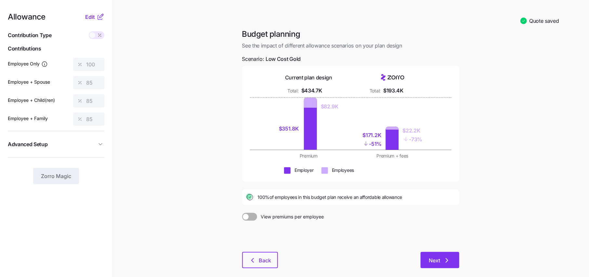
click at [440, 261] on span "Next" at bounding box center [440, 260] width 22 height 8
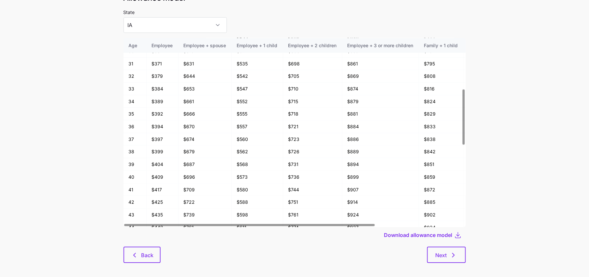
scroll to position [33, 0]
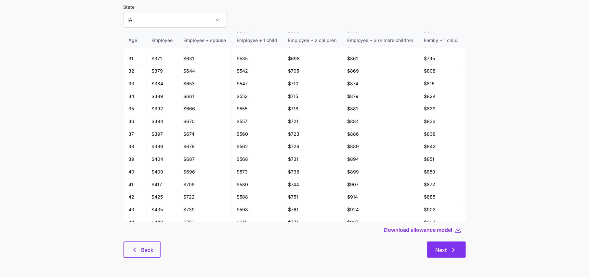
click at [452, 249] on icon "button" at bounding box center [454, 250] width 8 height 8
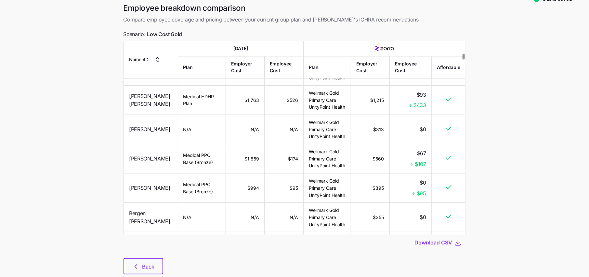
scroll to position [35, 0]
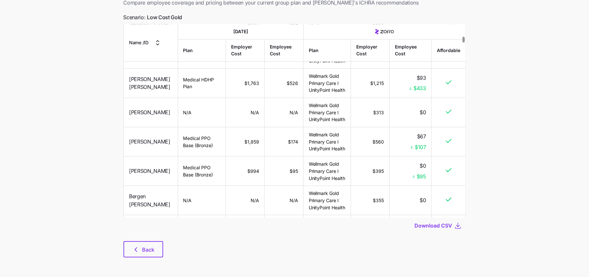
click at [150, 247] on span "Back" at bounding box center [148, 249] width 12 height 8
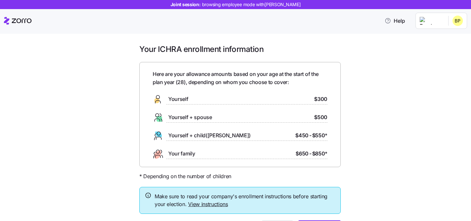
scroll to position [39, 0]
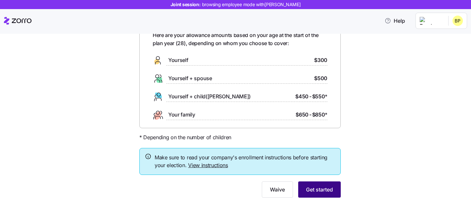
click at [326, 188] on span "Get started" at bounding box center [319, 190] width 27 height 8
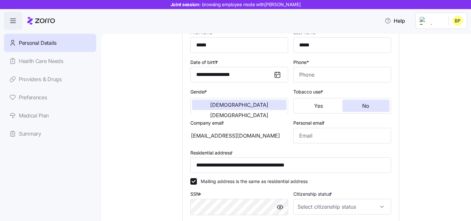
scroll to position [74, 0]
click at [331, 71] on input "Phone*" at bounding box center [343, 75] width 98 height 16
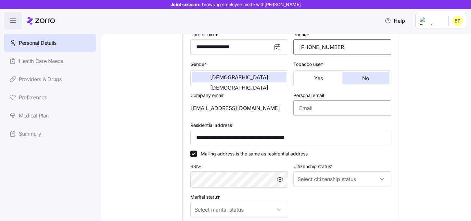
scroll to position [104, 0]
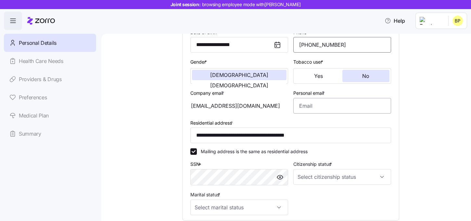
type input "[PHONE_NUMBER]"
click at [333, 100] on input "Personal email *" at bounding box center [343, 106] width 98 height 16
type input "[EMAIL_ADDRESS][DOMAIN_NAME]"
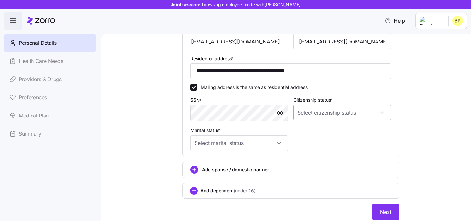
click at [299, 116] on input "Citizenship status *" at bounding box center [343, 113] width 98 height 16
click at [320, 136] on span "[DEMOGRAPHIC_DATA] citizen" at bounding box center [334, 133] width 66 height 7
type input "[DEMOGRAPHIC_DATA] citizen"
click at [250, 146] on input "Marital status *" at bounding box center [240, 144] width 98 height 16
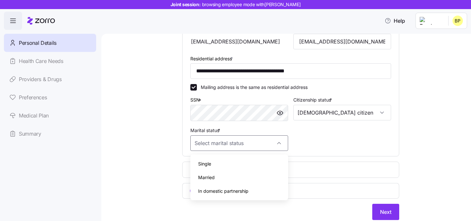
click at [209, 165] on span "Single" at bounding box center [204, 164] width 13 height 7
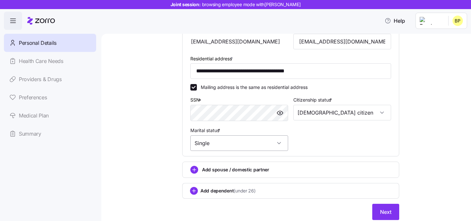
click at [261, 146] on input "Single" at bounding box center [240, 144] width 98 height 16
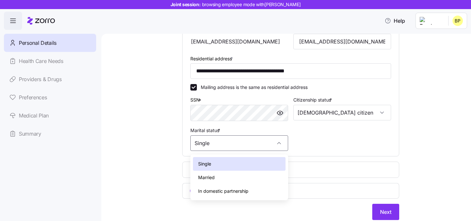
click at [219, 178] on div "Married" at bounding box center [239, 178] width 93 height 14
type input "Married"
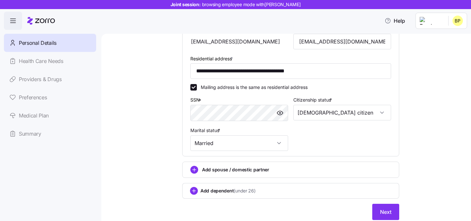
scroll to position [191, 0]
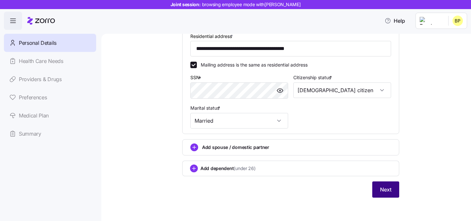
click at [389, 192] on span "Next" at bounding box center [385, 190] width 11 height 8
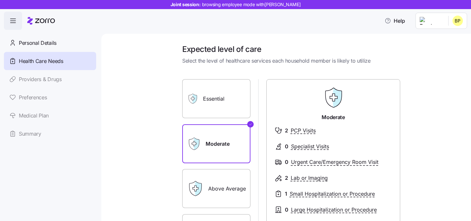
scroll to position [113, 0]
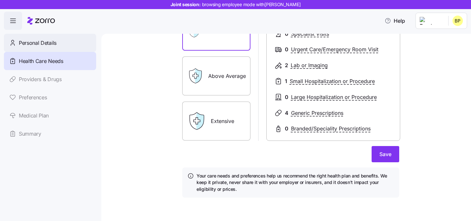
click at [49, 45] on span "Personal Details" at bounding box center [38, 43] width 38 height 8
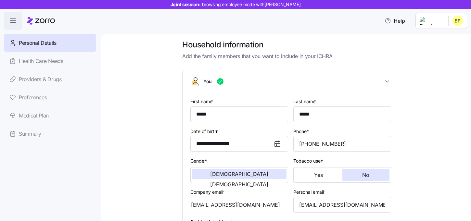
scroll to position [3, 0]
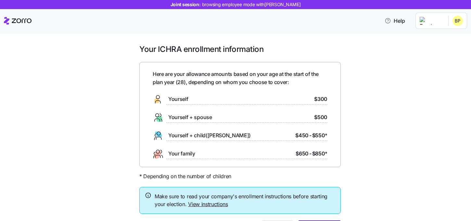
drag, startPoint x: 182, startPoint y: 81, endPoint x: 175, endPoint y: 81, distance: 6.8
click at [175, 81] on span "Here are your allowance amounts based on your age at the start of the plan year…" at bounding box center [240, 78] width 175 height 16
click at [198, 87] on div "Here are your allowance amounts based on your age at the start of the plan year…" at bounding box center [240, 114] width 175 height 89
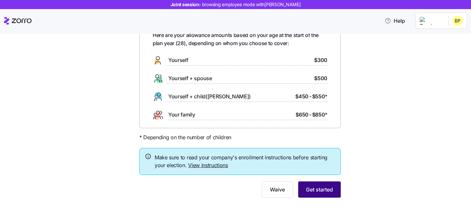
click at [323, 192] on span "Get started" at bounding box center [319, 190] width 27 height 8
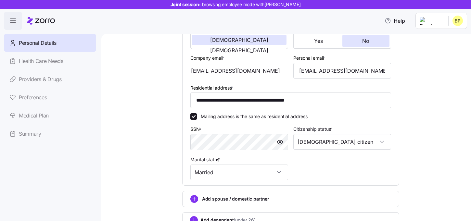
scroll to position [191, 0]
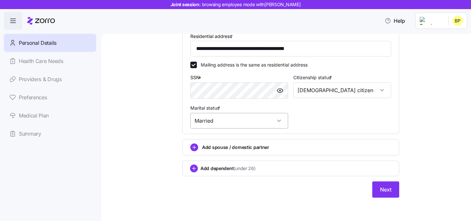
click at [268, 120] on input "Married" at bounding box center [240, 121] width 98 height 16
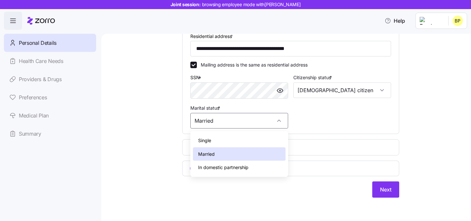
click at [227, 137] on div "Single" at bounding box center [239, 141] width 93 height 14
type input "Single"
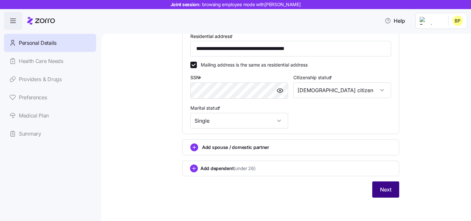
click at [373, 191] on button "Next" at bounding box center [386, 190] width 27 height 16
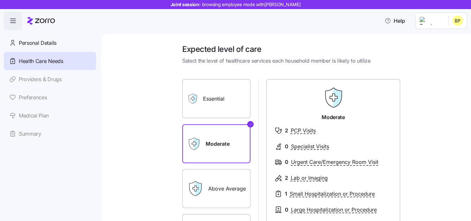
click at [227, 104] on label "Essential" at bounding box center [216, 98] width 68 height 39
click at [0, 0] on input "Essential" at bounding box center [0, 0] width 0 height 0
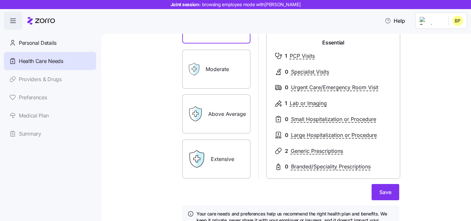
scroll to position [76, 0]
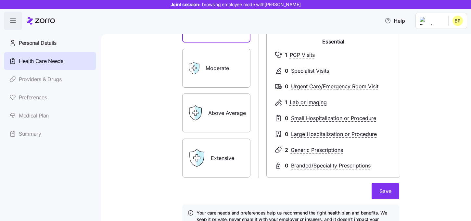
click at [228, 120] on label "Above Average" at bounding box center [216, 113] width 68 height 39
click at [0, 0] on input "Above Average" at bounding box center [0, 0] width 0 height 0
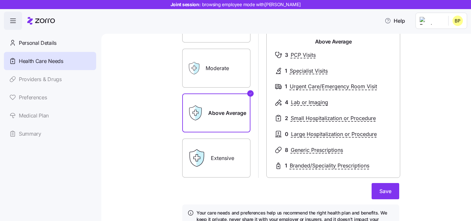
click at [212, 150] on label "Extensive" at bounding box center [216, 158] width 68 height 39
click at [0, 0] on input "Extensive" at bounding box center [0, 0] width 0 height 0
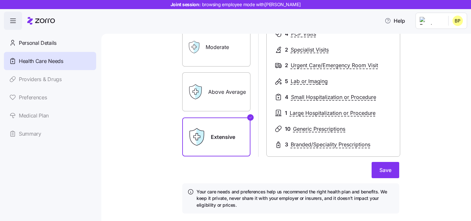
scroll to position [101, 0]
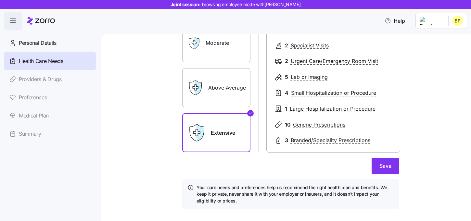
click at [227, 88] on label "Above Average" at bounding box center [216, 87] width 68 height 39
click at [0, 0] on input "Above Average" at bounding box center [0, 0] width 0 height 0
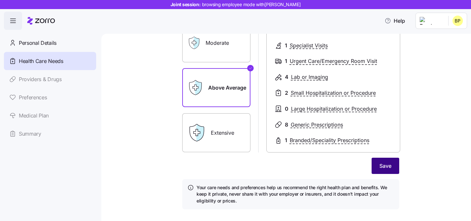
click at [376, 164] on button "Save" at bounding box center [386, 166] width 28 height 16
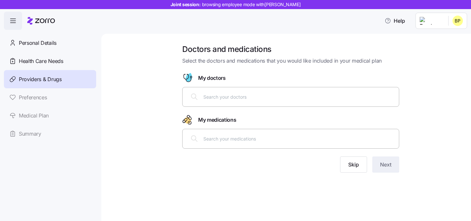
click at [257, 97] on input "text" at bounding box center [300, 96] width 192 height 7
type input "[PERSON_NAME]"
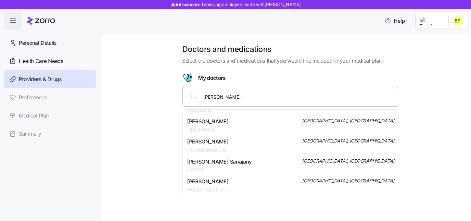
scroll to position [175, 0]
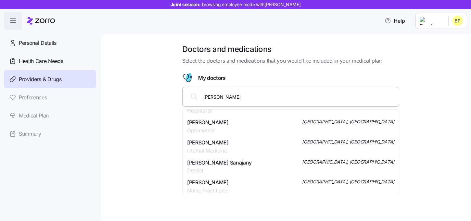
click at [319, 126] on div "[PERSON_NAME] Optometrist [GEOGRAPHIC_DATA], [GEOGRAPHIC_DATA]" at bounding box center [290, 127] width 207 height 16
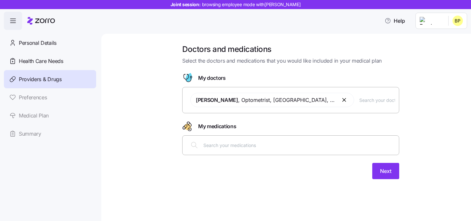
click at [258, 150] on div at bounding box center [291, 146] width 209 height 16
type input "[MEDICAL_DATA]"
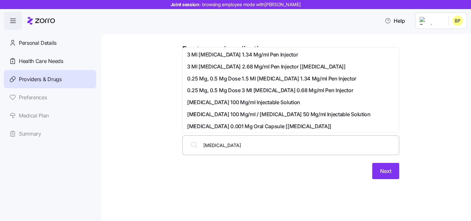
click at [250, 56] on span "3 Ml [MEDICAL_DATA] 1.34 Mg/ml Pen Injector" at bounding box center [242, 55] width 111 height 8
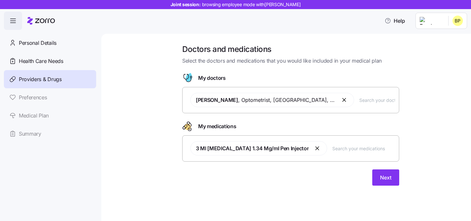
click at [341, 101] on button "button" at bounding box center [345, 100] width 8 height 8
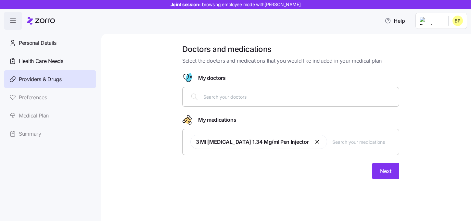
click at [239, 98] on input "text" at bounding box center [300, 96] width 192 height 7
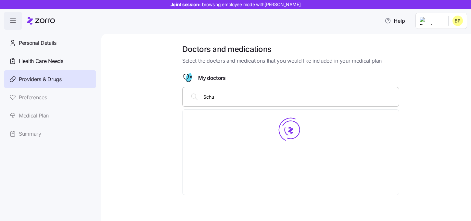
scroll to position [0, 0]
type input "Schulm"
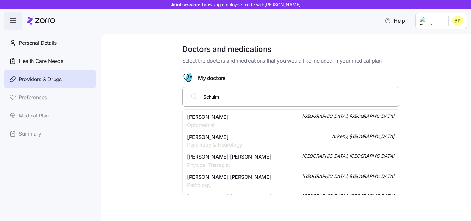
click at [225, 143] on span "Psychiatry & Neurology" at bounding box center [214, 145] width 55 height 8
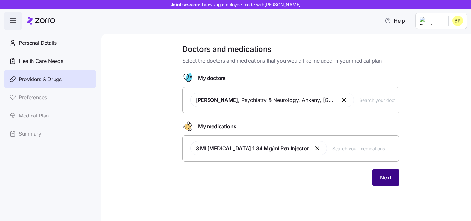
click at [389, 178] on span "Next" at bounding box center [385, 178] width 11 height 8
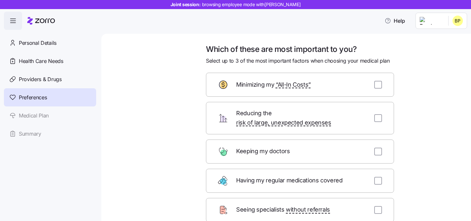
scroll to position [7, 0]
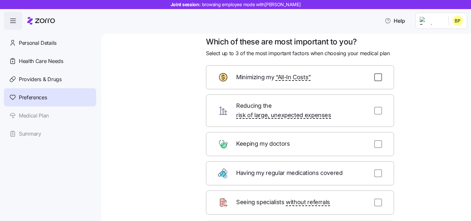
click at [376, 77] on input "checkbox" at bounding box center [379, 77] width 8 height 8
checkbox input "true"
click at [377, 100] on div "Reducing the risk of large, unexpected expenses" at bounding box center [300, 111] width 188 height 33
click at [377, 107] on input "checkbox" at bounding box center [379, 111] width 8 height 8
checkbox input "true"
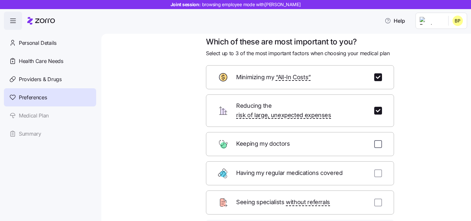
click at [378, 140] on input "checkbox" at bounding box center [379, 144] width 8 height 8
checkbox input "true"
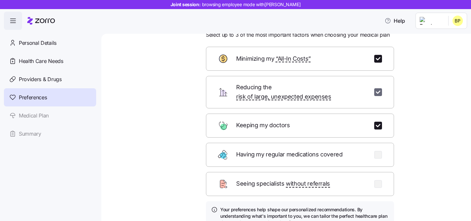
click at [378, 88] on input "checkbox" at bounding box center [379, 92] width 8 height 8
checkbox input "false"
click at [378, 56] on input "checkbox" at bounding box center [379, 59] width 8 height 8
checkbox input "false"
click at [381, 151] on div "Having my regular medications covered" at bounding box center [300, 155] width 188 height 24
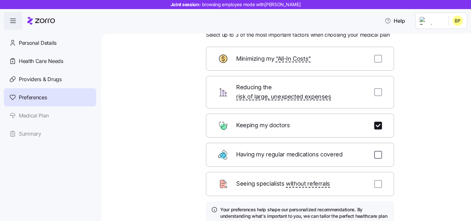
click at [379, 151] on input "checkbox" at bounding box center [379, 155] width 8 height 8
checkbox input "true"
click at [379, 180] on input "checkbox" at bounding box center [379, 184] width 8 height 8
checkbox input "true"
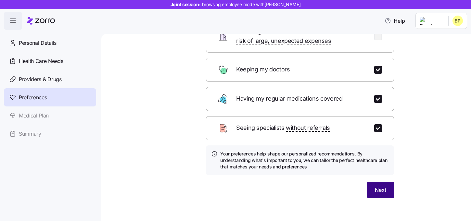
click at [374, 186] on button "Next" at bounding box center [380, 190] width 27 height 16
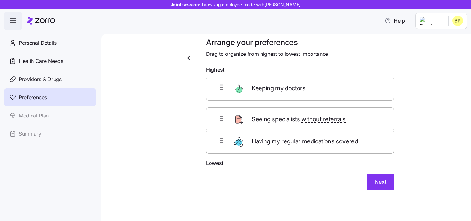
scroll to position [7, 0]
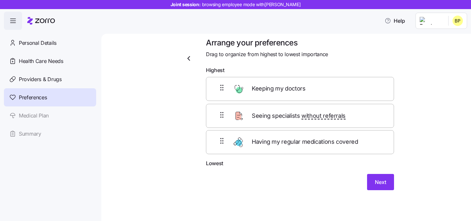
drag, startPoint x: 270, startPoint y: 145, endPoint x: 270, endPoint y: 116, distance: 29.3
click at [270, 116] on div "Keeping my doctors Having my regular medications covered Seeing specialists wit…" at bounding box center [300, 118] width 188 height 83
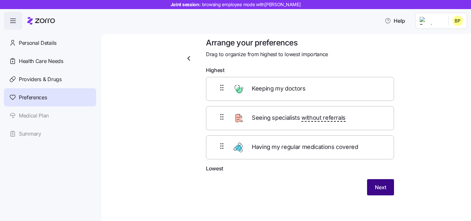
click at [391, 185] on button "Next" at bounding box center [380, 187] width 27 height 16
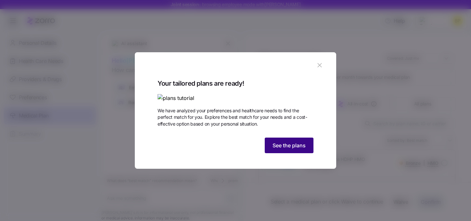
click at [279, 150] on span "See the plans" at bounding box center [289, 146] width 33 height 8
type textarea "x"
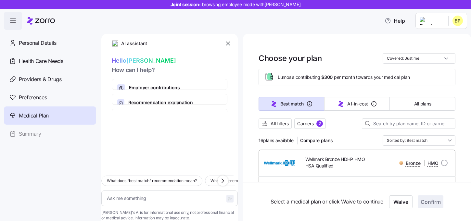
click at [226, 45] on icon "button" at bounding box center [228, 43] width 7 height 7
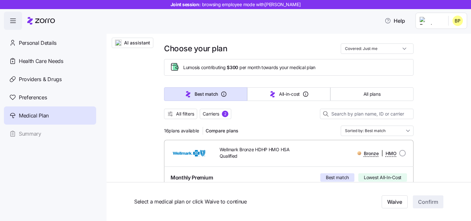
scroll to position [15, 0]
drag, startPoint x: 183, startPoint y: 67, endPoint x: 241, endPoint y: 67, distance: 58.2
click at [241, 67] on div "Lumos is contributing $300 per month towards your medical plan" at bounding box center [289, 67] width 239 height 11
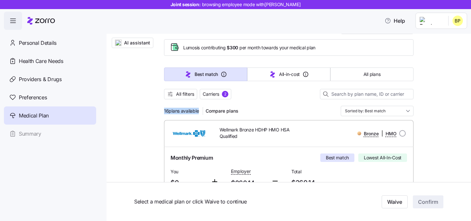
drag, startPoint x: 162, startPoint y: 110, endPoint x: 202, endPoint y: 110, distance: 40.0
click at [272, 112] on div "16 plans available Compare plans Sorted by: Best match" at bounding box center [289, 111] width 250 height 10
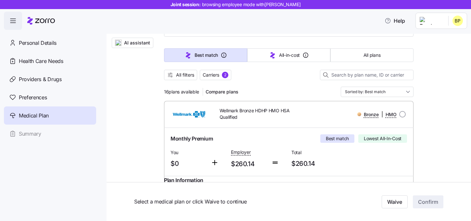
scroll to position [53, 0]
click at [214, 76] on span "Carriers" at bounding box center [211, 75] width 17 height 7
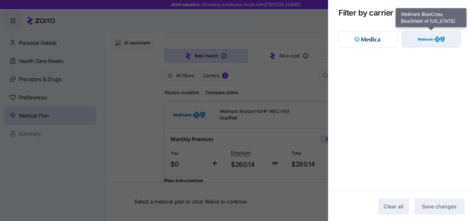
click at [419, 43] on img "button" at bounding box center [432, 39] width 48 height 13
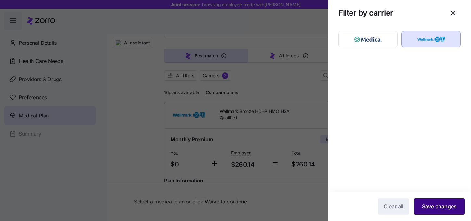
click at [441, 207] on span "Save changes" at bounding box center [439, 207] width 35 height 8
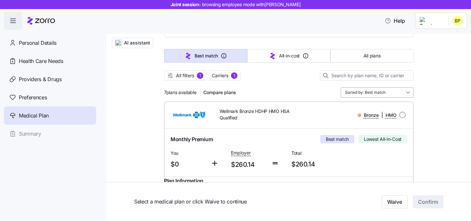
click at [368, 94] on input "Sorted by: Best match" at bounding box center [377, 92] width 73 height 10
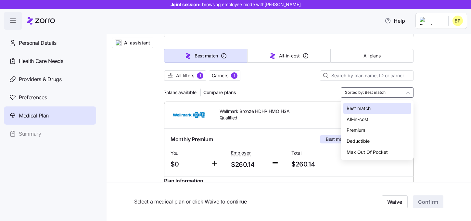
click at [367, 132] on div "Premium" at bounding box center [378, 130] width 68 height 11
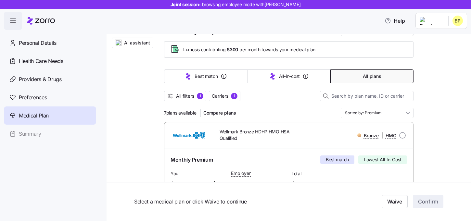
scroll to position [32, 0]
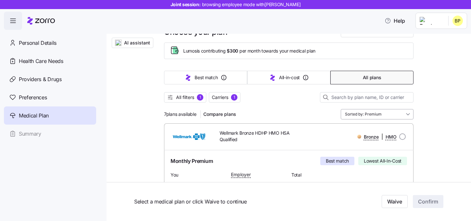
click at [376, 115] on input "Sorted by: Premium" at bounding box center [377, 114] width 73 height 10
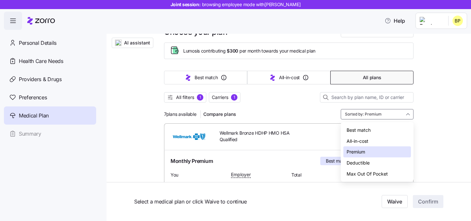
click at [366, 162] on div "Deductible" at bounding box center [378, 163] width 68 height 11
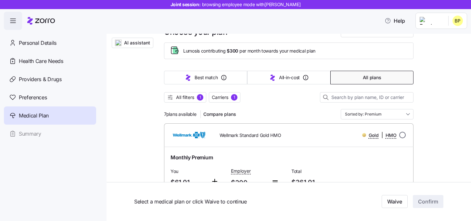
type input "Sorted by: Deductible"
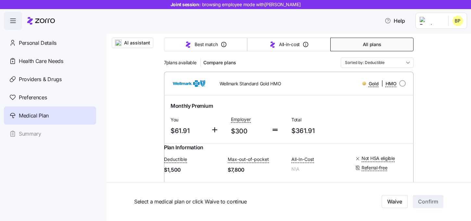
scroll to position [79, 0]
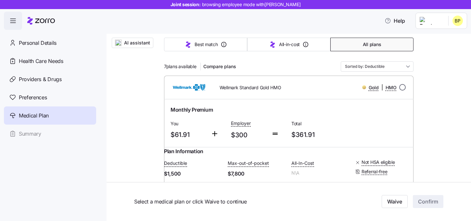
click at [401, 88] on input "radio" at bounding box center [403, 87] width 7 height 7
radio input "true"
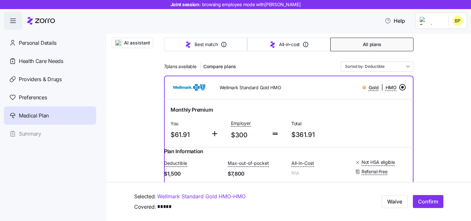
click at [402, 86] on input "radio" at bounding box center [403, 87] width 7 height 7
click at [126, 43] on span "AI assistant" at bounding box center [137, 43] width 26 height 7
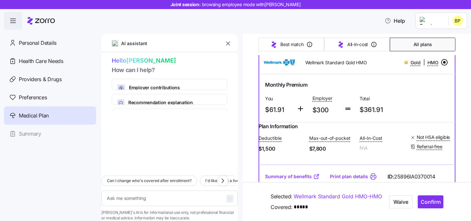
scroll to position [100, 0]
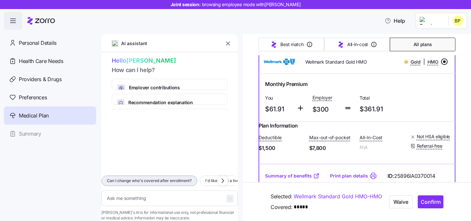
click at [162, 178] on span "Can I change who's covered after enrollment?" at bounding box center [149, 181] width 85 height 7
type textarea "x"
type textarea "Can I change who's covered after enrollment?"
click at [228, 196] on icon "button" at bounding box center [230, 198] width 5 height 5
type textarea "x"
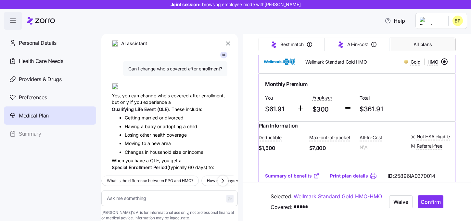
scroll to position [10, 0]
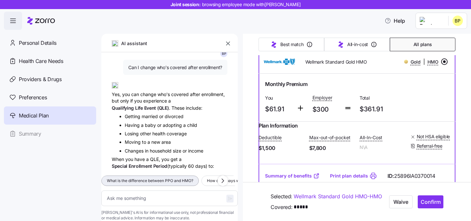
click at [172, 176] on button "What is the difference between PPO and HMO?" at bounding box center [150, 181] width 98 height 10
type textarea "x"
type textarea "What is the difference between PPO and HMO?"
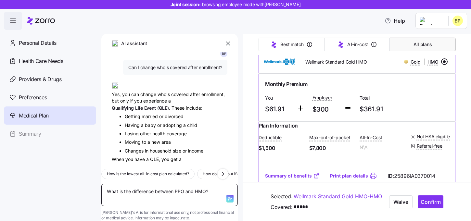
click at [172, 189] on textarea "What is the difference between PPO and HMO?" at bounding box center [169, 195] width 137 height 22
drag, startPoint x: 186, startPoint y: 182, endPoint x: 203, endPoint y: 199, distance: 23.9
click at [203, 199] on div "How is the lowest all-in cost plan calculated? How do I find out if a specialis…" at bounding box center [169, 193] width 137 height 58
type textarea "x"
type textarea "What is the difference between C"
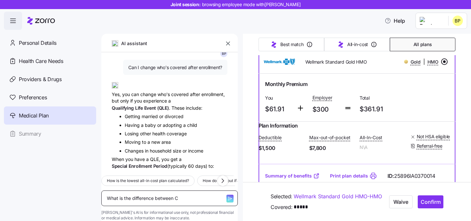
scroll to position [0, 0]
type textarea "x"
type textarea "What is the difference between Co"
type textarea "x"
type textarea "What is the difference between Co-"
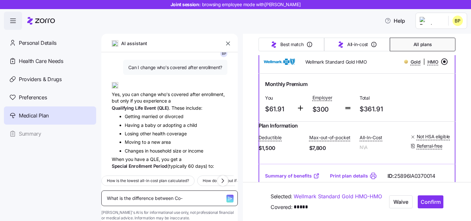
type textarea "x"
type textarea "What is the difference between Co-p"
type textarea "x"
type textarea "What is the difference between Co-py"
type textarea "x"
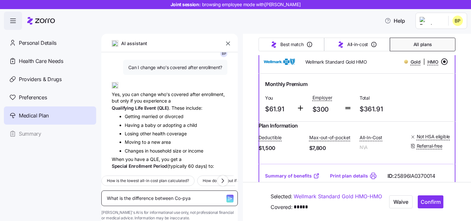
type textarea "What is the difference between Co-pya"
type textarea "x"
type textarea "What is the difference between Co-pya n"
type textarea "x"
type textarea "What is the difference between Co-pya nd"
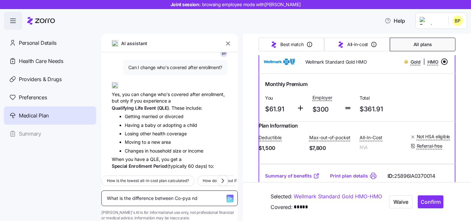
type textarea "x"
type textarea "What is the difference between Co-pya n"
type textarea "x"
type textarea "What is the difference between Co-pya"
type textarea "x"
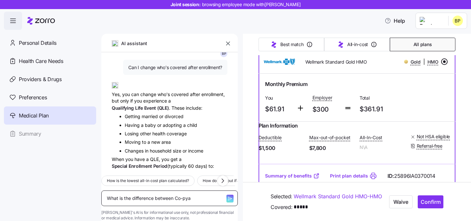
type textarea "What is the difference between Co-pya"
type textarea "x"
type textarea "What is the difference between Co-py"
type textarea "x"
type textarea "What is the difference between Co-p"
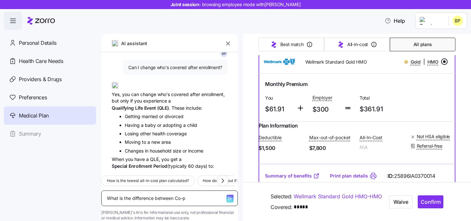
type textarea "x"
type textarea "What is the difference between Co-pa"
type textarea "x"
type textarea "What is the difference between Co-pay"
type textarea "x"
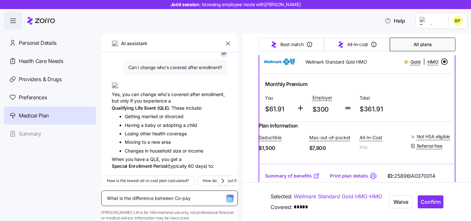
type textarea "What is the difference between Co-pay"
type textarea "x"
type textarea "What is the difference between Co-pay an"
type textarea "x"
type textarea "What is the difference between Co-pay and"
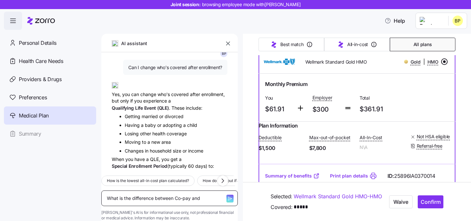
type textarea "x"
type textarea "What is the difference between Co-pay and co"
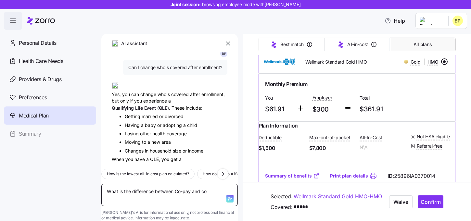
type textarea "x"
type textarea "What is the difference between Co-pay and co-"
type textarea "x"
type textarea "What is the difference between Co-pay and co-i"
type textarea "x"
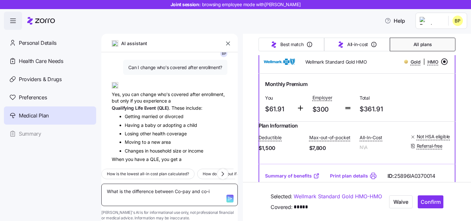
type textarea "What is the difference between Co-pay and co-in"
type textarea "x"
type textarea "What is the difference between Co-pay and co-ins"
type textarea "x"
type textarea "What is the difference between Co-pay and co-insu"
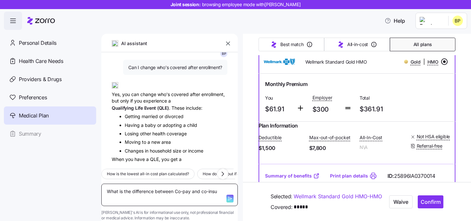
type textarea "x"
type textarea "What is the difference between Co-pay and co-insur"
type textarea "x"
type textarea "What is the difference between Co-pay and co-insura"
type textarea "x"
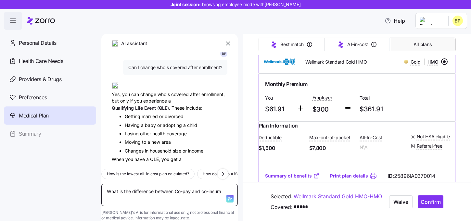
type textarea "What is the difference between Co-pay and co-insuran"
type textarea "x"
type textarea "What is the difference between Co-pay and co-insuranc"
type textarea "x"
type textarea "What is the difference between Co-pay and co-insurance"
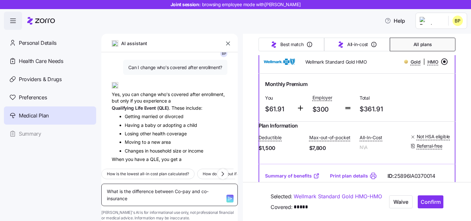
type textarea "x"
type textarea "What is the difference between Co-pay and co-insurance?"
type textarea "x"
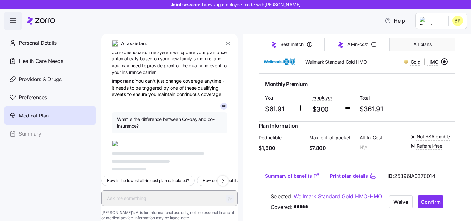
scroll to position [176, 0]
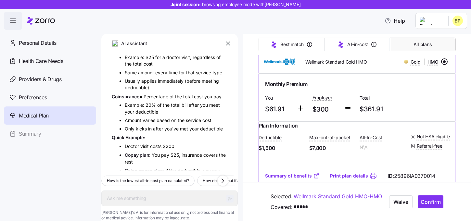
type textarea "x"
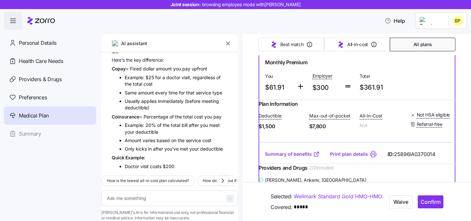
scroll to position [258, 0]
click at [405, 23] on span "Help" at bounding box center [395, 21] width 20 height 8
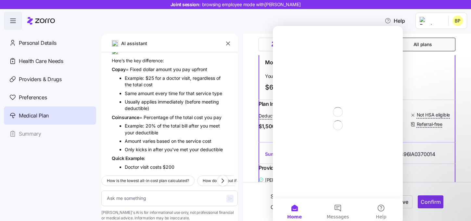
scroll to position [0, 0]
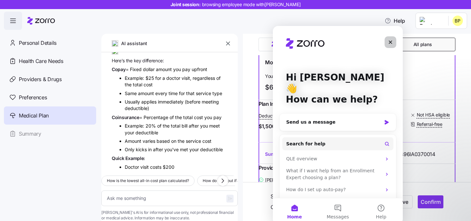
click at [389, 44] on icon "Close" at bounding box center [390, 42] width 5 height 5
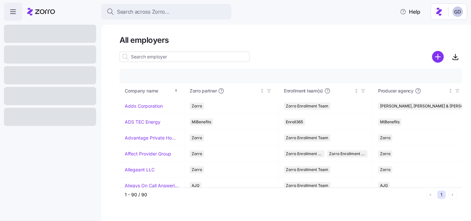
click at [187, 59] on input at bounding box center [185, 57] width 130 height 10
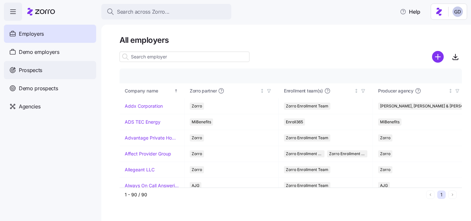
click at [36, 72] on span "Prospects" at bounding box center [30, 70] width 23 height 8
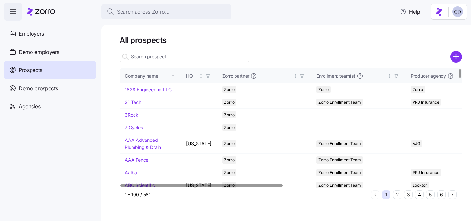
click at [165, 57] on input at bounding box center [185, 57] width 130 height 10
type input "R3"
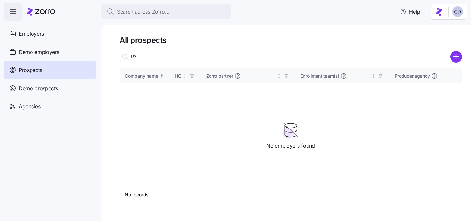
click at [198, 58] on input "R3" at bounding box center [185, 57] width 130 height 10
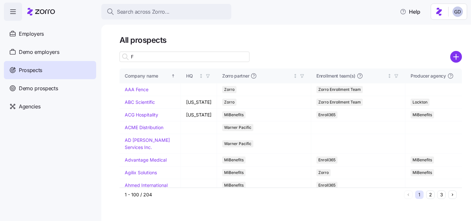
type input "F"
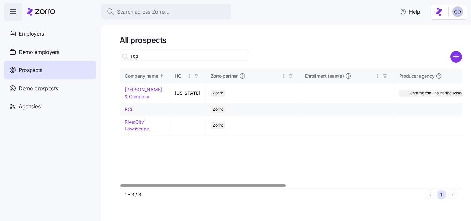
type input "RCI"
click at [126, 110] on link "RCI" at bounding box center [128, 110] width 7 height 6
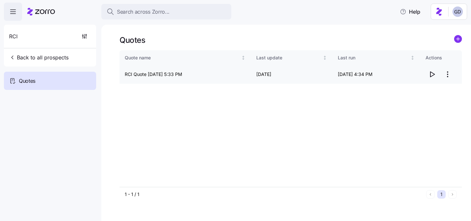
click at [447, 74] on html "Search across Zorro... Help RCI Back to all prospects Quotes - new Quotes Quote…" at bounding box center [235, 108] width 471 height 217
click at [417, 87] on div "Edit quote" at bounding box center [422, 90] width 60 height 10
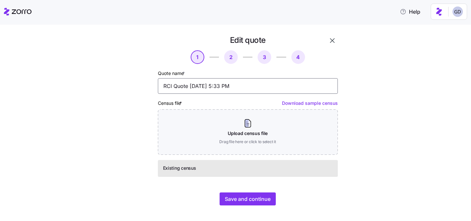
drag, startPoint x: 173, startPoint y: 87, endPoint x: 146, endPoint y: 87, distance: 26.7
click at [146, 87] on div "Edit quote 1 2 3 4 Quote name * RCI Quote [DATE] 5:33 PM Census file * Download…" at bounding box center [229, 121] width 222 height 176
type input "Frontier Home Medical Quote [DATE] 5:33 PM"
click at [270, 200] on span "Save and continue" at bounding box center [248, 199] width 46 height 8
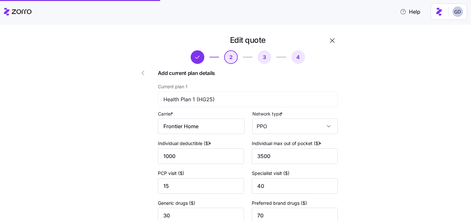
scroll to position [97, 0]
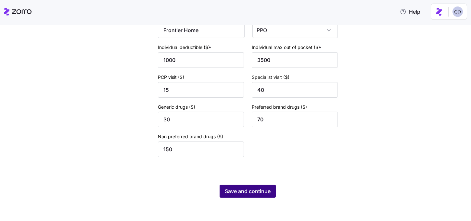
click at [256, 188] on span "Save and continue" at bounding box center [248, 192] width 46 height 8
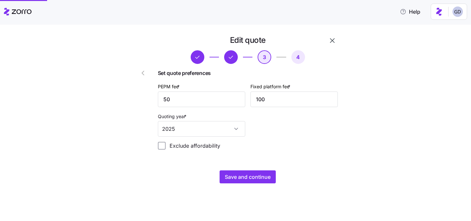
scroll to position [0, 0]
click at [270, 180] on span "Save and continue" at bounding box center [248, 177] width 46 height 8
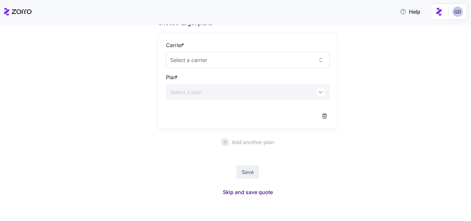
click at [254, 191] on span "Skip and save quote" at bounding box center [248, 193] width 50 height 8
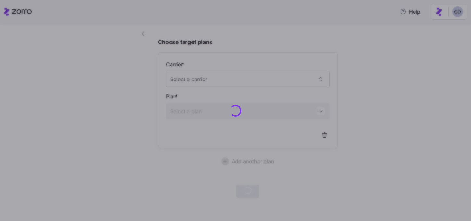
scroll to position [39, 0]
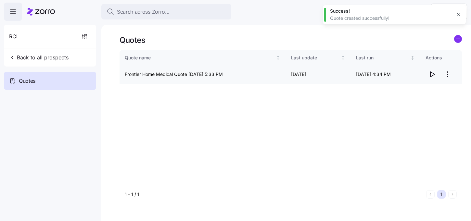
click at [431, 73] on icon "button" at bounding box center [432, 75] width 8 height 8
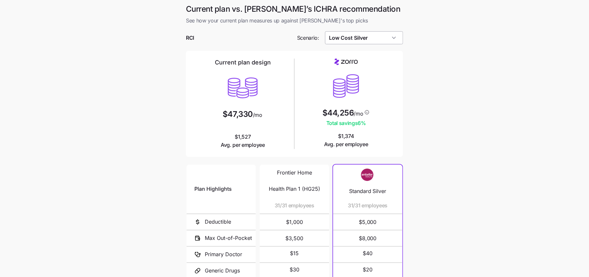
click at [353, 38] on input "Low Cost Silver" at bounding box center [364, 37] width 78 height 13
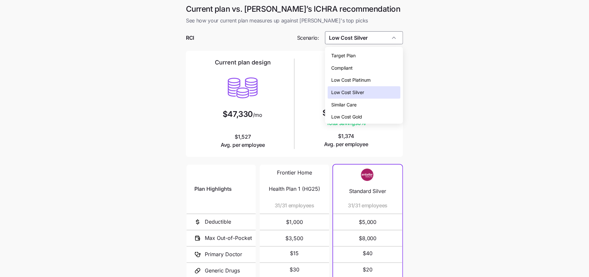
click at [352, 89] on span "Low Cost Silver" at bounding box center [348, 92] width 33 height 7
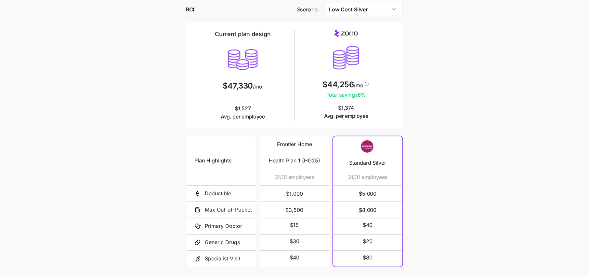
scroll to position [20, 0]
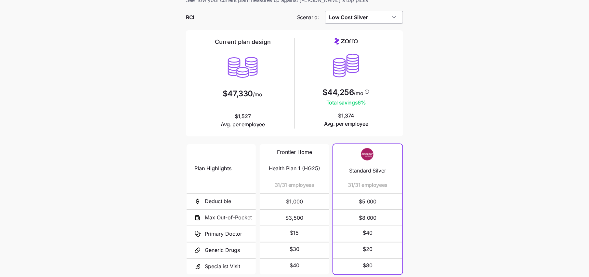
click at [368, 16] on input "Low Cost Silver" at bounding box center [364, 17] width 78 height 13
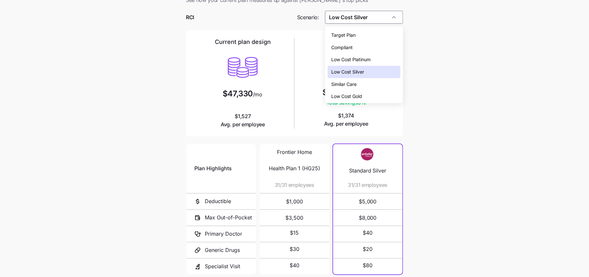
click at [349, 95] on span "Low Cost Gold" at bounding box center [347, 96] width 31 height 7
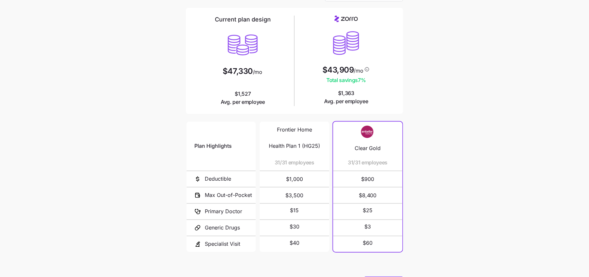
scroll to position [30, 0]
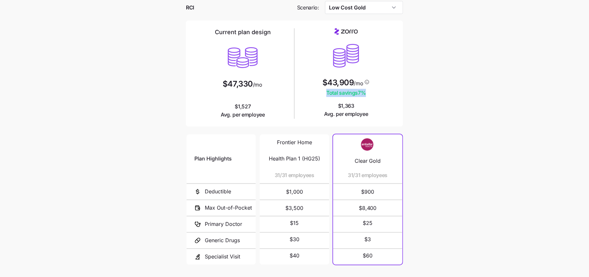
drag, startPoint x: 371, startPoint y: 91, endPoint x: 318, endPoint y: 91, distance: 52.7
click at [318, 91] on div "$43,909 /mo Total savings 7 % $1,363 Avg. per employee" at bounding box center [346, 73] width 98 height 90
click at [271, 92] on div "Current plan design $47,330 /mo $1,527 Avg. per employee" at bounding box center [243, 73] width 98 height 90
drag, startPoint x: 288, startPoint y: 175, endPoint x: 267, endPoint y: 175, distance: 20.8
click at [267, 175] on div "Frontier Home Health Plan 1 (HG25) 31/31 employees $1,000 $3,500 $15 $30 $40" at bounding box center [294, 199] width 69 height 130
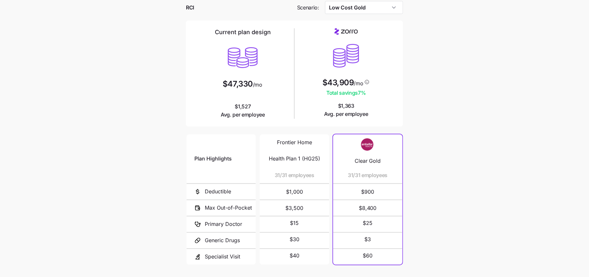
click at [306, 174] on span "31/31 employees" at bounding box center [295, 175] width 40 height 8
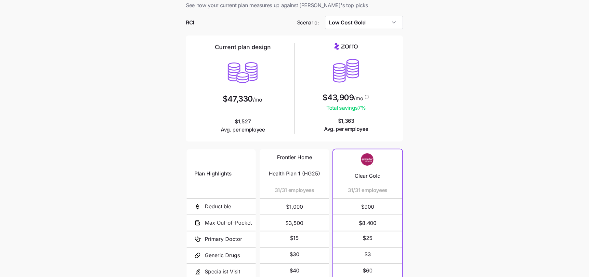
scroll to position [15, 0]
click at [375, 25] on input "Low Cost Gold" at bounding box center [364, 23] width 78 height 13
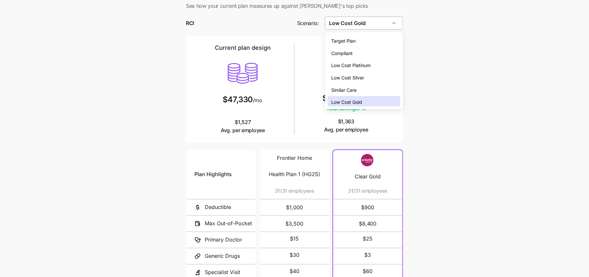
scroll to position [2, 0]
click at [358, 75] on span "Low Cost Silver" at bounding box center [348, 75] width 33 height 7
type input "Low Cost Silver"
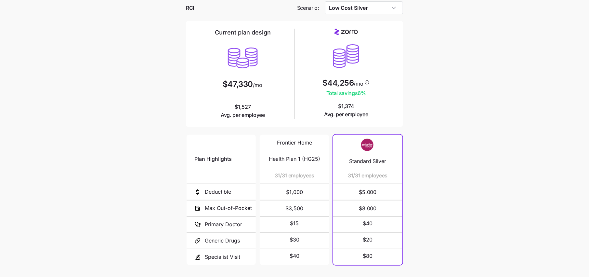
scroll to position [31, 0]
click at [314, 191] on span "$1,000" at bounding box center [295, 191] width 54 height 16
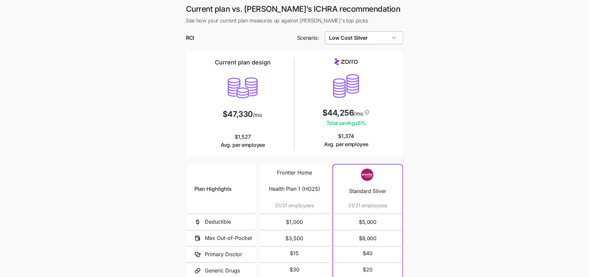
click at [380, 39] on input "Low Cost Silver" at bounding box center [364, 37] width 78 height 13
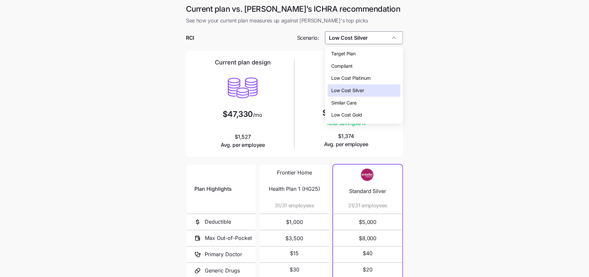
click at [426, 97] on main "Current plan vs. [PERSON_NAME]’s ICHRA recommendation See how your current plan…" at bounding box center [294, 177] width 589 height 355
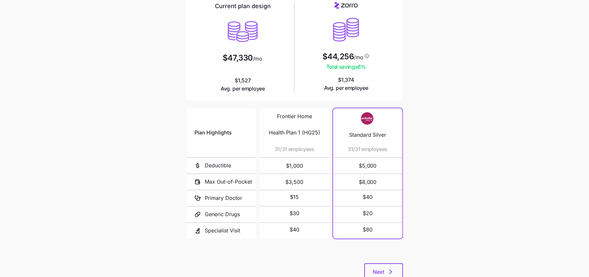
scroll to position [60, 0]
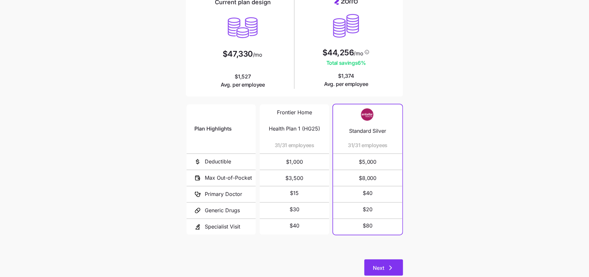
click at [390, 272] on button "Next" at bounding box center [383, 267] width 39 height 16
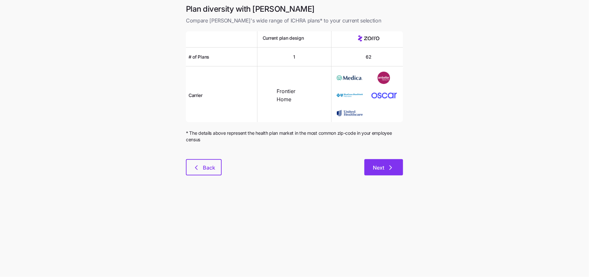
click at [387, 169] on icon "button" at bounding box center [391, 168] width 8 height 8
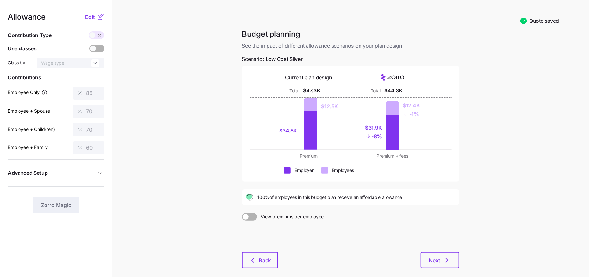
click at [97, 21] on div "Allowance Edit Contribution Type Use classes Class by: Wage type Contributions …" at bounding box center [56, 113] width 97 height 200
click at [97, 20] on icon at bounding box center [101, 17] width 8 height 8
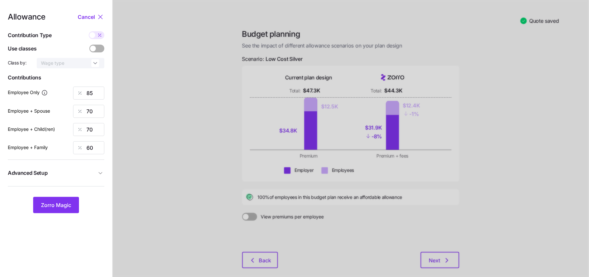
click at [100, 36] on icon at bounding box center [99, 35] width 5 height 5
click at [89, 31] on input "checkbox" at bounding box center [89, 31] width 0 height 0
type input "666"
type input "1097"
type input "962"
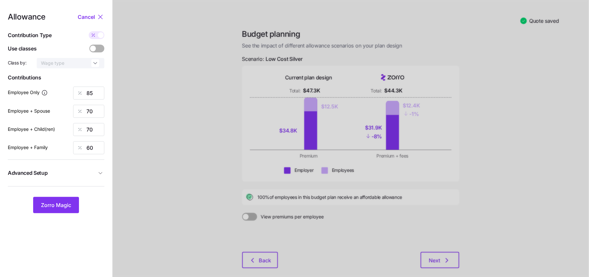
type input "1294"
drag, startPoint x: 99, startPoint y: 112, endPoint x: 58, endPoint y: 112, distance: 41.0
click at [58, 112] on div "Employee + Spouse 1097" at bounding box center [56, 111] width 97 height 13
type input "666"
drag, startPoint x: 98, startPoint y: 94, endPoint x: 86, endPoint y: 94, distance: 12.4
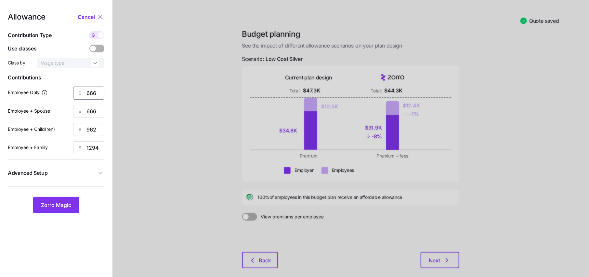
click at [86, 94] on div "666" at bounding box center [88, 92] width 31 height 13
type input "650"
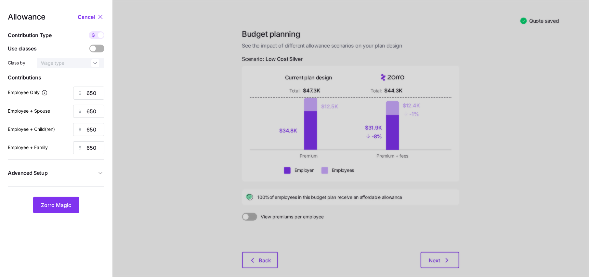
click at [100, 168] on button "Advanced Setup" at bounding box center [56, 173] width 97 height 16
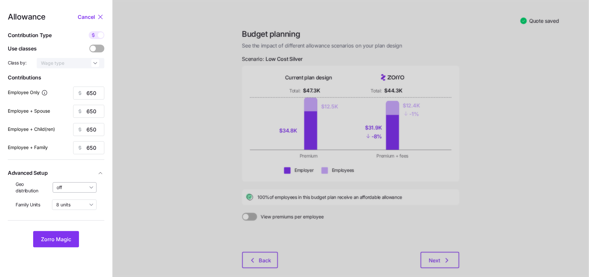
click at [78, 187] on input "off" at bounding box center [75, 187] width 44 height 10
click at [71, 223] on span "By state (1)" at bounding box center [71, 224] width 24 height 7
type input "By state (1)"
click at [60, 236] on span "Zorro Magic" at bounding box center [56, 239] width 30 height 8
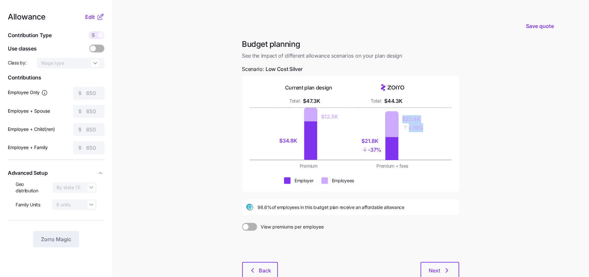
drag, startPoint x: 425, startPoint y: 128, endPoint x: 399, endPoint y: 114, distance: 29.7
click at [399, 114] on div "$21.8K - 37% $22.4K + 79%" at bounding box center [393, 134] width 76 height 52
click at [424, 125] on div "$21.8K - 37% $22.4K + 79%" at bounding box center [393, 134] width 76 height 52
drag, startPoint x: 424, startPoint y: 128, endPoint x: 399, endPoint y: 115, distance: 28.4
click at [399, 115] on div "$21.8K - 37% $22.4K + 79%" at bounding box center [393, 134] width 76 height 52
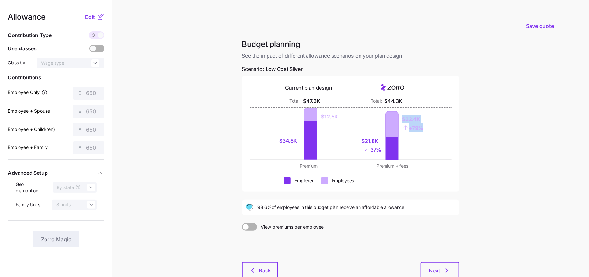
drag, startPoint x: 258, startPoint y: 207, endPoint x: 408, endPoint y: 206, distance: 149.6
click at [408, 206] on div "98.6% of employees in this budget plan receive an affordable allowance" at bounding box center [350, 207] width 209 height 8
click at [412, 160] on div at bounding box center [351, 161] width 202 height 3
drag, startPoint x: 425, startPoint y: 127, endPoint x: 389, endPoint y: 104, distance: 42.8
click at [389, 104] on div "Current plan design Total: $47.3K Total: $44.3K $34.8K $12.5K $21.8K - 37% $22.…" at bounding box center [350, 134] width 217 height 116
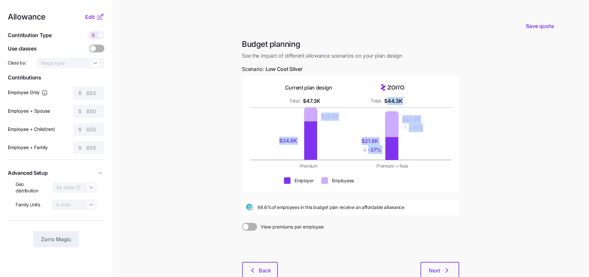
click at [409, 136] on div "$21.8K - 37% $22.4K + 79%" at bounding box center [393, 134] width 76 height 52
click at [94, 15] on span "Edit" at bounding box center [90, 17] width 10 height 8
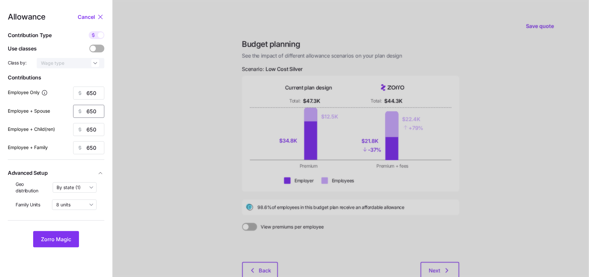
drag, startPoint x: 96, startPoint y: 113, endPoint x: 73, endPoint y: 113, distance: 22.4
click at [73, 113] on div "650" at bounding box center [88, 111] width 31 height 13
type input "100"
type input "1000"
click at [102, 114] on input "100" at bounding box center [88, 111] width 31 height 13
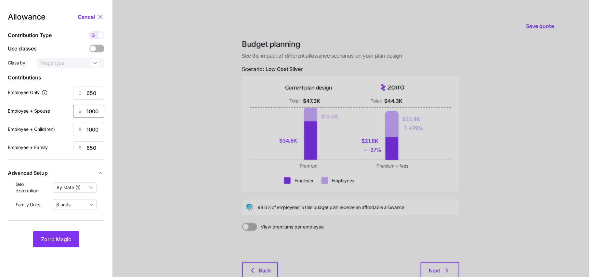
type input "1000"
click at [99, 34] on span at bounding box center [101, 35] width 6 height 6
click at [89, 31] on input "checkbox" at bounding box center [89, 31] width 0 height 0
type input "83"
type input "64"
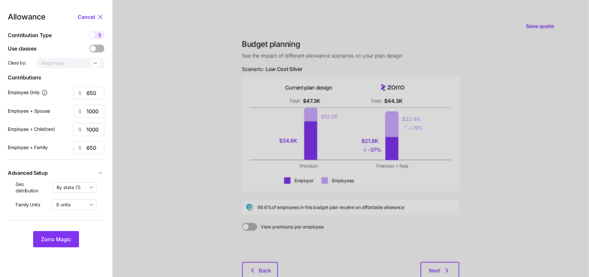
type input "73"
type input "30"
drag, startPoint x: 97, startPoint y: 110, endPoint x: 53, endPoint y: 110, distance: 43.6
click at [53, 110] on div "Employee + Spouse 64" at bounding box center [56, 111] width 97 height 13
type input "75"
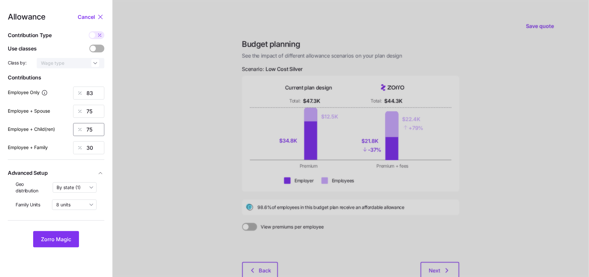
type input "75"
click at [64, 239] on span "Zorro Magic" at bounding box center [56, 239] width 30 height 8
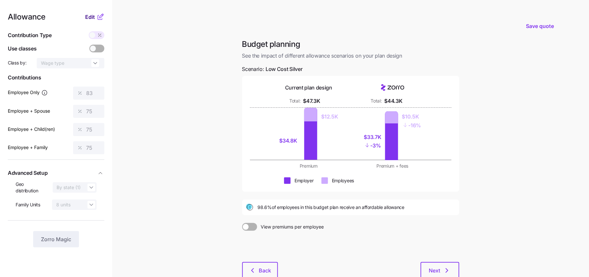
click at [93, 17] on span "Edit" at bounding box center [90, 17] width 10 height 8
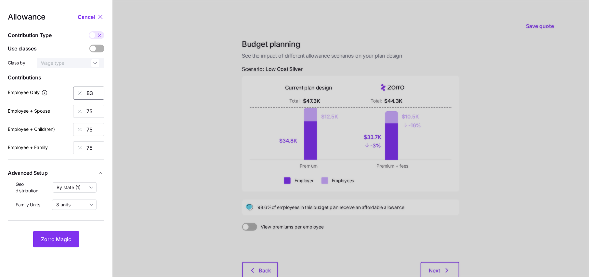
drag, startPoint x: 100, startPoint y: 94, endPoint x: 53, endPoint y: 94, distance: 47.1
click at [53, 94] on div "Employee Only 83" at bounding box center [56, 92] width 97 height 13
drag, startPoint x: 96, startPoint y: 112, endPoint x: 71, endPoint y: 112, distance: 25.4
click at [79, 112] on div "75" at bounding box center [88, 111] width 31 height 13
type input "70"
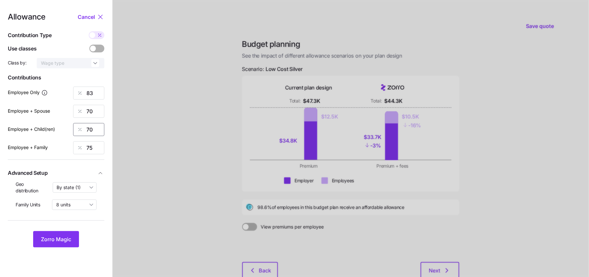
type input "70"
click at [67, 235] on span "Zorro Magic" at bounding box center [56, 239] width 30 height 8
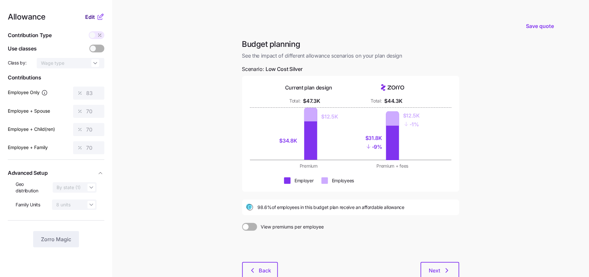
click at [96, 15] on button "Edit" at bounding box center [90, 17] width 11 height 8
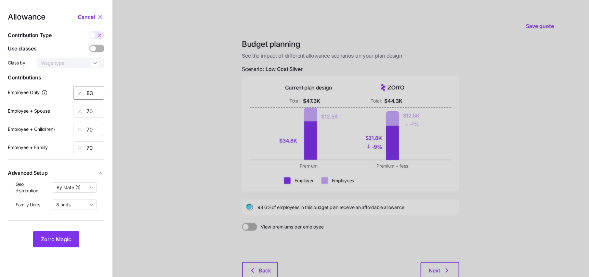
click at [93, 90] on input "83" at bounding box center [88, 92] width 31 height 13
type input "80"
click at [61, 239] on span "Zorro Magic" at bounding box center [56, 239] width 30 height 8
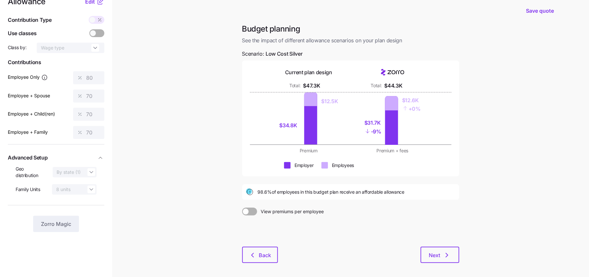
scroll to position [17, 0]
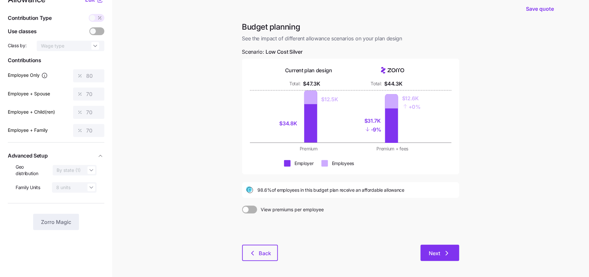
click at [440, 254] on span "Next" at bounding box center [440, 253] width 22 height 8
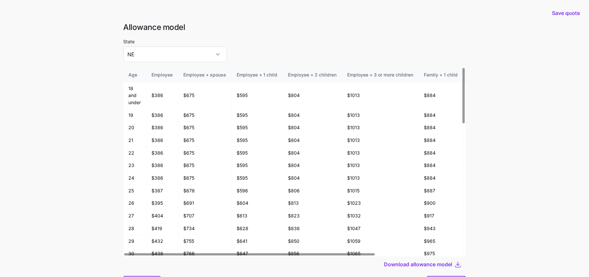
scroll to position [34, 0]
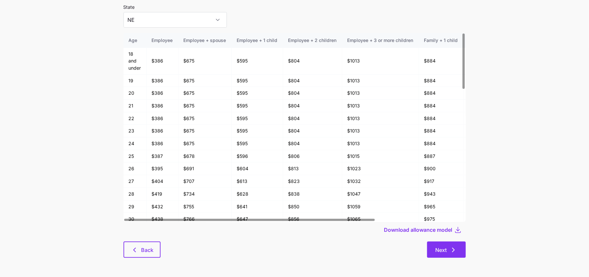
click at [447, 249] on span "Next" at bounding box center [447, 250] width 22 height 8
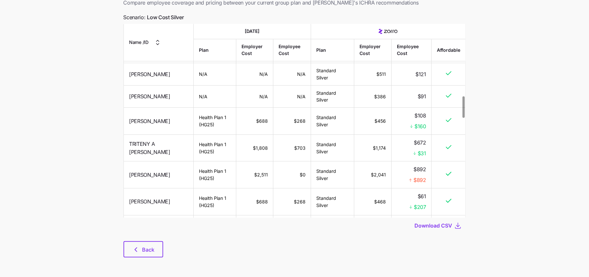
scroll to position [654, 0]
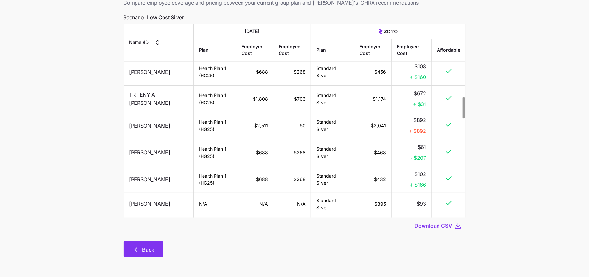
click at [150, 252] on span "Back" at bounding box center [148, 249] width 12 height 8
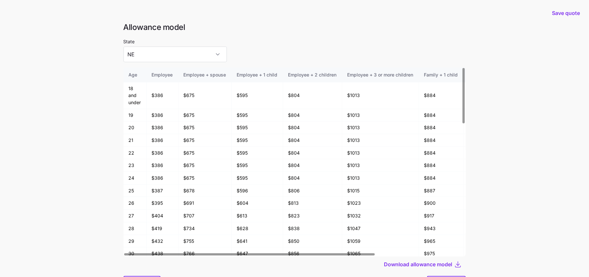
scroll to position [34, 0]
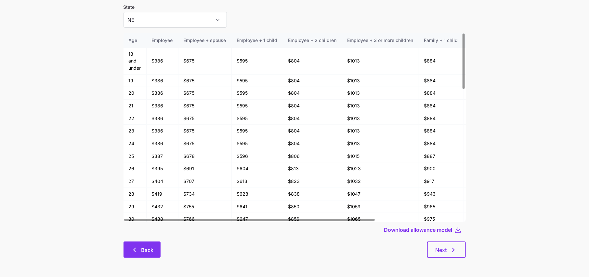
click at [148, 253] on span "Back" at bounding box center [147, 250] width 12 height 8
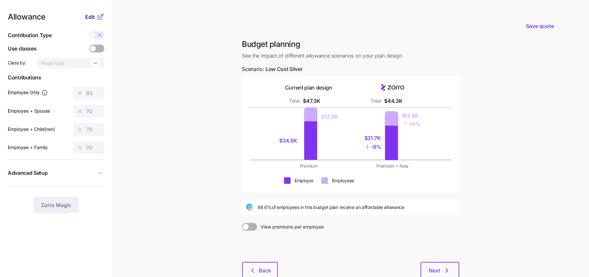
click at [90, 14] on span "Edit" at bounding box center [90, 17] width 10 height 8
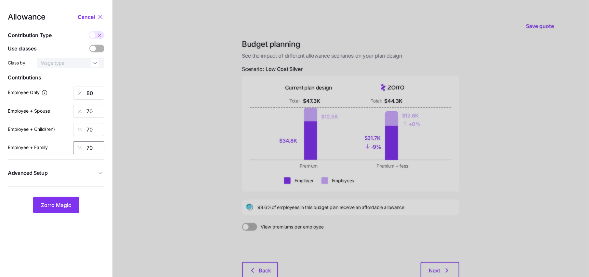
drag, startPoint x: 97, startPoint y: 145, endPoint x: 78, endPoint y: 145, distance: 19.2
click at [78, 145] on div "70" at bounding box center [88, 147] width 31 height 13
type input "80"
click at [66, 197] on button "Zorro Magic" at bounding box center [56, 205] width 46 height 16
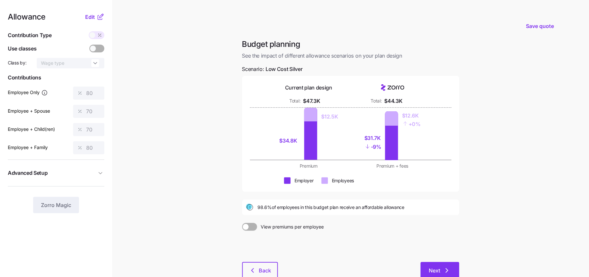
click at [438, 268] on span "Next" at bounding box center [434, 270] width 11 height 8
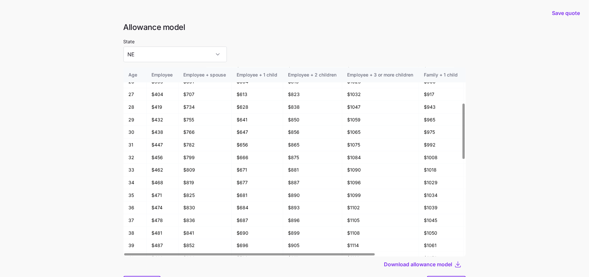
scroll to position [34, 0]
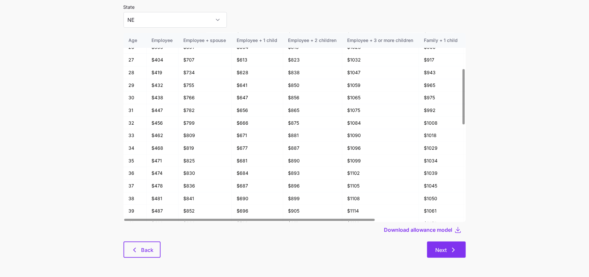
click at [442, 248] on span "Next" at bounding box center [441, 250] width 11 height 8
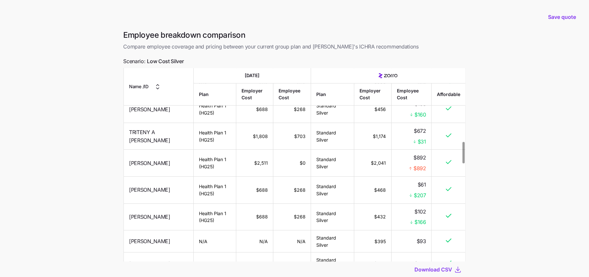
scroll to position [659, 0]
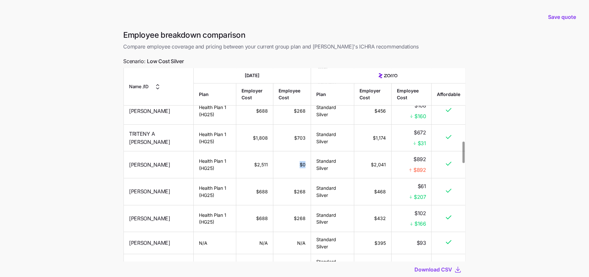
drag, startPoint x: 298, startPoint y: 157, endPoint x: 283, endPoint y: 157, distance: 14.3
click at [283, 157] on td "$0" at bounding box center [292, 164] width 38 height 27
click at [275, 158] on td "$0" at bounding box center [292, 164] width 38 height 27
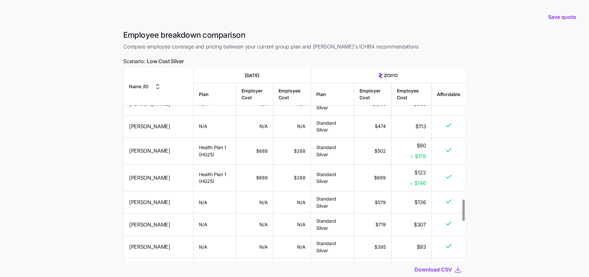
scroll to position [44, 0]
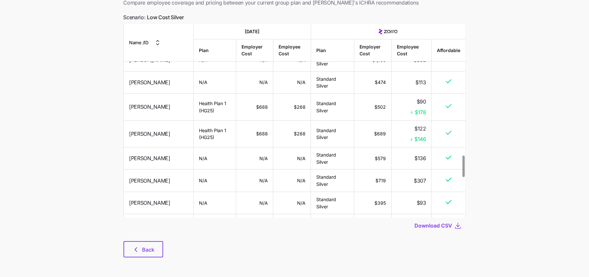
click at [158, 261] on div "Employee breakdown comparison Compare employee coverage and pricing between you…" at bounding box center [294, 125] width 353 height 279
click at [157, 260] on div "Employee breakdown comparison Compare employee coverage and pricing between you…" at bounding box center [294, 125] width 353 height 279
click at [150, 252] on span "Back" at bounding box center [148, 249] width 12 height 8
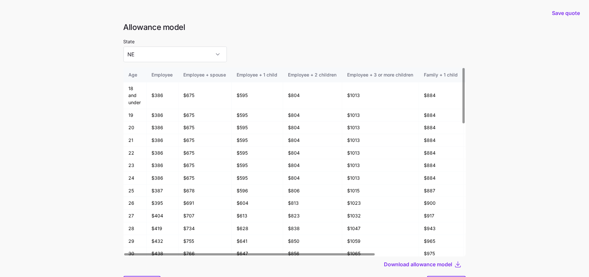
scroll to position [34, 0]
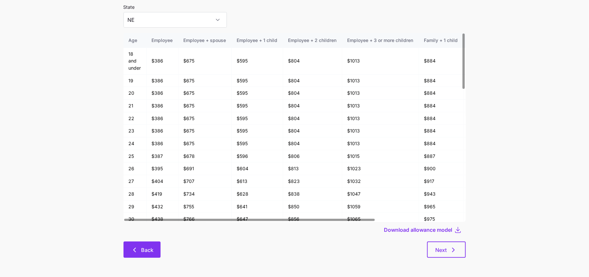
click at [140, 247] on span "Back" at bounding box center [142, 250] width 20 height 8
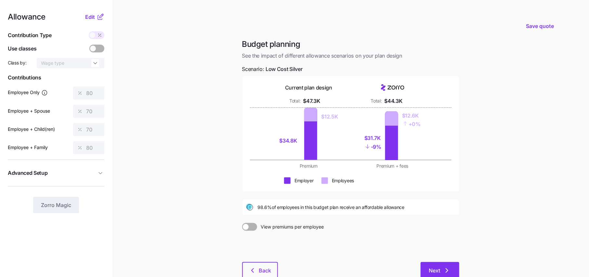
click at [446, 265] on button "Next" at bounding box center [440, 270] width 39 height 16
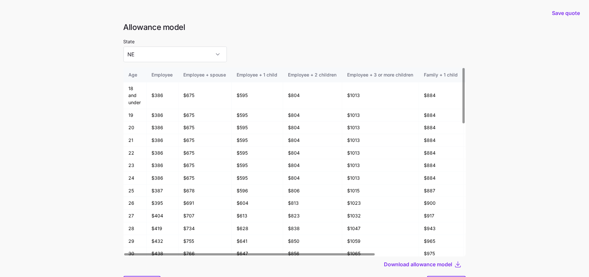
scroll to position [34, 0]
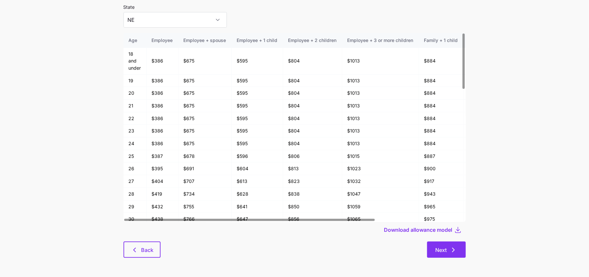
click at [448, 254] on button "Next" at bounding box center [446, 249] width 39 height 16
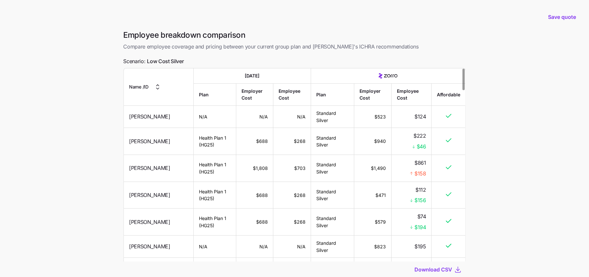
scroll to position [44, 0]
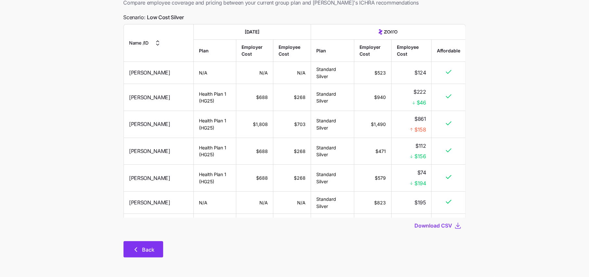
click at [145, 251] on span "Back" at bounding box center [148, 249] width 12 height 8
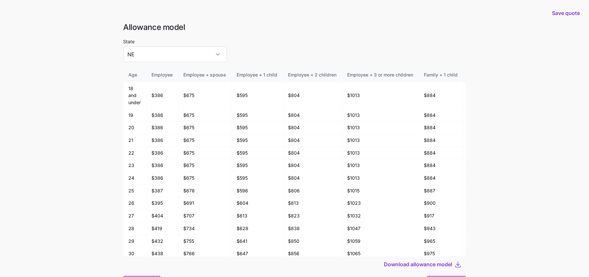
scroll to position [34, 0]
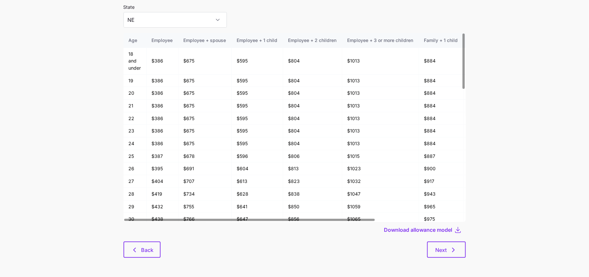
click at [136, 240] on div at bounding box center [295, 239] width 342 height 4
click at [137, 243] on button "Back" at bounding box center [142, 249] width 37 height 16
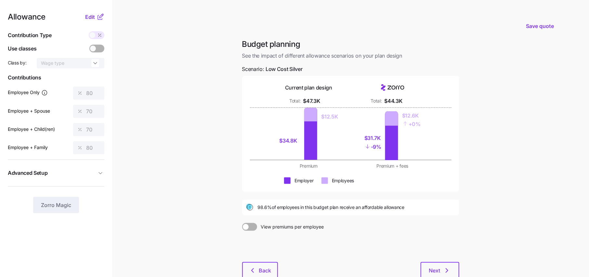
click at [100, 38] on span at bounding box center [99, 35] width 9 height 8
click at [100, 17] on icon at bounding box center [101, 17] width 8 height 8
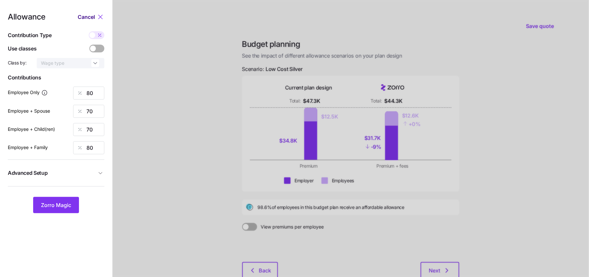
click at [91, 19] on span "Cancel" at bounding box center [86, 17] width 17 height 8
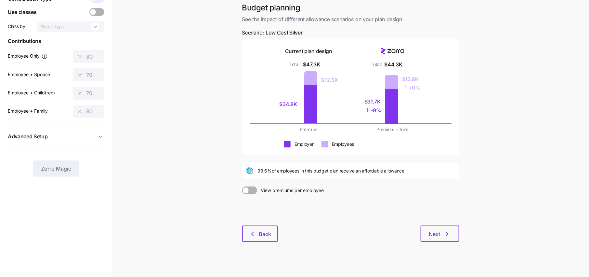
scroll to position [42, 0]
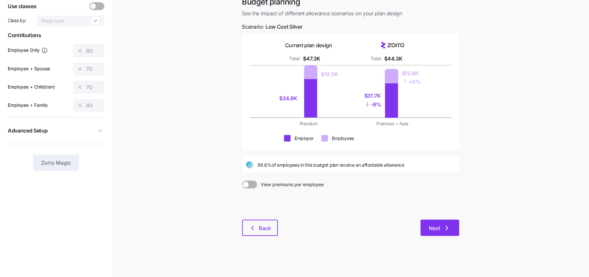
click at [433, 224] on span "Next" at bounding box center [434, 228] width 11 height 8
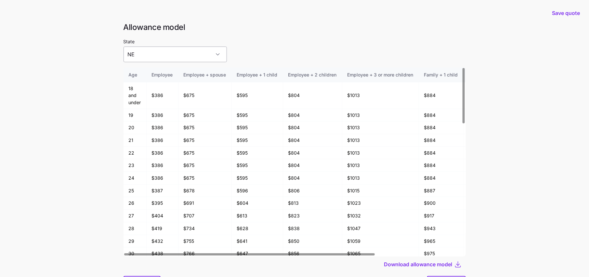
click at [168, 54] on input "NE" at bounding box center [175, 54] width 103 height 16
click at [152, 76] on div "NE" at bounding box center [164, 74] width 76 height 14
drag, startPoint x: 152, startPoint y: 114, endPoint x: 167, endPoint y: 114, distance: 15.3
click at [167, 114] on td "$386" at bounding box center [163, 115] width 32 height 13
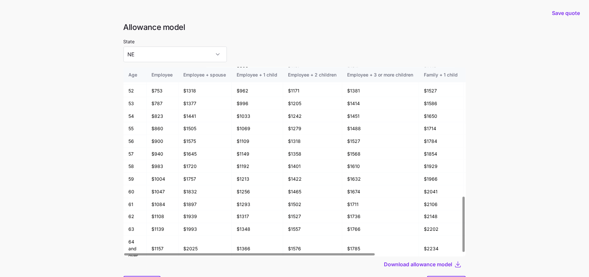
scroll to position [34, 0]
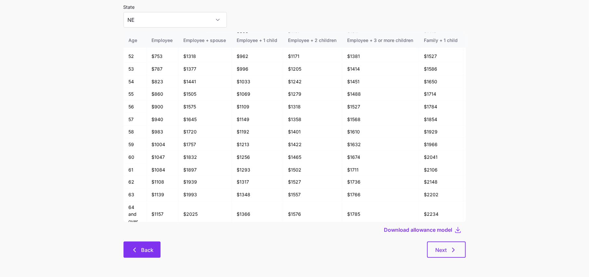
click at [150, 256] on button "Back" at bounding box center [142, 249] width 37 height 16
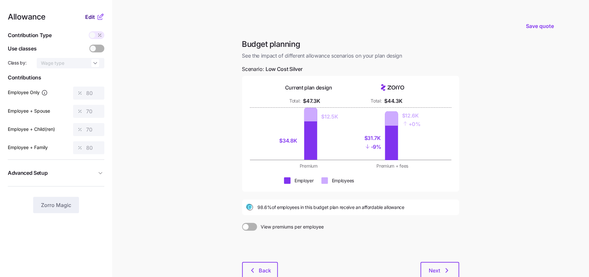
click at [95, 15] on button "Edit" at bounding box center [90, 17] width 11 height 8
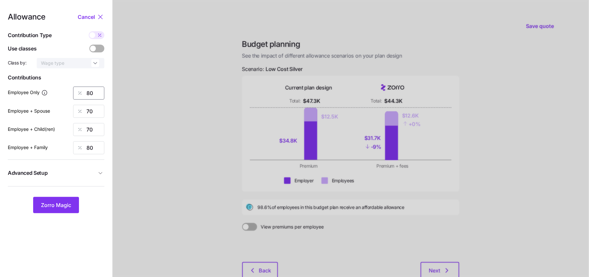
drag, startPoint x: 97, startPoint y: 91, endPoint x: 47, endPoint y: 92, distance: 49.1
click at [47, 92] on div "Employee Only 80" at bounding box center [56, 92] width 97 height 13
type input "100"
click at [61, 202] on span "Zorro Magic" at bounding box center [56, 205] width 30 height 8
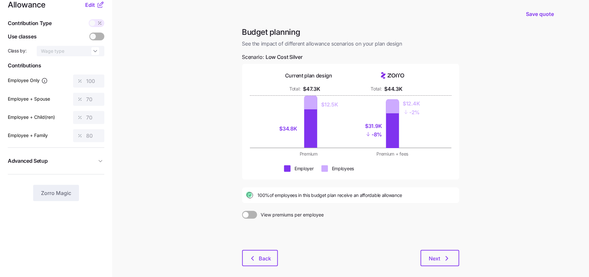
scroll to position [13, 0]
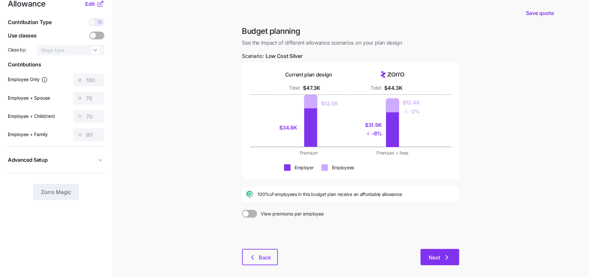
click at [444, 262] on button "Next" at bounding box center [440, 257] width 39 height 16
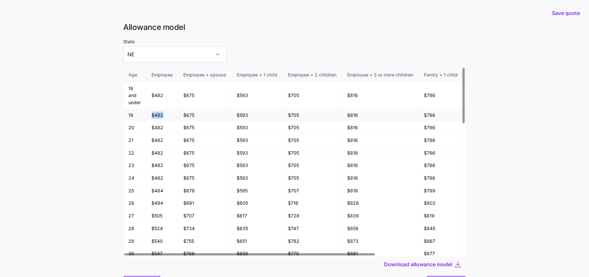
drag, startPoint x: 165, startPoint y: 114, endPoint x: 152, endPoint y: 114, distance: 13.0
click at [152, 114] on td "$482" at bounding box center [163, 115] width 32 height 13
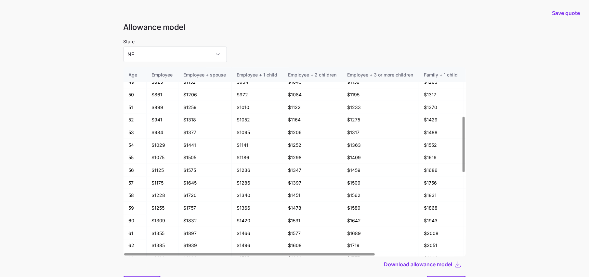
scroll to position [439, 0]
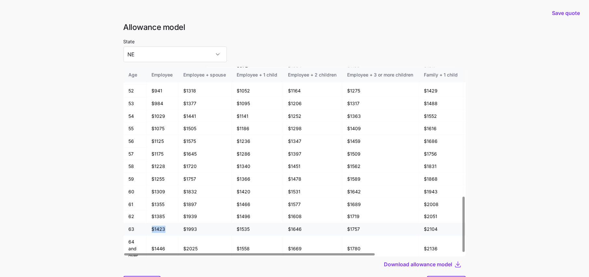
drag, startPoint x: 163, startPoint y: 224, endPoint x: 135, endPoint y: 224, distance: 27.3
click at [135, 224] on tr "63 $1423 $1993 $1535 $1646 $1757 $2104 $2215 $2326" at bounding box center [355, 229] width 462 height 13
click at [96, 218] on main "Save quote Allowance model State NE Age Employee Employee + spouse Employee + 1…" at bounding box center [294, 155] width 589 height 311
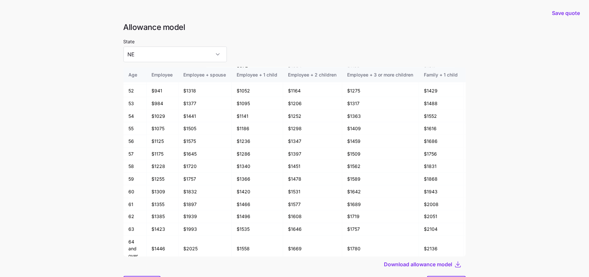
scroll to position [34, 0]
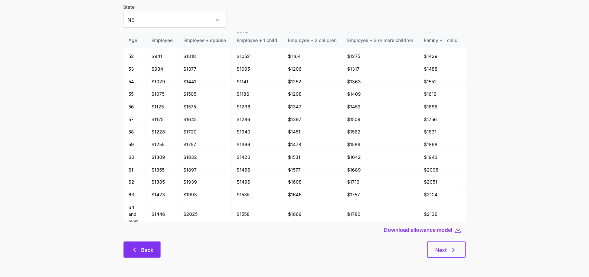
click at [145, 243] on button "Back" at bounding box center [142, 249] width 37 height 16
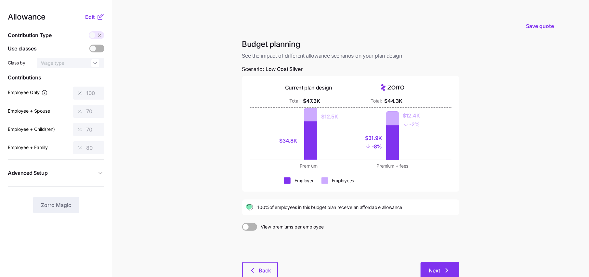
click at [433, 264] on button "Next" at bounding box center [440, 270] width 39 height 16
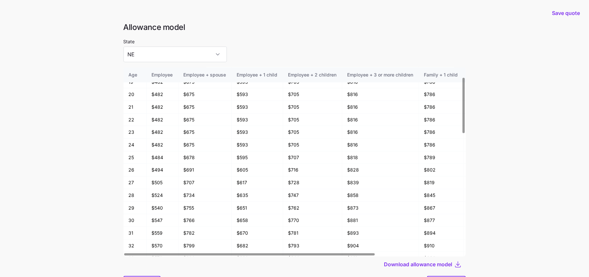
scroll to position [34, 0]
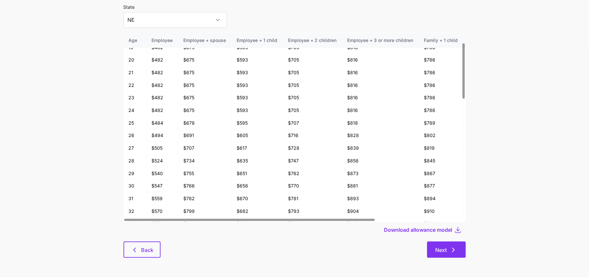
click at [450, 255] on button "Next" at bounding box center [446, 249] width 39 height 16
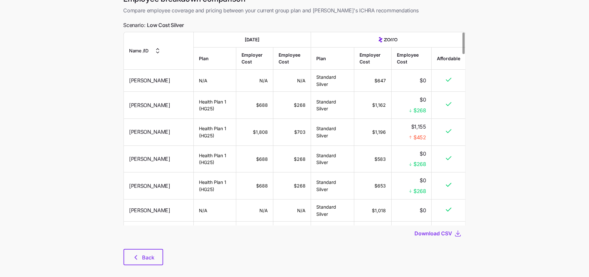
scroll to position [37, 0]
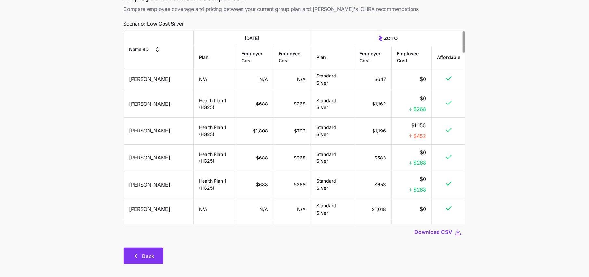
click at [150, 256] on span "Back" at bounding box center [148, 256] width 12 height 8
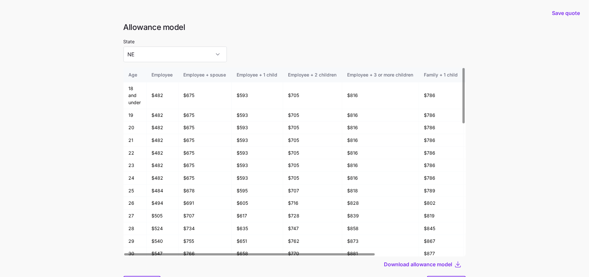
scroll to position [34, 0]
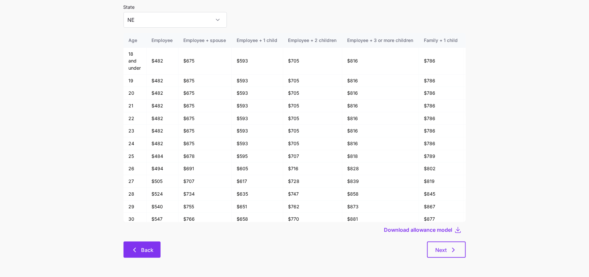
click at [144, 243] on button "Back" at bounding box center [142, 249] width 37 height 16
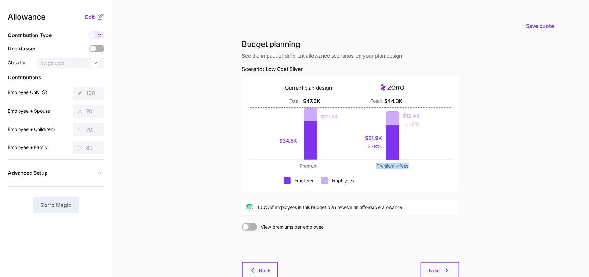
drag, startPoint x: 411, startPoint y: 166, endPoint x: 373, endPoint y: 166, distance: 38.0
click at [373, 166] on div "Premium + fees" at bounding box center [393, 166] width 76 height 7
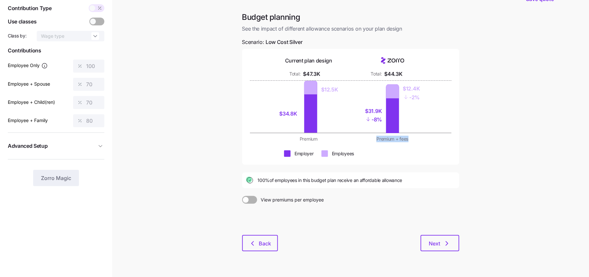
scroll to position [30, 0]
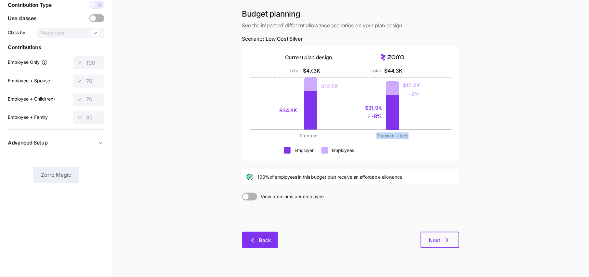
click at [265, 247] on button "Back" at bounding box center [260, 239] width 36 height 16
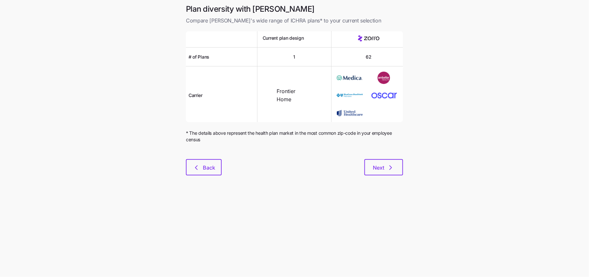
click at [188, 175] on div "Plan diversity with Zorro Compare Zorro's wide range of ICHRA plans* to your cu…" at bounding box center [295, 93] width 228 height 179
click at [196, 173] on button "Back" at bounding box center [204, 167] width 36 height 16
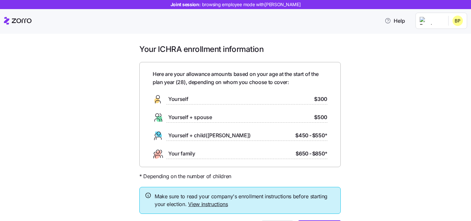
scroll to position [39, 0]
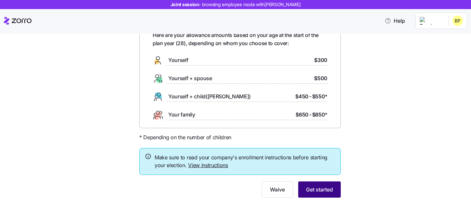
click at [311, 194] on span "Get started" at bounding box center [319, 190] width 27 height 8
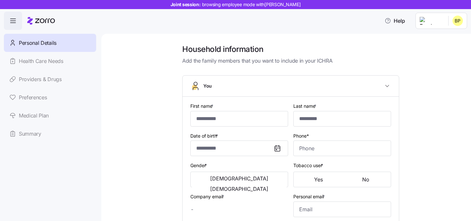
type input "*****"
type input "[EMAIL_ADDRESS][DOMAIN_NAME]"
type input "**********"
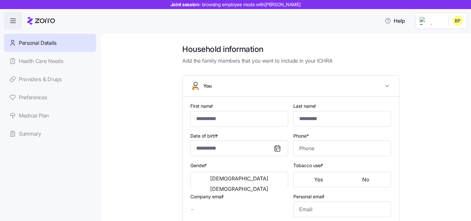
checkbox input "true"
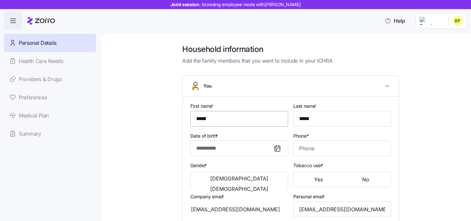
type input "**********"
type input "[PHONE_NUMBER]"
type input "[DEMOGRAPHIC_DATA] citizen"
type input "Single"
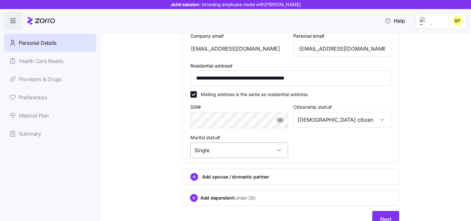
scroll to position [164, 0]
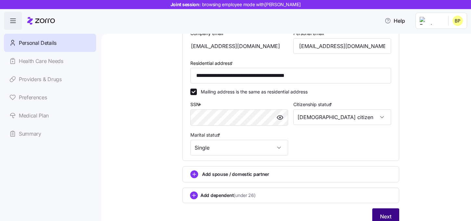
click at [393, 217] on button "Next" at bounding box center [386, 217] width 27 height 16
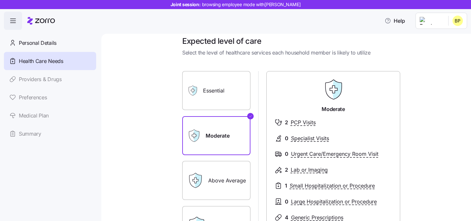
scroll to position [6, 0]
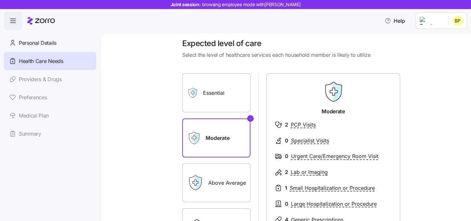
click at [225, 99] on label "Essential" at bounding box center [216, 92] width 68 height 39
click at [0, 0] on input "Essential" at bounding box center [0, 0] width 0 height 0
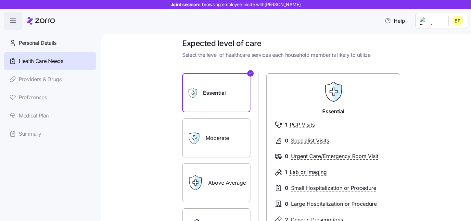
scroll to position [40, 0]
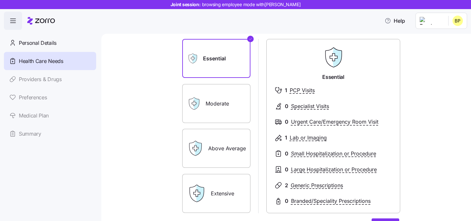
click at [241, 150] on label "Above Average" at bounding box center [216, 148] width 68 height 39
click at [0, 0] on input "Above Average" at bounding box center [0, 0] width 0 height 0
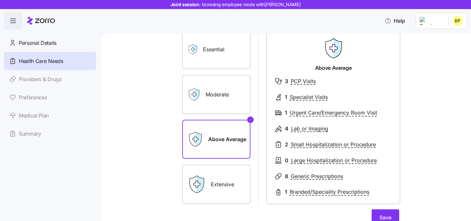
scroll to position [57, 0]
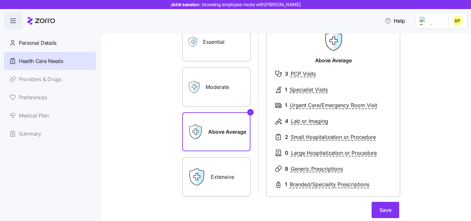
click at [232, 181] on label "Extensive" at bounding box center [216, 177] width 68 height 39
click at [0, 0] on input "Extensive" at bounding box center [0, 0] width 0 height 0
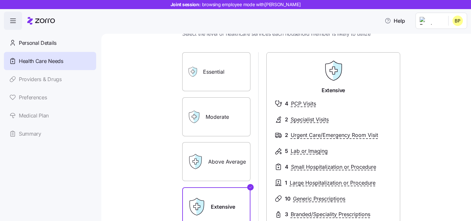
scroll to position [27, 0]
click at [232, 160] on label "Above Average" at bounding box center [216, 162] width 68 height 39
click at [0, 0] on input "Above Average" at bounding box center [0, 0] width 0 height 0
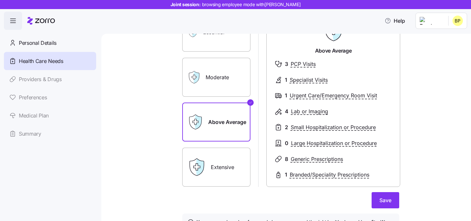
scroll to position [67, 0]
click at [232, 81] on label "Moderate" at bounding box center [216, 77] width 68 height 39
click at [0, 0] on input "Moderate" at bounding box center [0, 0] width 0 height 0
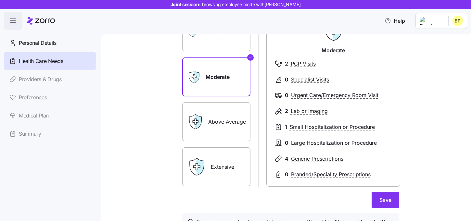
click at [232, 120] on label "Above Average" at bounding box center [216, 121] width 68 height 39
click at [0, 0] on input "Above Average" at bounding box center [0, 0] width 0 height 0
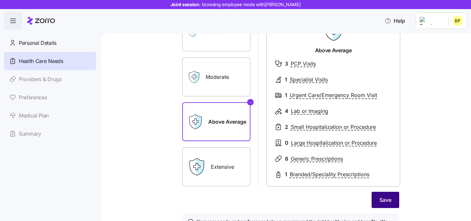
click at [379, 196] on button "Save" at bounding box center [386, 200] width 28 height 16
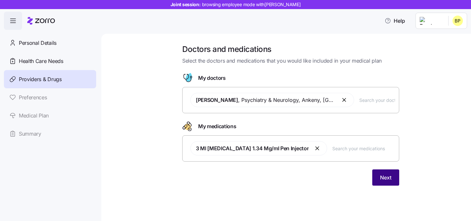
click at [374, 179] on button "Next" at bounding box center [386, 178] width 27 height 16
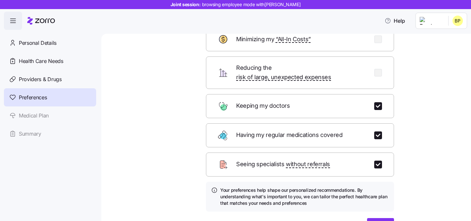
scroll to position [45, 0]
click at [376, 132] on input "checkbox" at bounding box center [379, 136] width 8 height 8
checkbox input "false"
click at [378, 69] on input "checkbox" at bounding box center [379, 73] width 8 height 8
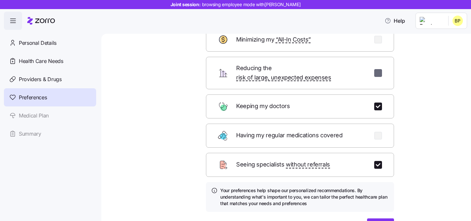
checkbox input "false"
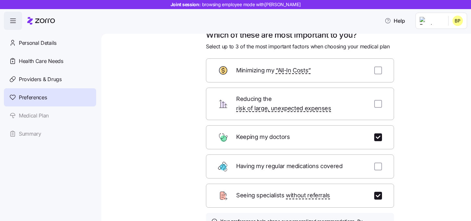
scroll to position [8, 0]
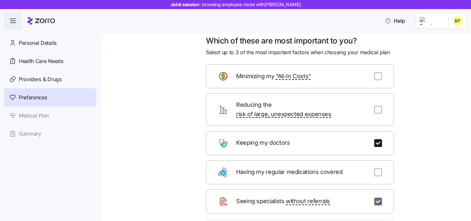
click at [380, 198] on input "checkbox" at bounding box center [379, 202] width 8 height 8
checkbox input "false"
click at [379, 106] on input "checkbox" at bounding box center [379, 110] width 8 height 8
checkbox input "true"
click at [377, 77] on input "checkbox" at bounding box center [379, 76] width 8 height 8
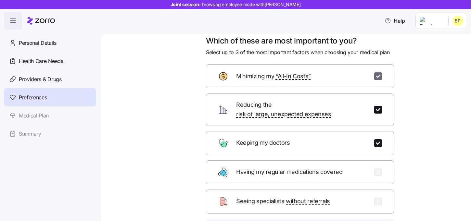
click at [377, 77] on input "checkbox" at bounding box center [379, 76] width 8 height 8
checkbox input "false"
click at [377, 107] on input "checkbox" at bounding box center [379, 110] width 8 height 8
checkbox input "false"
click at [379, 169] on input "checkbox" at bounding box center [379, 173] width 8 height 8
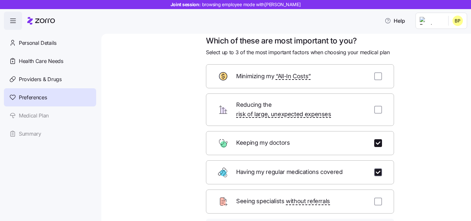
checkbox input "true"
click at [378, 198] on input "checkbox" at bounding box center [379, 202] width 8 height 8
checkbox input "true"
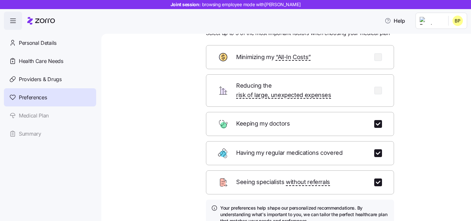
scroll to position [80, 0]
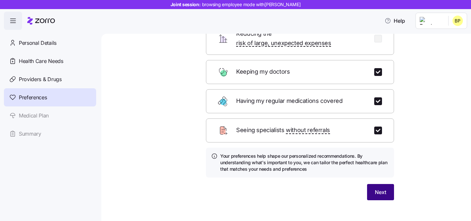
click at [380, 189] on span "Next" at bounding box center [380, 193] width 11 height 8
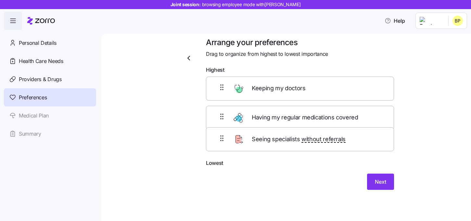
scroll to position [7, 0]
drag, startPoint x: 299, startPoint y: 117, endPoint x: 299, endPoint y: 150, distance: 32.5
click at [299, 150] on div "Keeping my doctors Seeing specialists without referrals Having my regular medic…" at bounding box center [300, 118] width 188 height 83
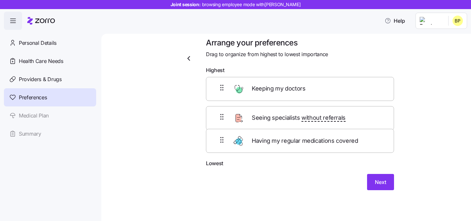
drag, startPoint x: 301, startPoint y: 124, endPoint x: 301, endPoint y: 150, distance: 26.3
click at [301, 150] on div "Keeping my doctors Having my regular medications covered Seeing specialists wit…" at bounding box center [300, 118] width 188 height 83
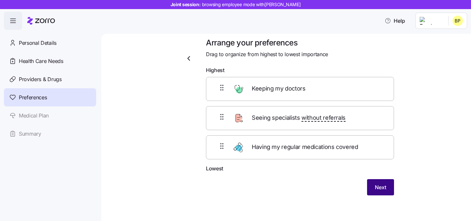
click at [376, 191] on span "Next" at bounding box center [380, 188] width 11 height 8
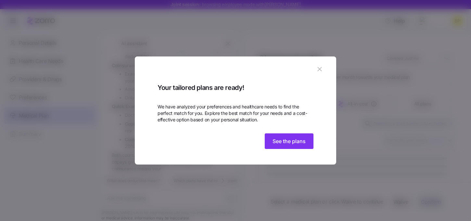
scroll to position [329, 0]
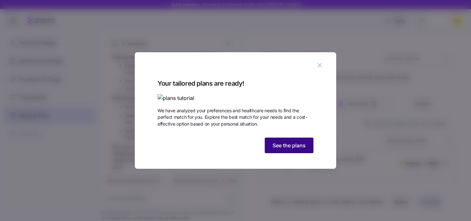
click at [303, 150] on span "See the plans" at bounding box center [289, 146] width 33 height 8
type textarea "x"
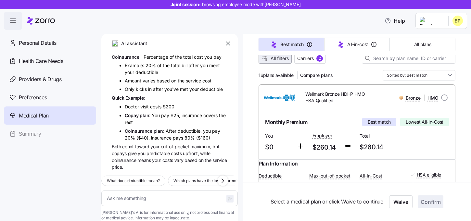
scroll to position [66, 0]
click at [228, 45] on icon "button" at bounding box center [228, 43] width 7 height 7
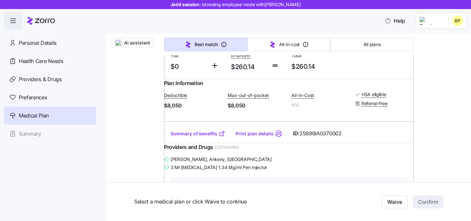
scroll to position [171, 0]
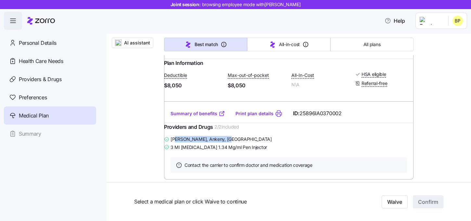
drag, startPoint x: 231, startPoint y: 153, endPoint x: 183, endPoint y: 152, distance: 48.4
click at [183, 143] on span "[PERSON_NAME] , [PERSON_NAME], [GEOGRAPHIC_DATA]" at bounding box center [221, 139] width 101 height 7
click at [252, 143] on div "[PERSON_NAME] , [PERSON_NAME], [GEOGRAPHIC_DATA]" at bounding box center [289, 139] width 250 height 8
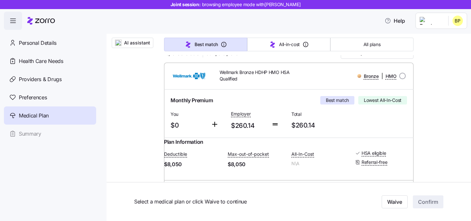
scroll to position [91, 0]
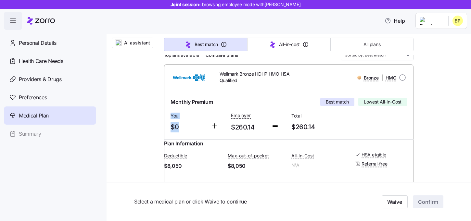
drag, startPoint x: 178, startPoint y: 126, endPoint x: 163, endPoint y: 110, distance: 22.5
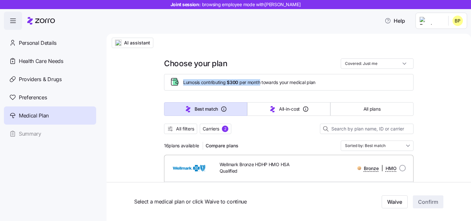
drag, startPoint x: 183, startPoint y: 81, endPoint x: 262, endPoint y: 83, distance: 79.0
click at [262, 83] on span "Lumos is contributing $300 per month towards your medical plan" at bounding box center [249, 82] width 132 height 7
click at [311, 83] on span "Lumos is contributing $300 per month towards your medical plan" at bounding box center [249, 82] width 132 height 7
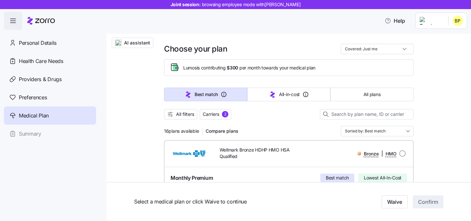
drag, startPoint x: 201, startPoint y: 131, endPoint x: 158, endPoint y: 131, distance: 42.6
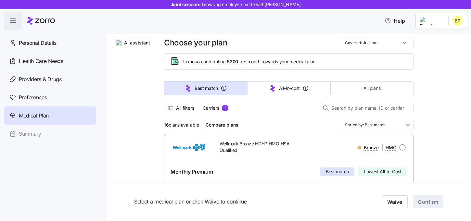
scroll to position [20, 0]
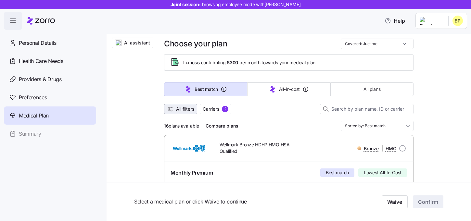
click at [193, 112] on span "All filters" at bounding box center [185, 109] width 18 height 7
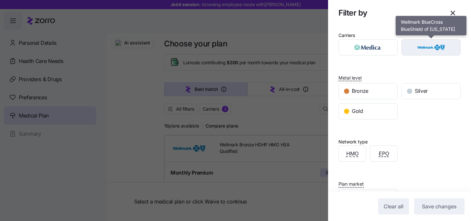
click at [440, 52] on img "button" at bounding box center [432, 47] width 48 height 13
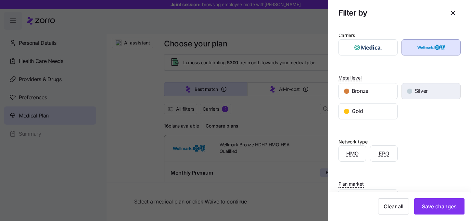
click at [435, 96] on div "Silver" at bounding box center [431, 92] width 59 height 16
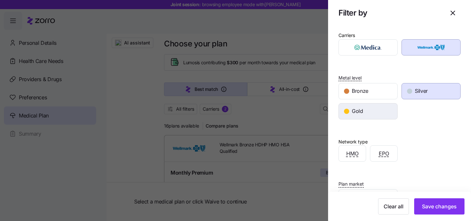
click at [376, 106] on div "Gold" at bounding box center [368, 112] width 59 height 16
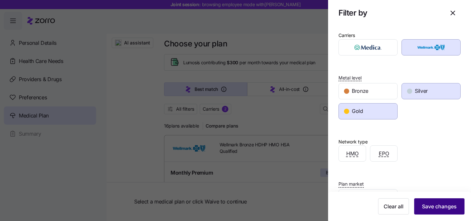
click at [440, 208] on span "Save changes" at bounding box center [439, 207] width 35 height 8
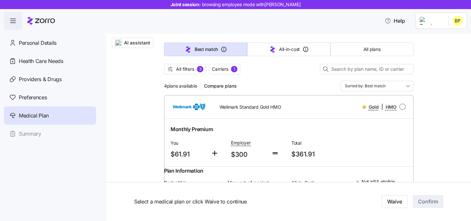
scroll to position [57, 0]
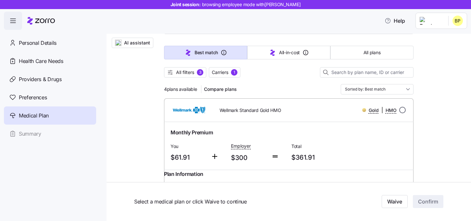
click at [401, 110] on input "radio" at bounding box center [403, 110] width 7 height 7
radio input "true"
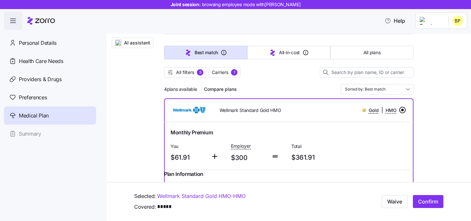
click at [404, 107] on input "radio" at bounding box center [403, 110] width 7 height 7
click at [401, 109] on input "radio" at bounding box center [403, 110] width 7 height 7
